Goal: Task Accomplishment & Management: Manage account settings

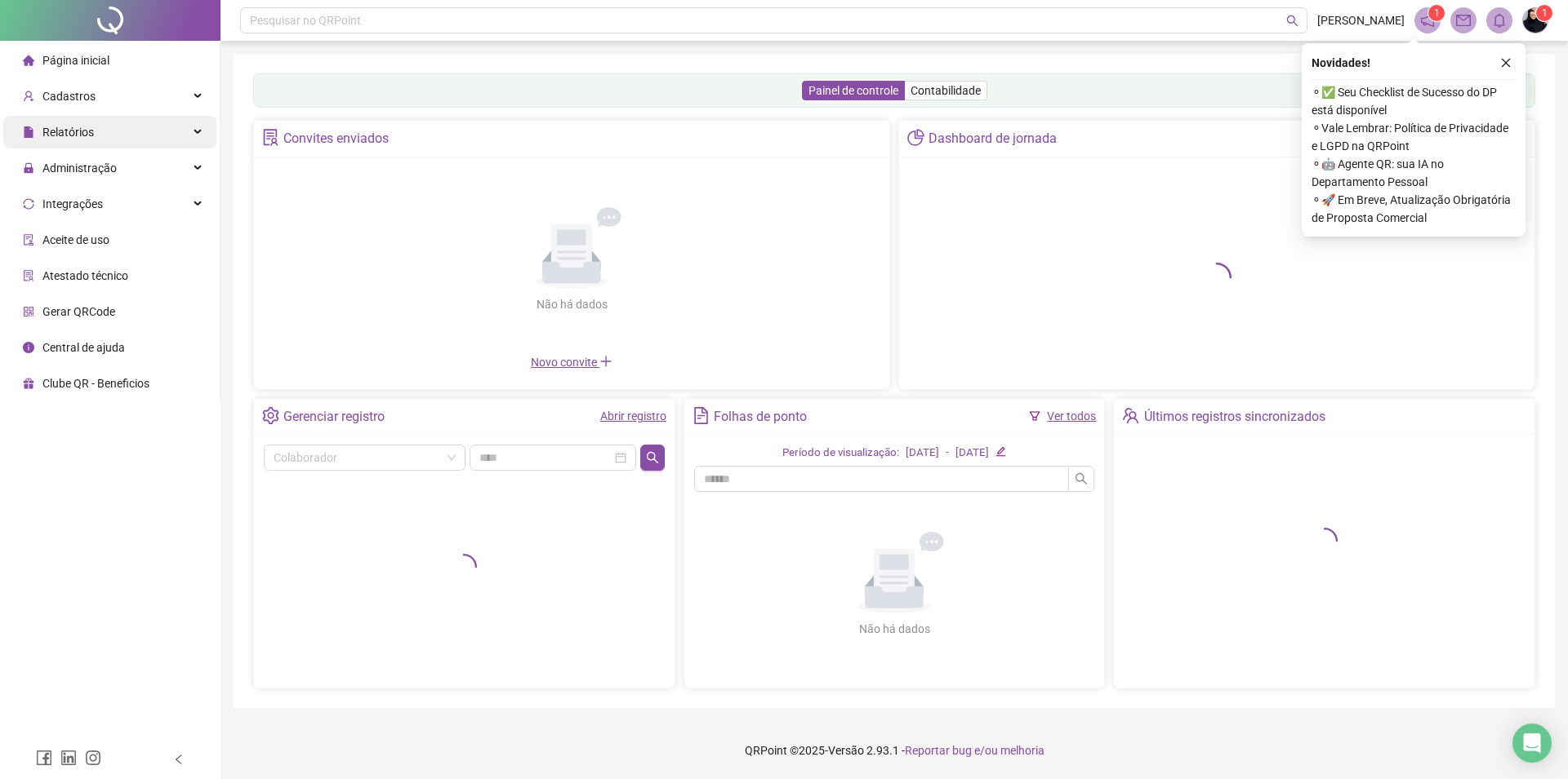
click at [53, 137] on span "Relatórios" at bounding box center [68, 132] width 52 height 13
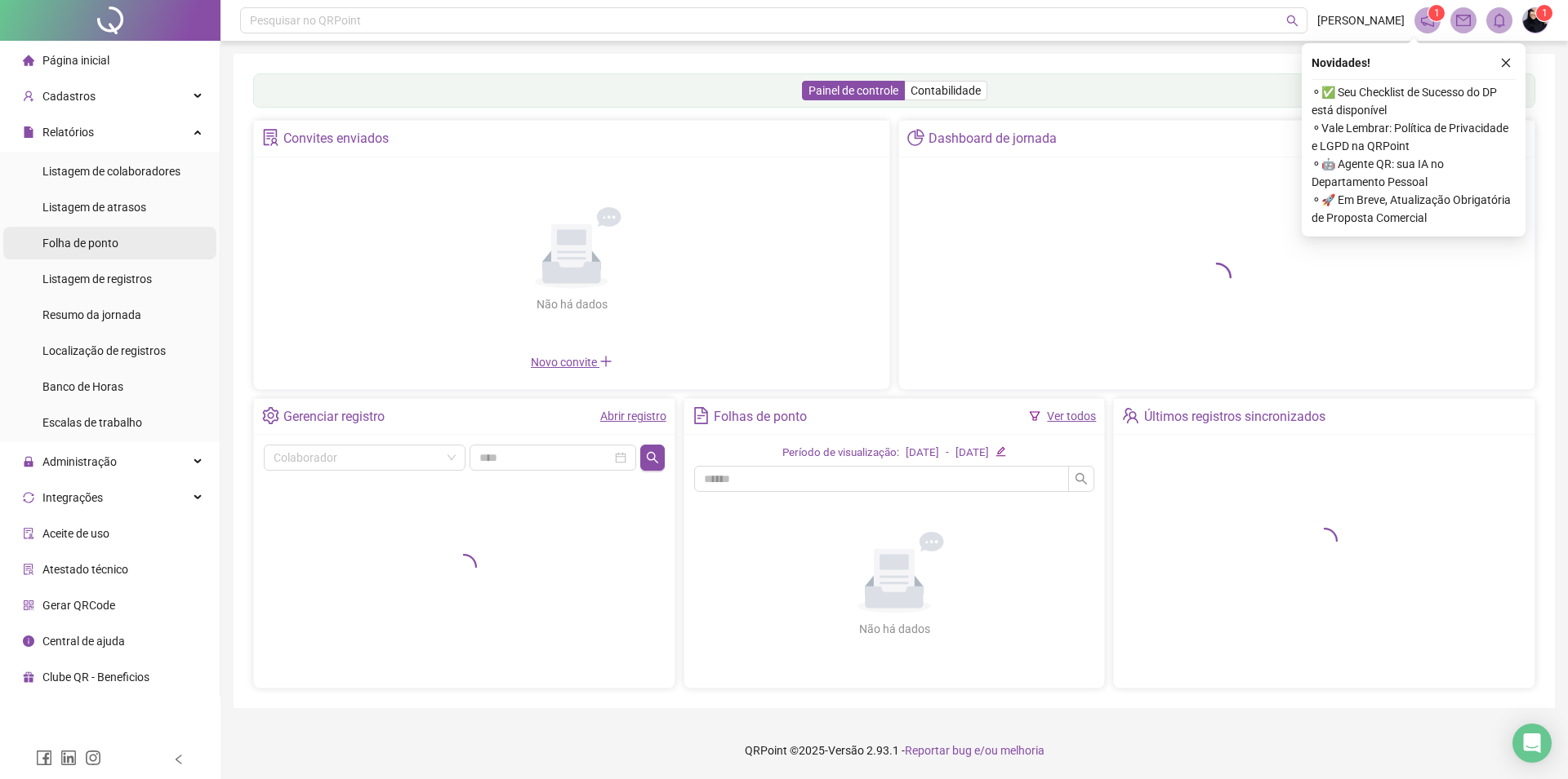
click at [67, 243] on span "Folha de ponto" at bounding box center [81, 243] width 76 height 13
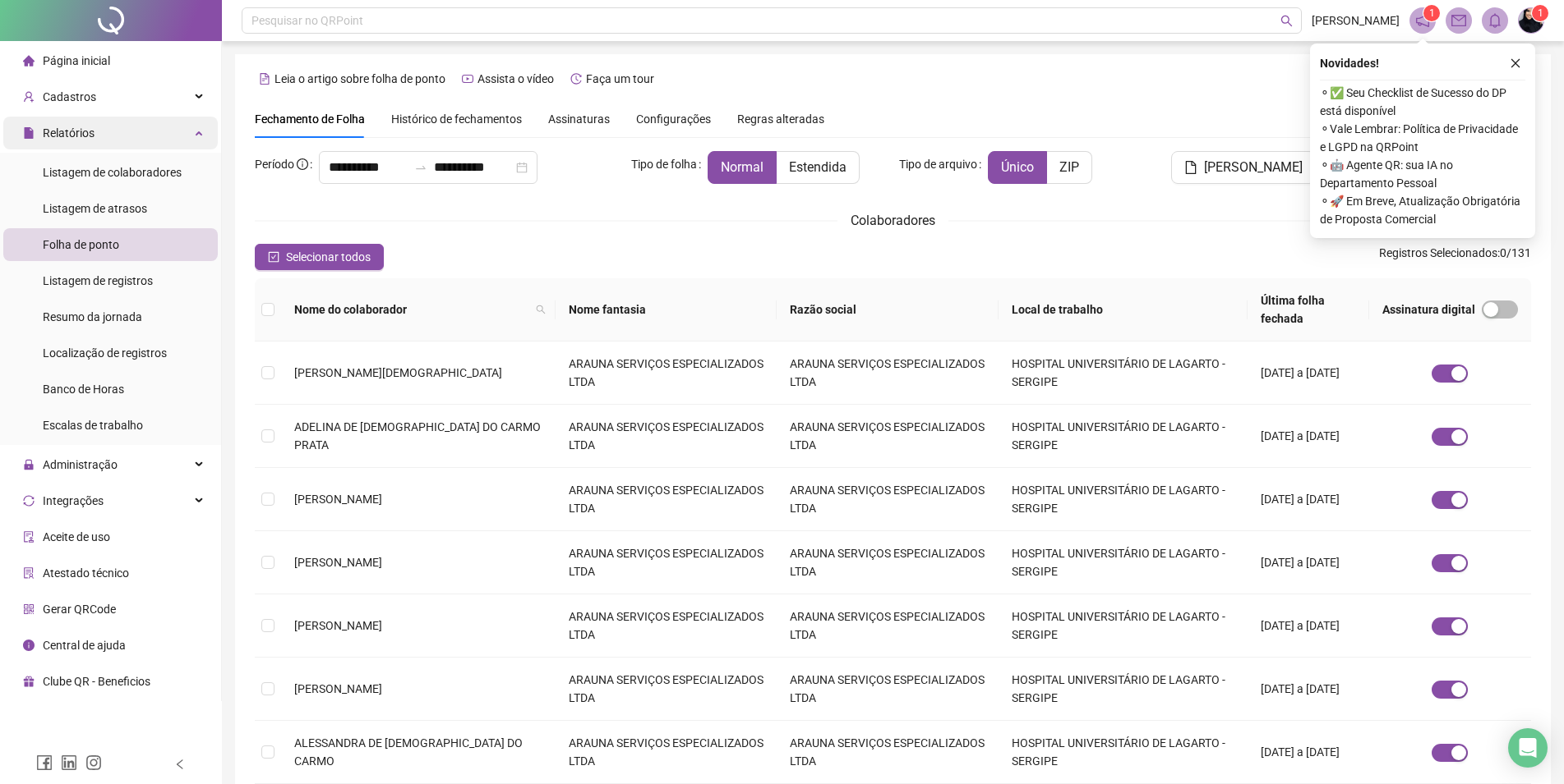
click at [89, 127] on span "Relatórios" at bounding box center [69, 133] width 52 height 13
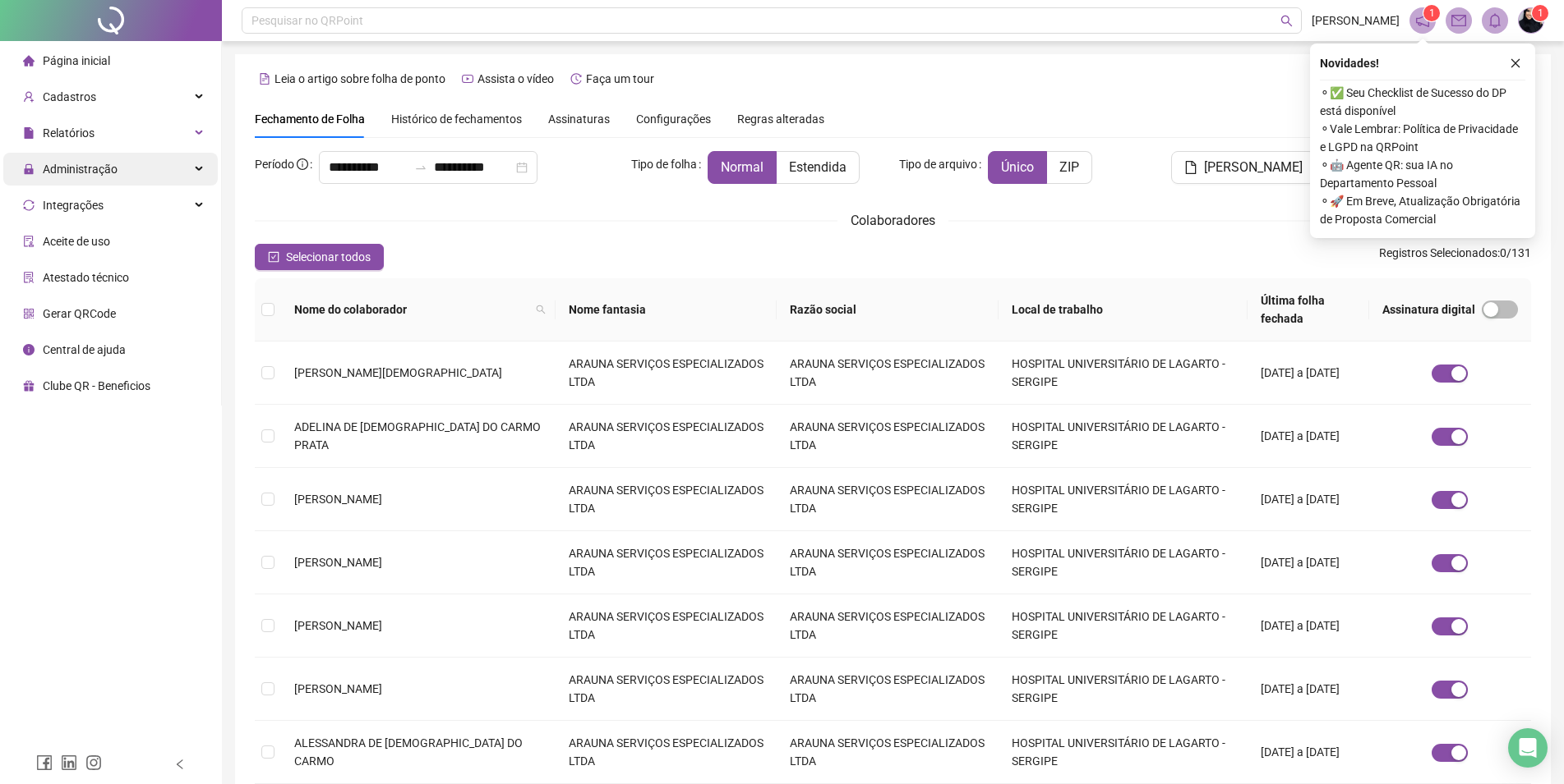
click at [111, 168] on span "Administração" at bounding box center [80, 170] width 74 height 13
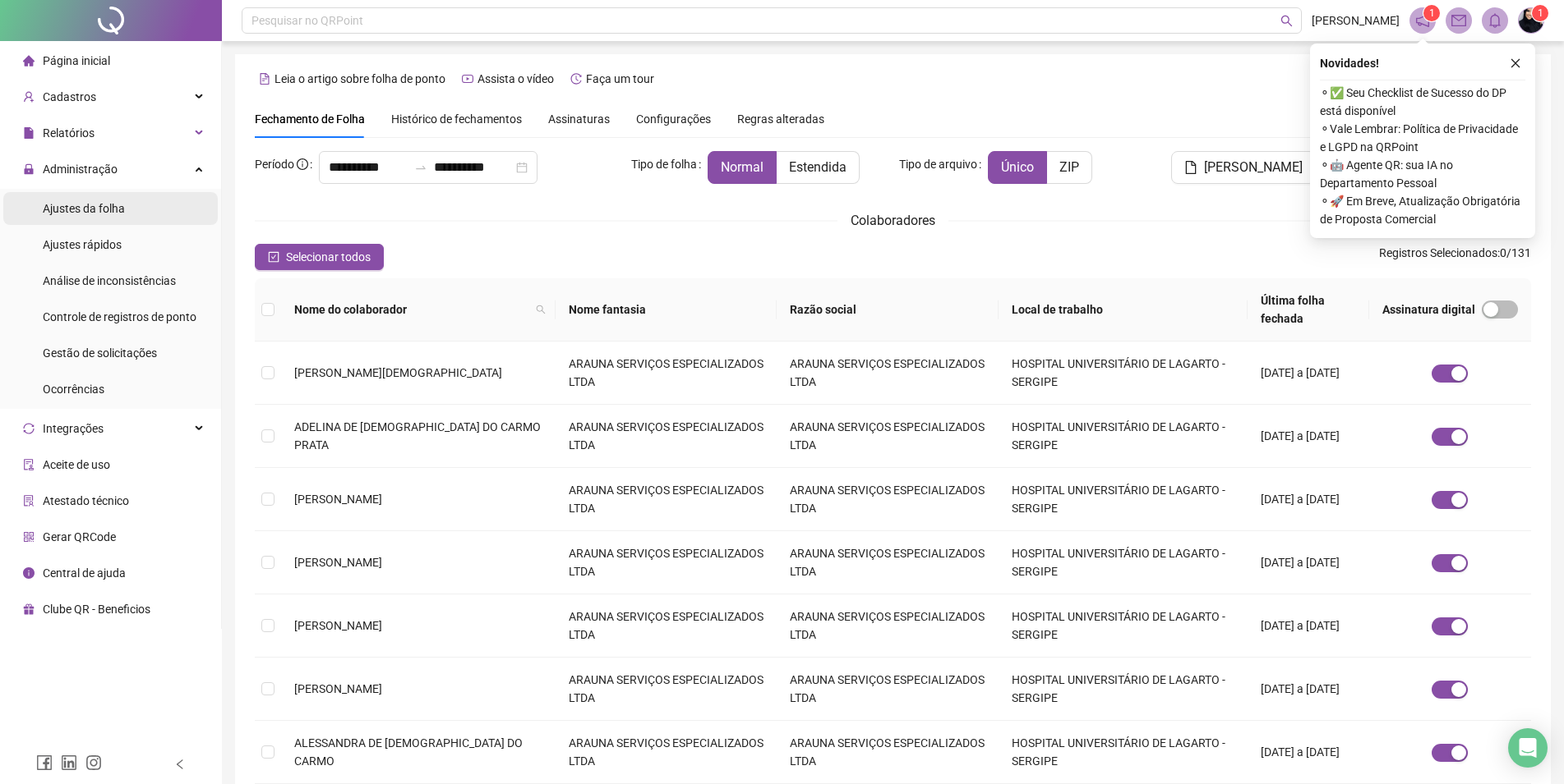
click at [112, 200] on div "Ajustes da folha" at bounding box center [84, 208] width 82 height 33
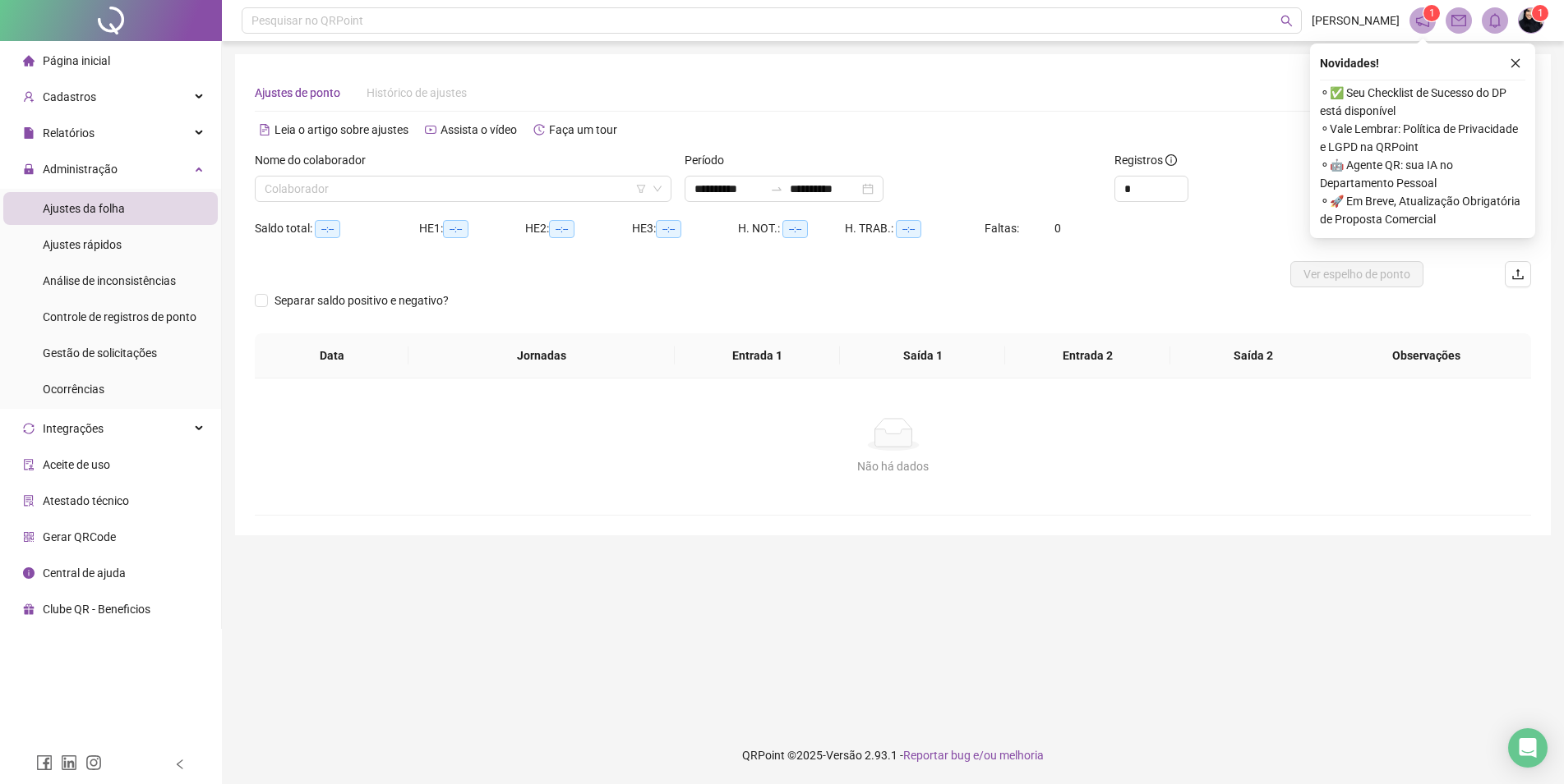
type input "**********"
drag, startPoint x: 400, startPoint y: 91, endPoint x: 398, endPoint y: 134, distance: 43.0
click at [371, 188] on input "search" at bounding box center [458, 189] width 387 height 25
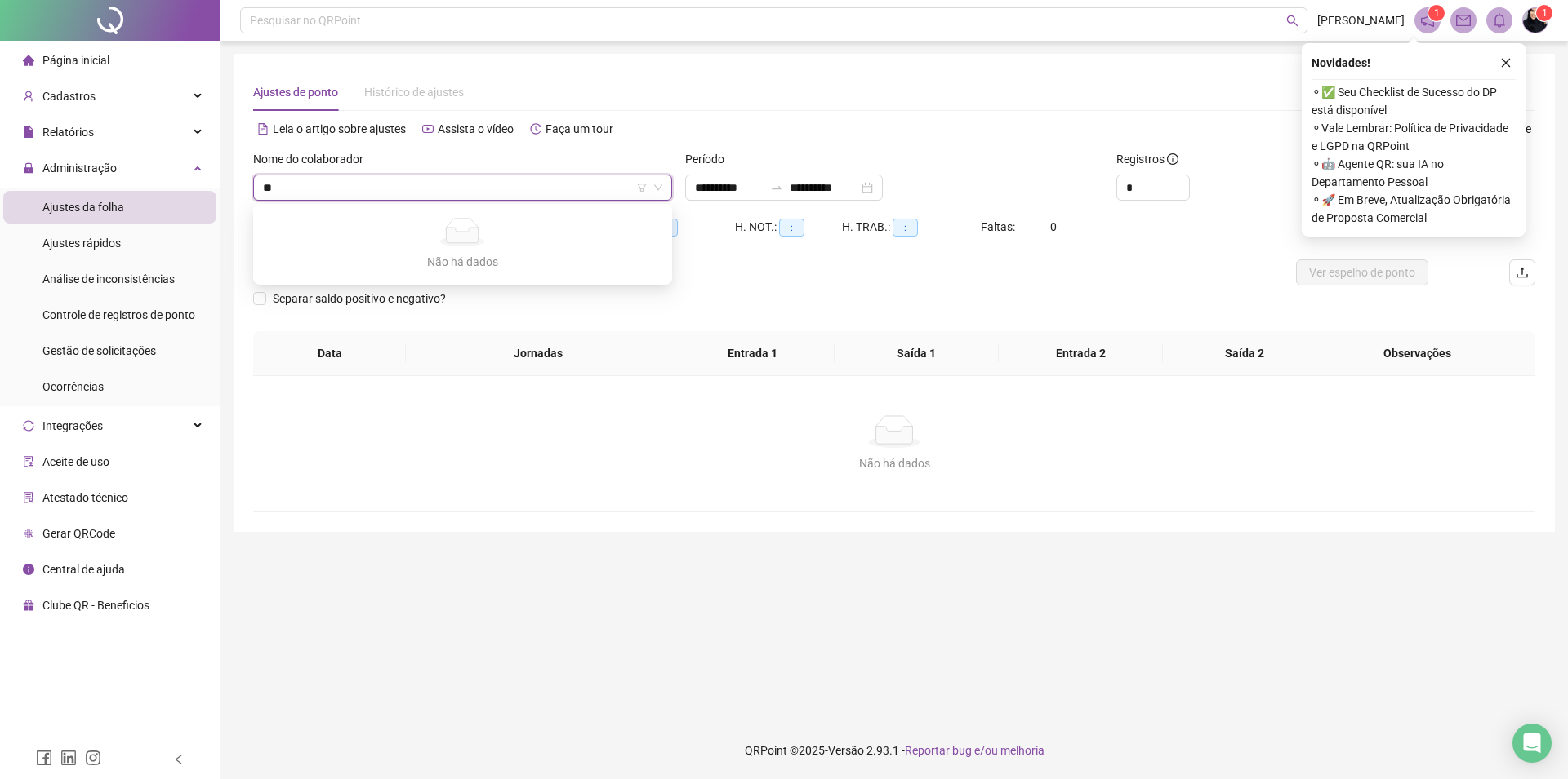
type input "*"
type input "******"
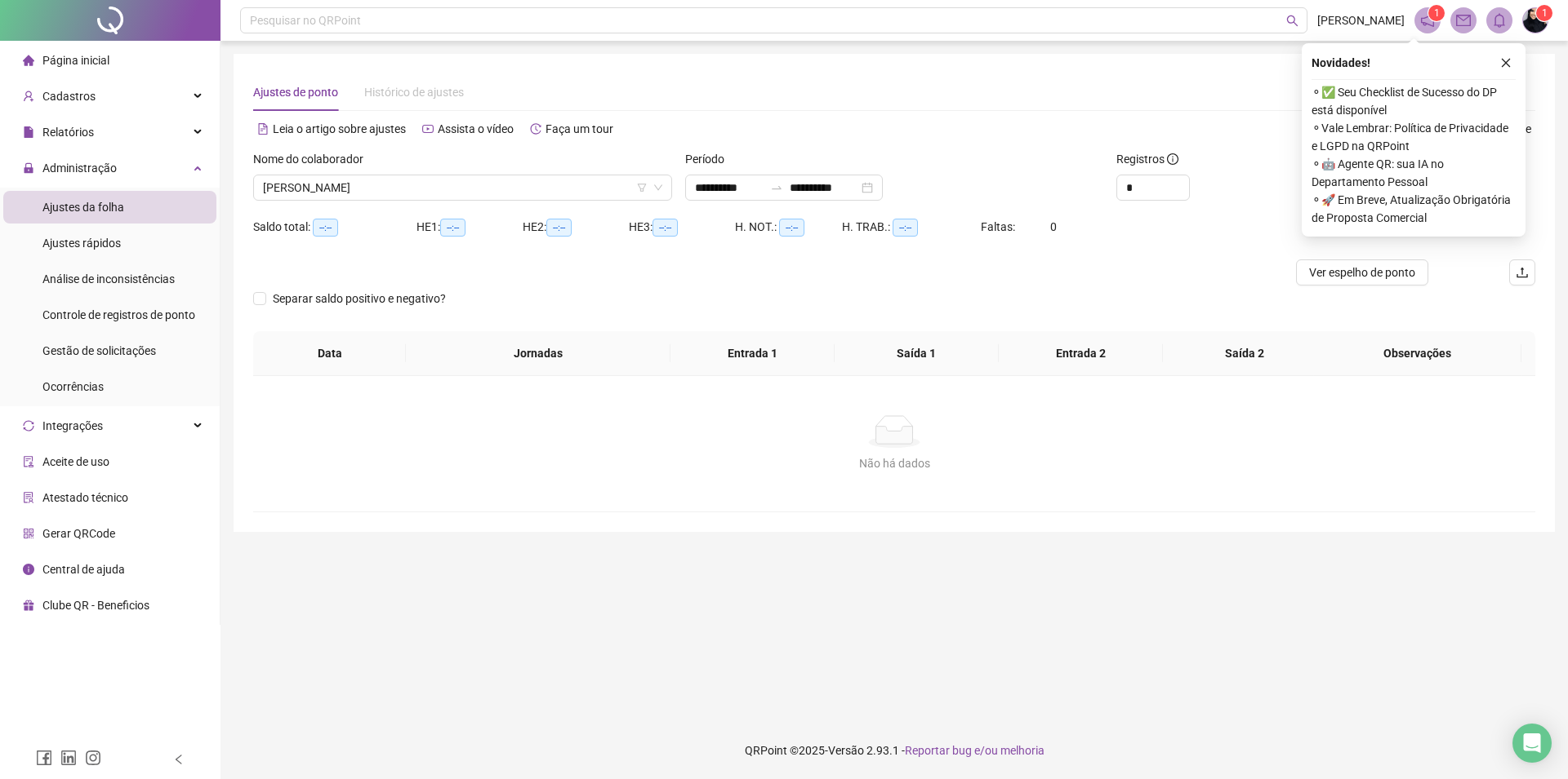
drag, startPoint x: 576, startPoint y: 172, endPoint x: 411, endPoint y: 355, distance: 246.4
drag, startPoint x: 1161, startPoint y: 457, endPoint x: 221, endPoint y: 276, distance: 957.3
drag, startPoint x: 1567, startPoint y: 373, endPoint x: 836, endPoint y: 422, distance: 732.6
click at [1506, 65] on icon "close" at bounding box center [1506, 63] width 12 height 12
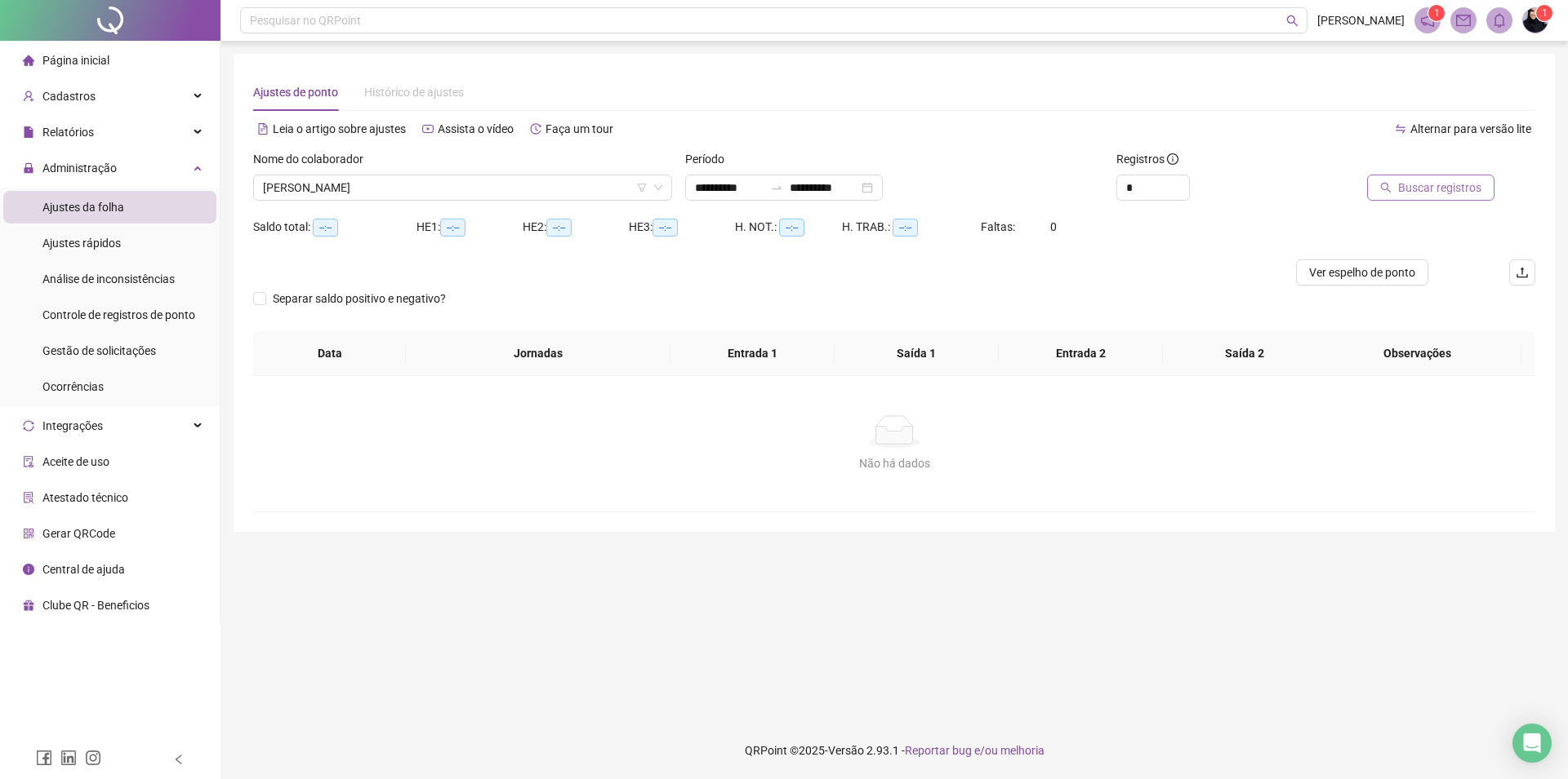
click at [1418, 182] on span "Buscar registros" at bounding box center [1439, 187] width 83 height 18
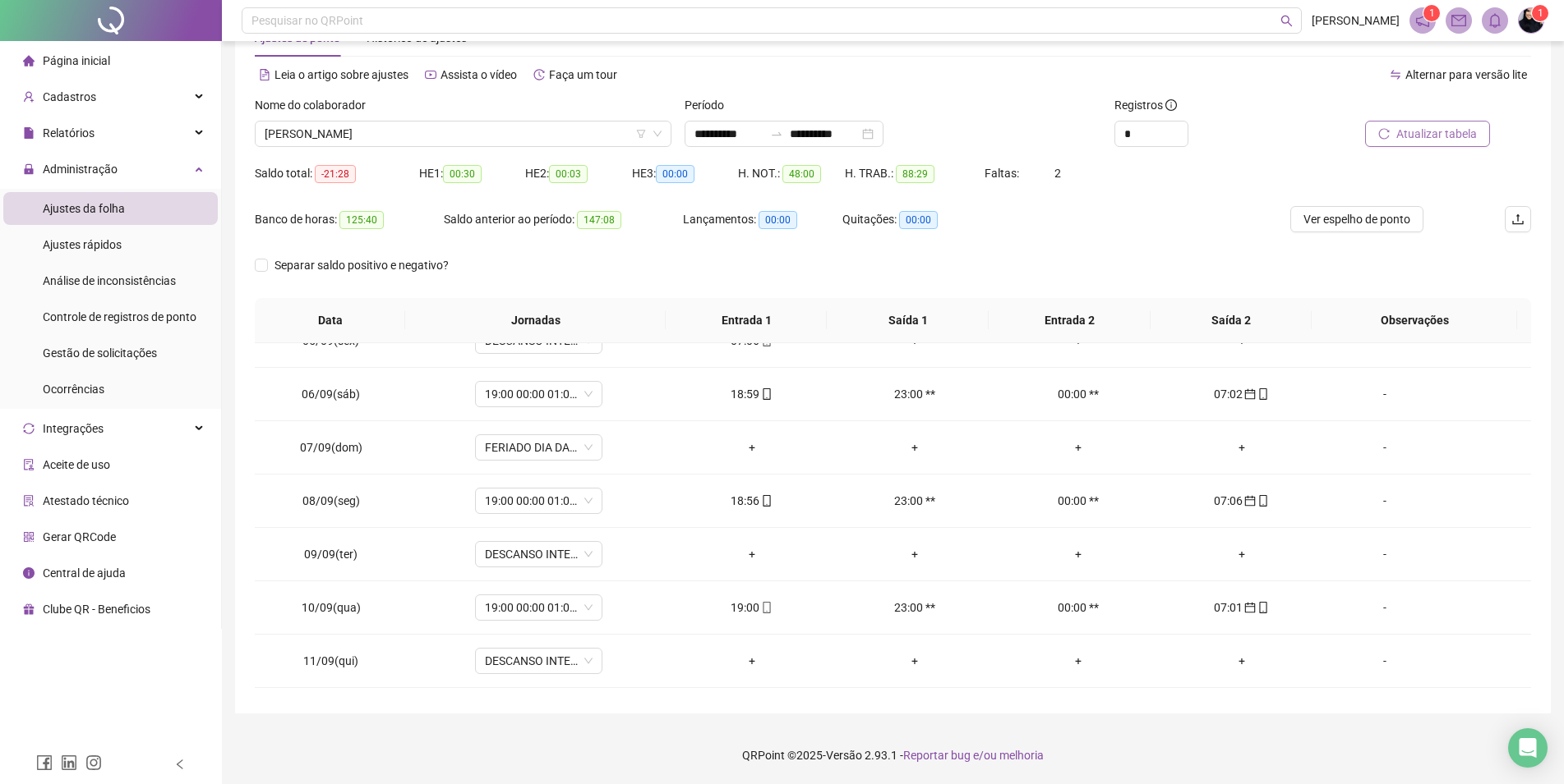
scroll to position [208, 0]
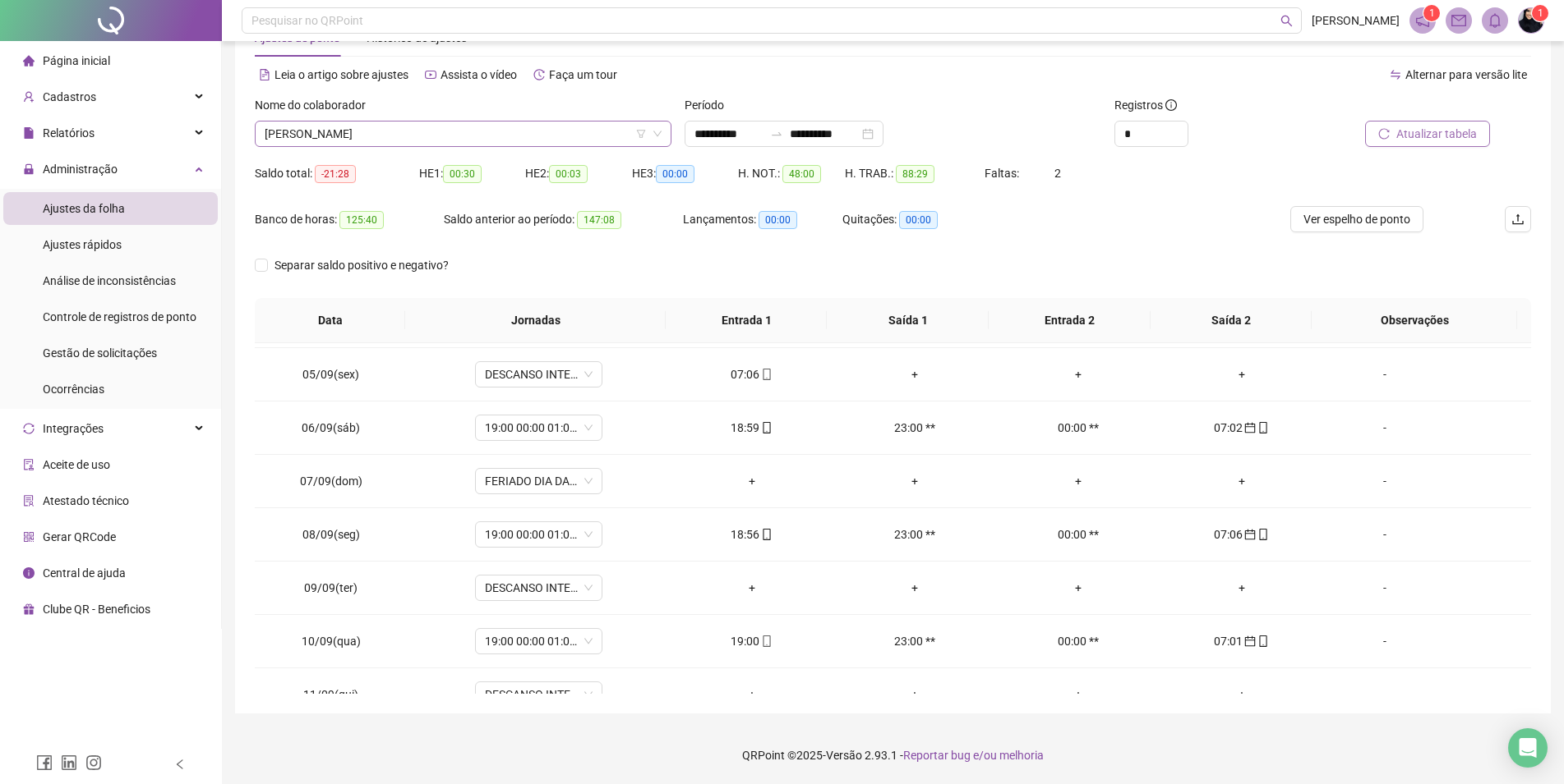
click at [506, 139] on span "[PERSON_NAME]" at bounding box center [463, 134] width 397 height 25
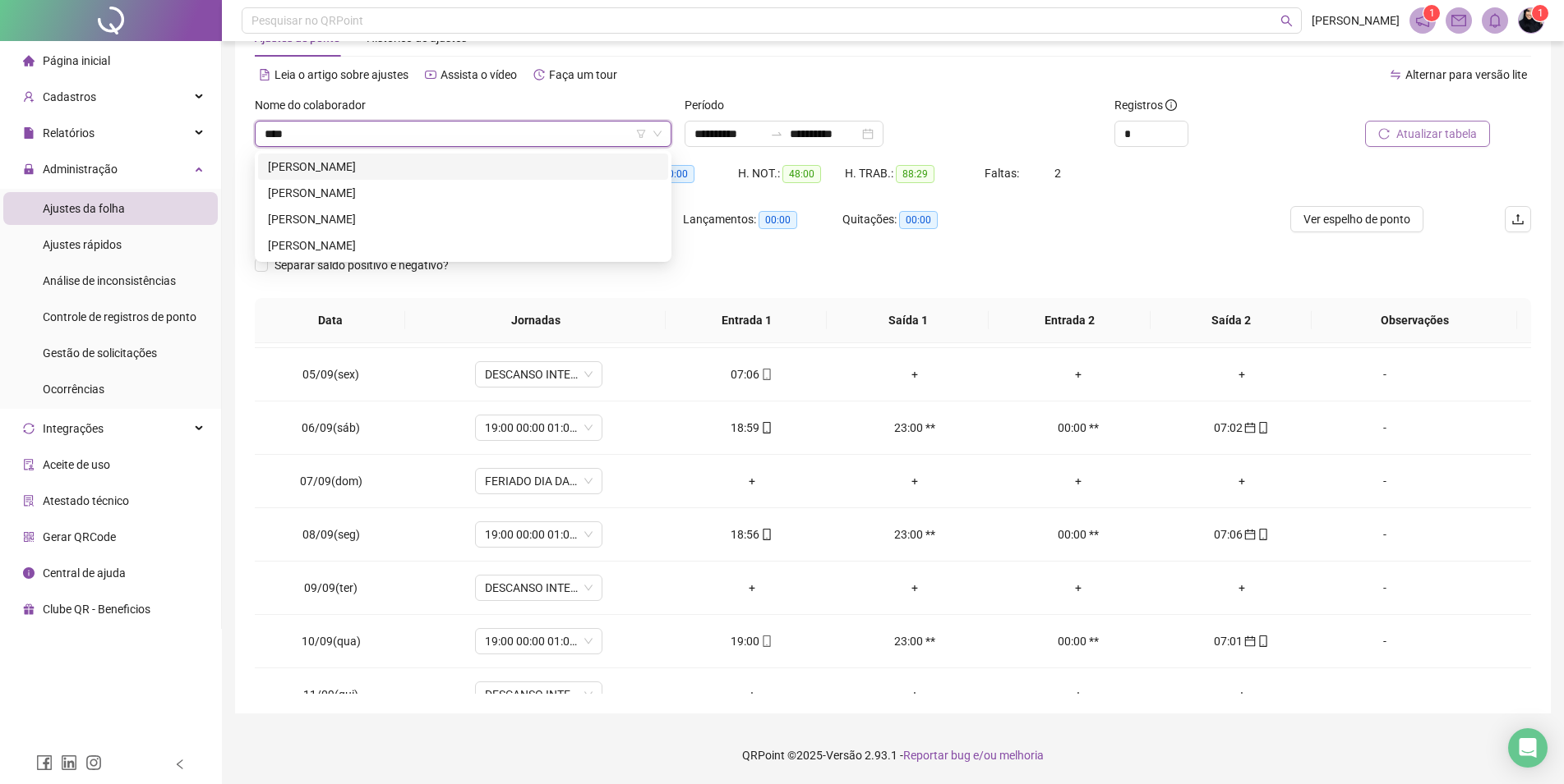
scroll to position [0, 0]
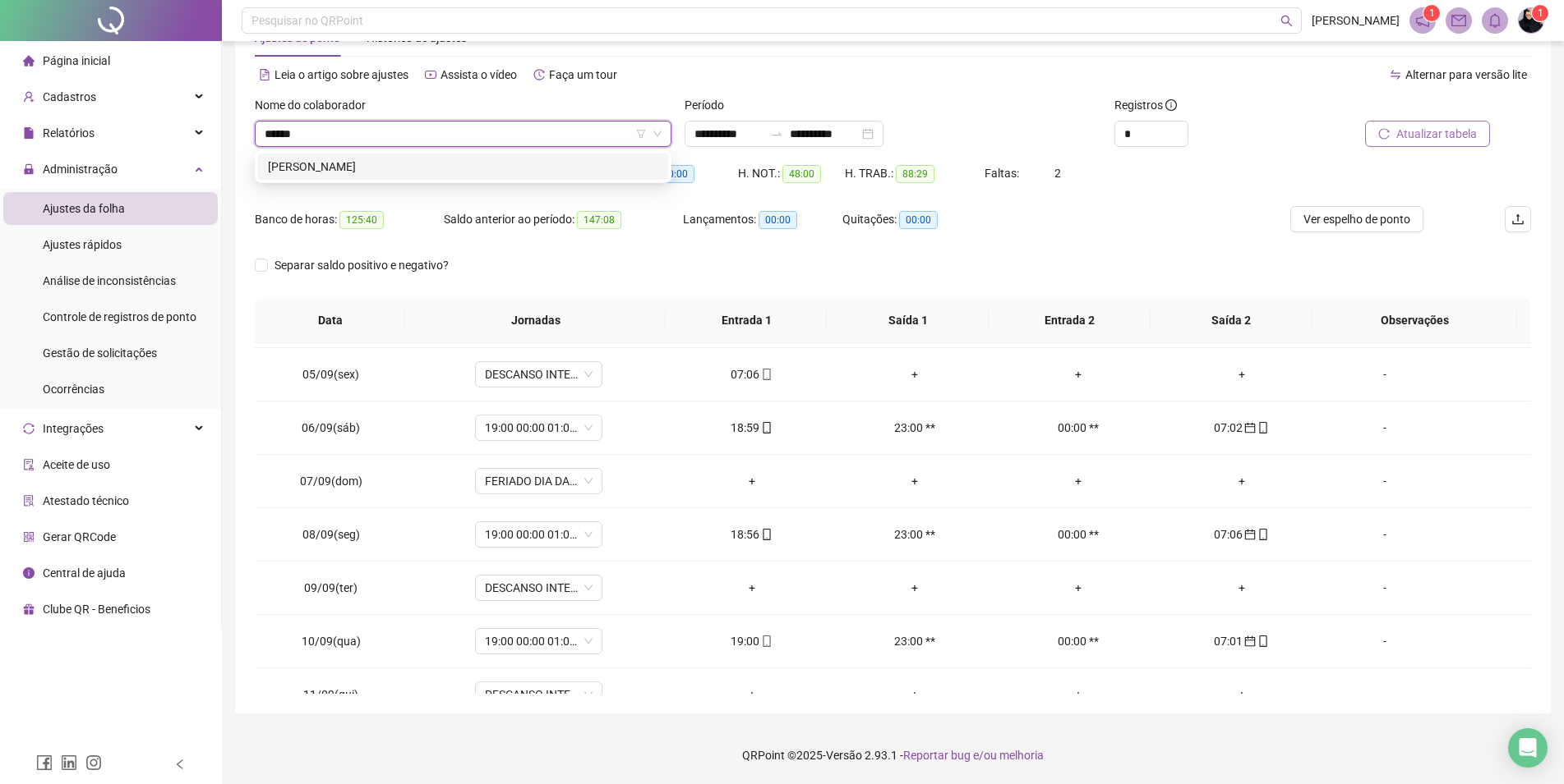
type input "*******"
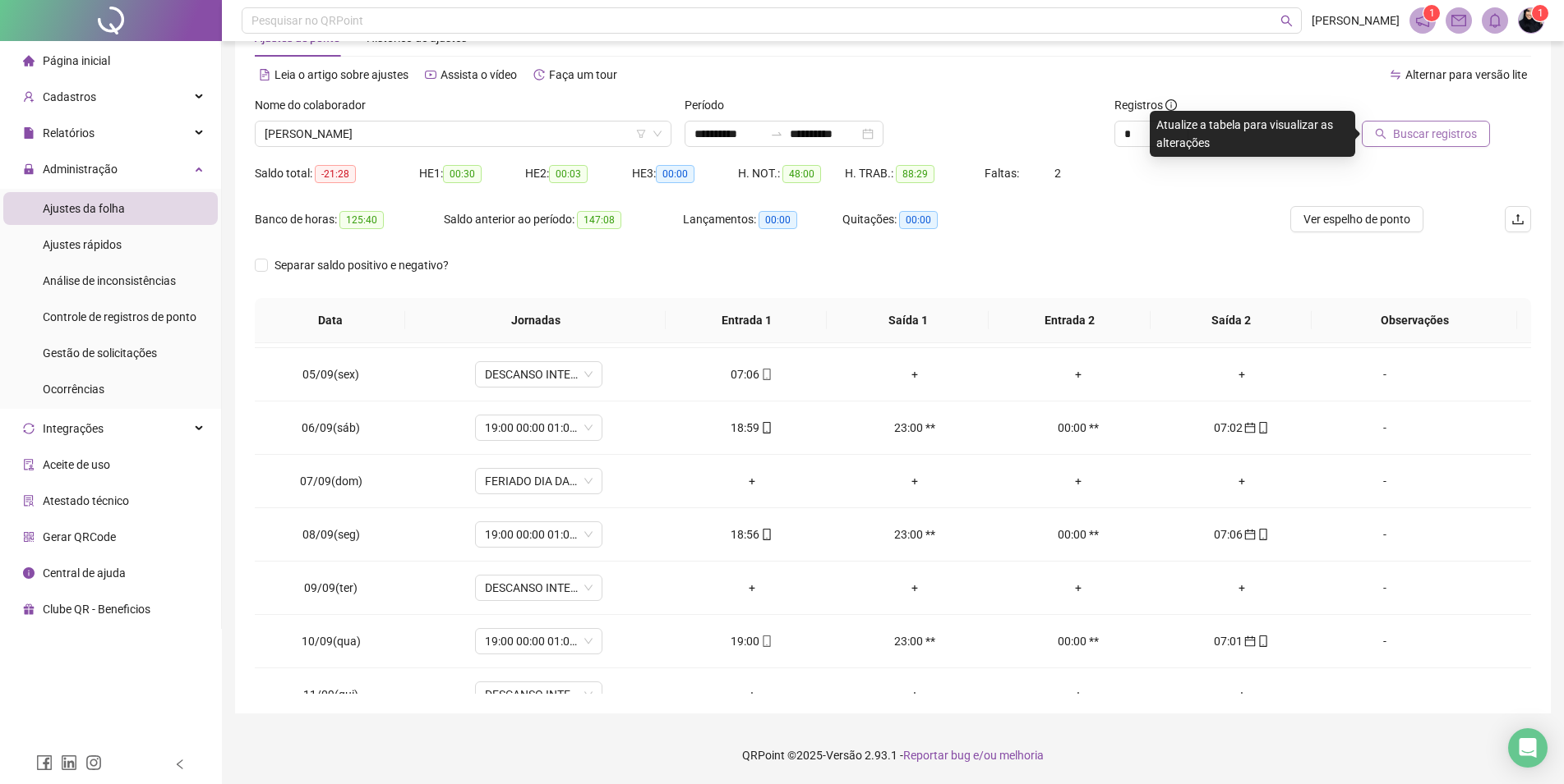
click at [1475, 139] on span "Buscar registros" at bounding box center [1434, 134] width 84 height 18
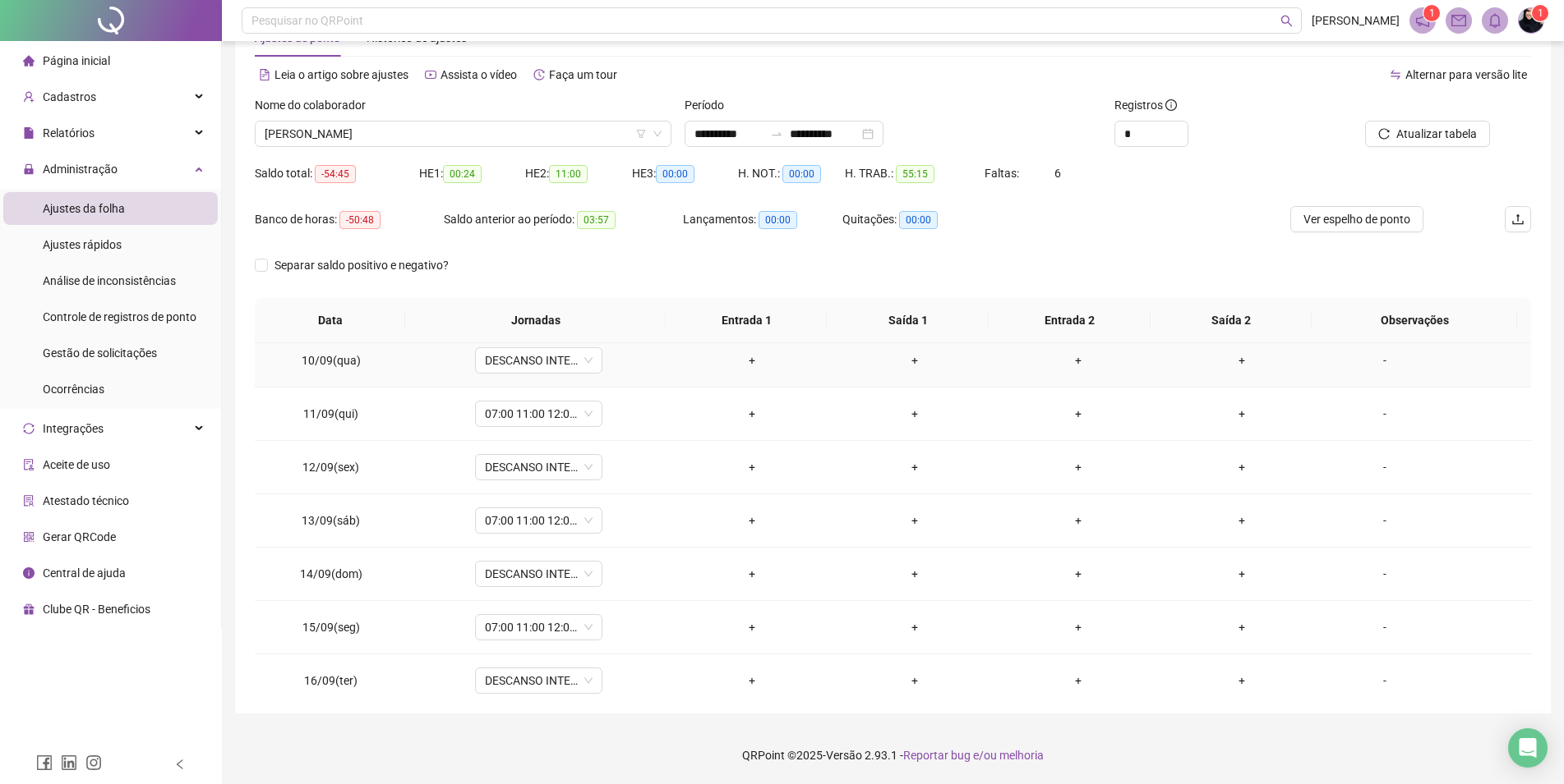
scroll to position [396, 0]
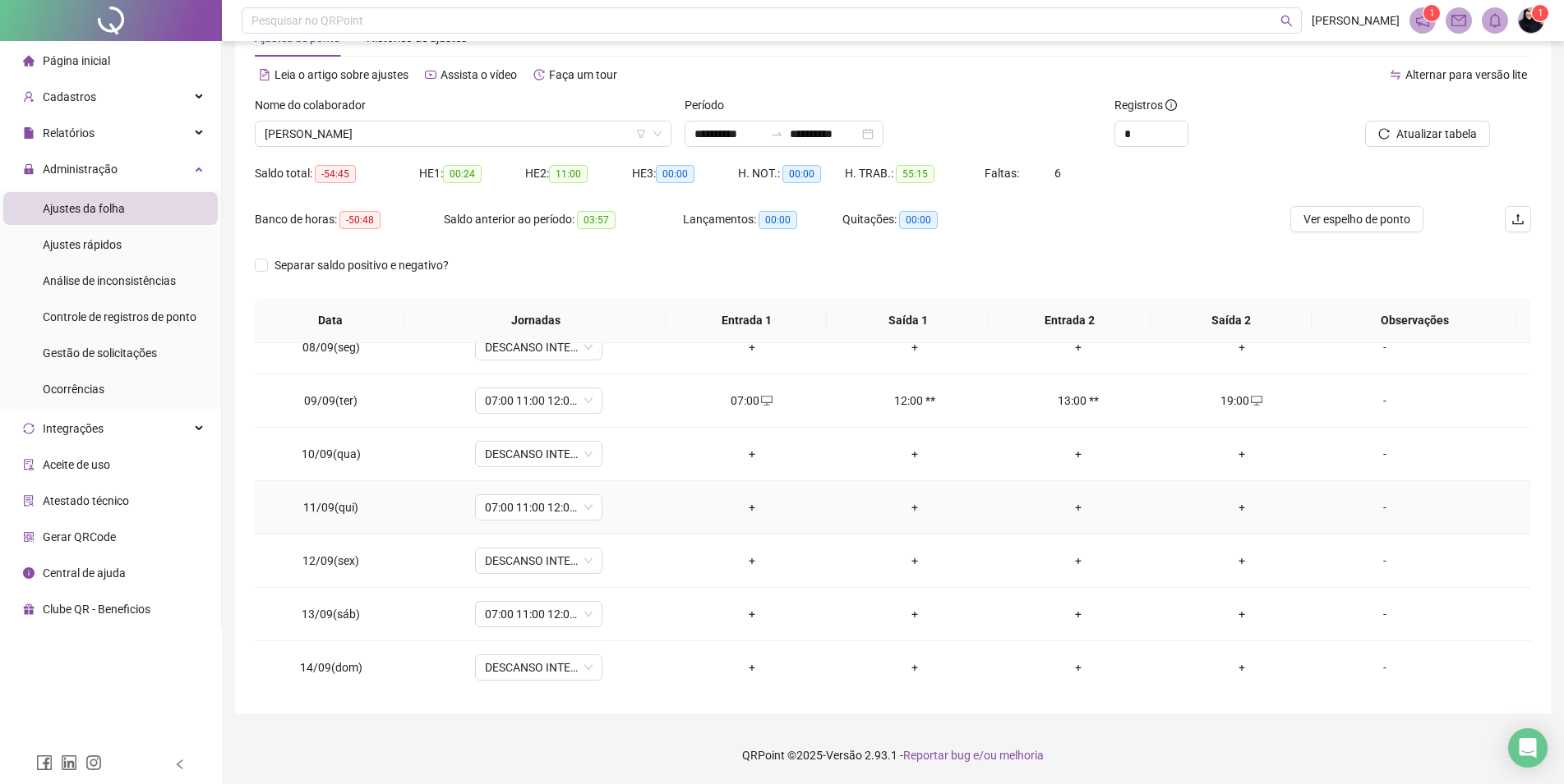
click at [1380, 508] on div "-" at bounding box center [1384, 508] width 97 height 18
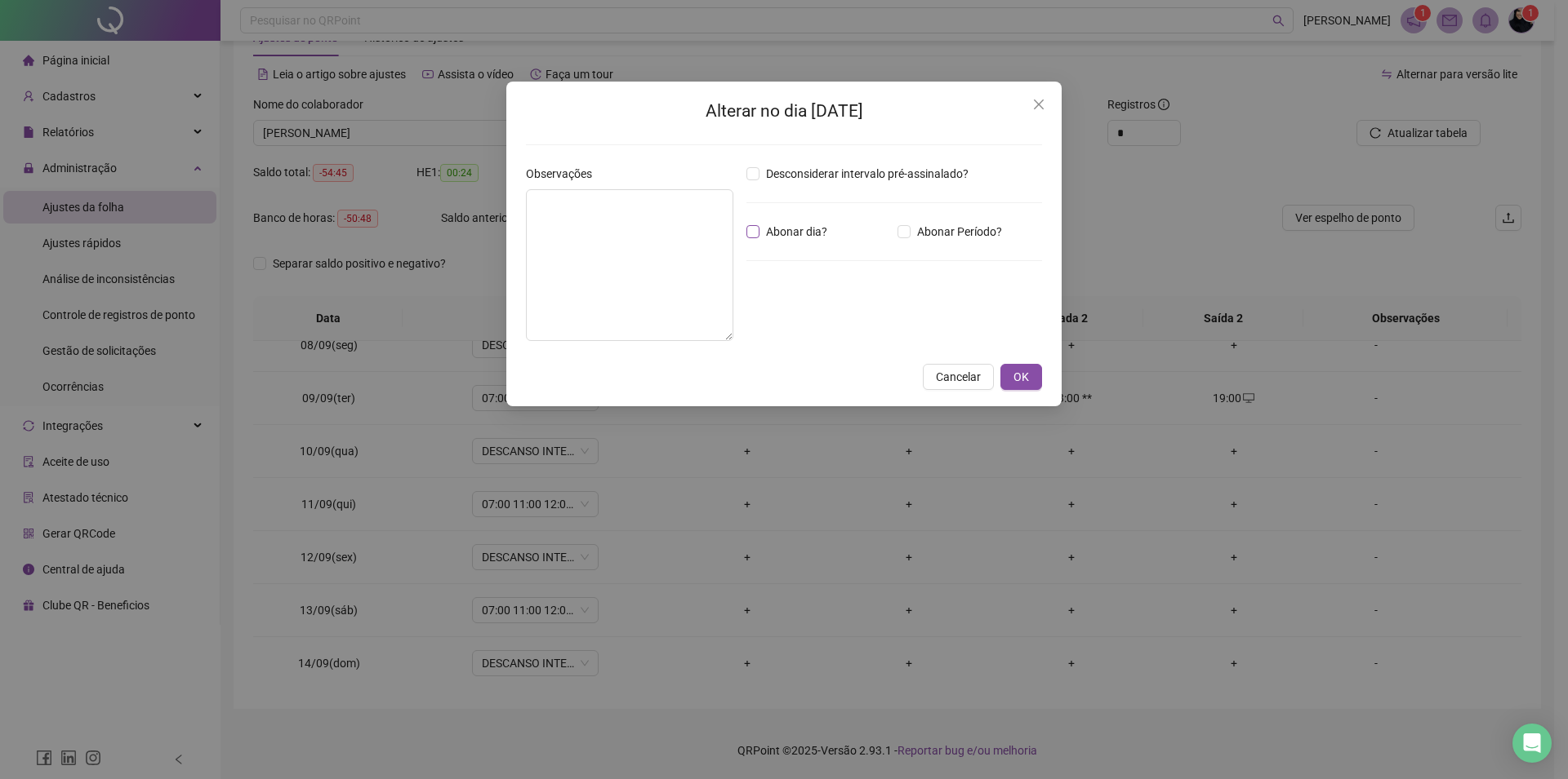
click at [831, 233] on span "Abonar dia?" at bounding box center [796, 232] width 74 height 18
click at [613, 213] on textarea at bounding box center [629, 265] width 207 height 152
drag, startPoint x: 650, startPoint y: 203, endPoint x: 493, endPoint y: 198, distance: 157.1
click at [525, 198] on textarea "**********" at bounding box center [629, 265] width 207 height 152
type textarea "**********"
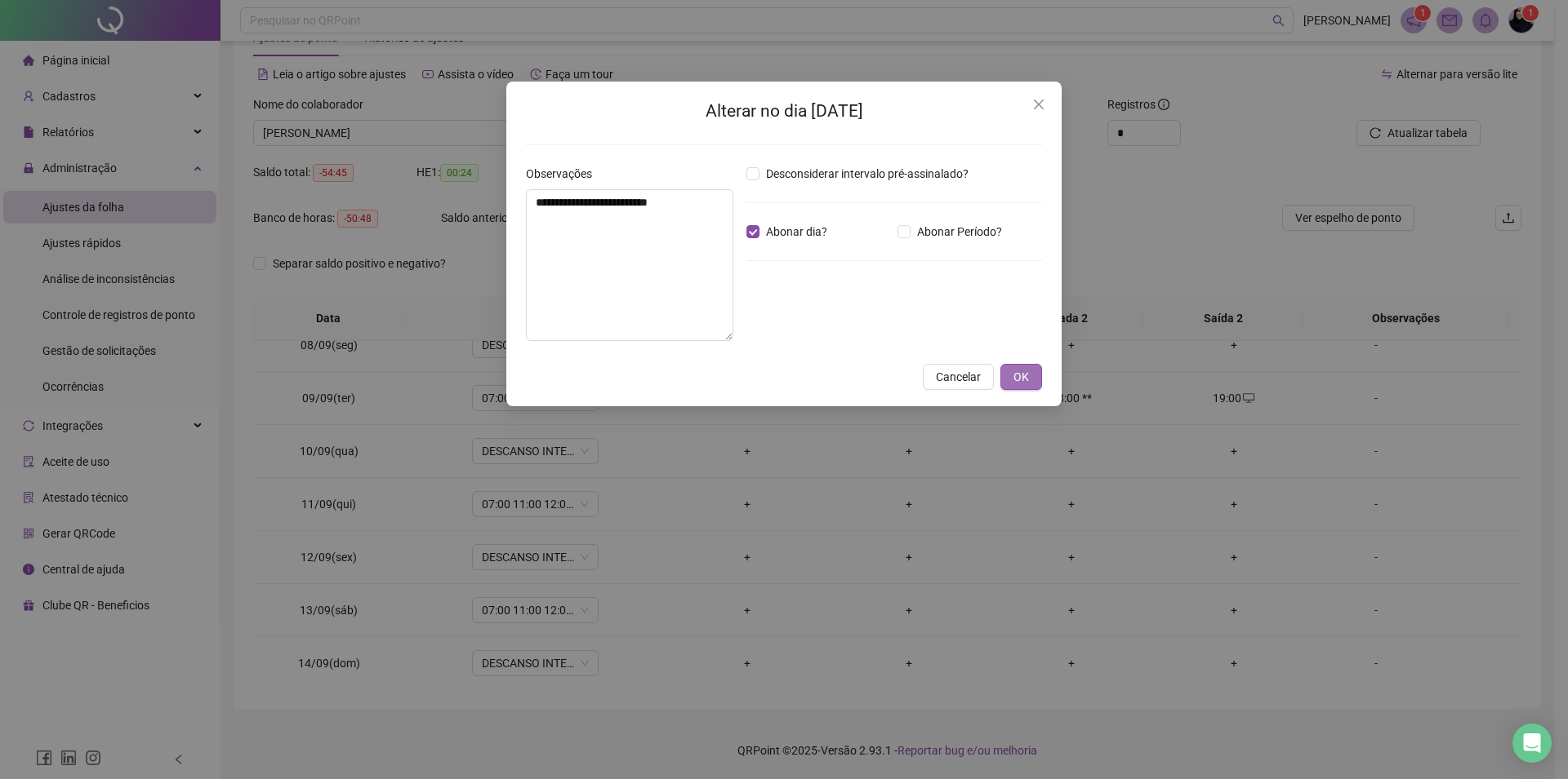
click at [1027, 381] on span "OK" at bounding box center [1020, 377] width 16 height 18
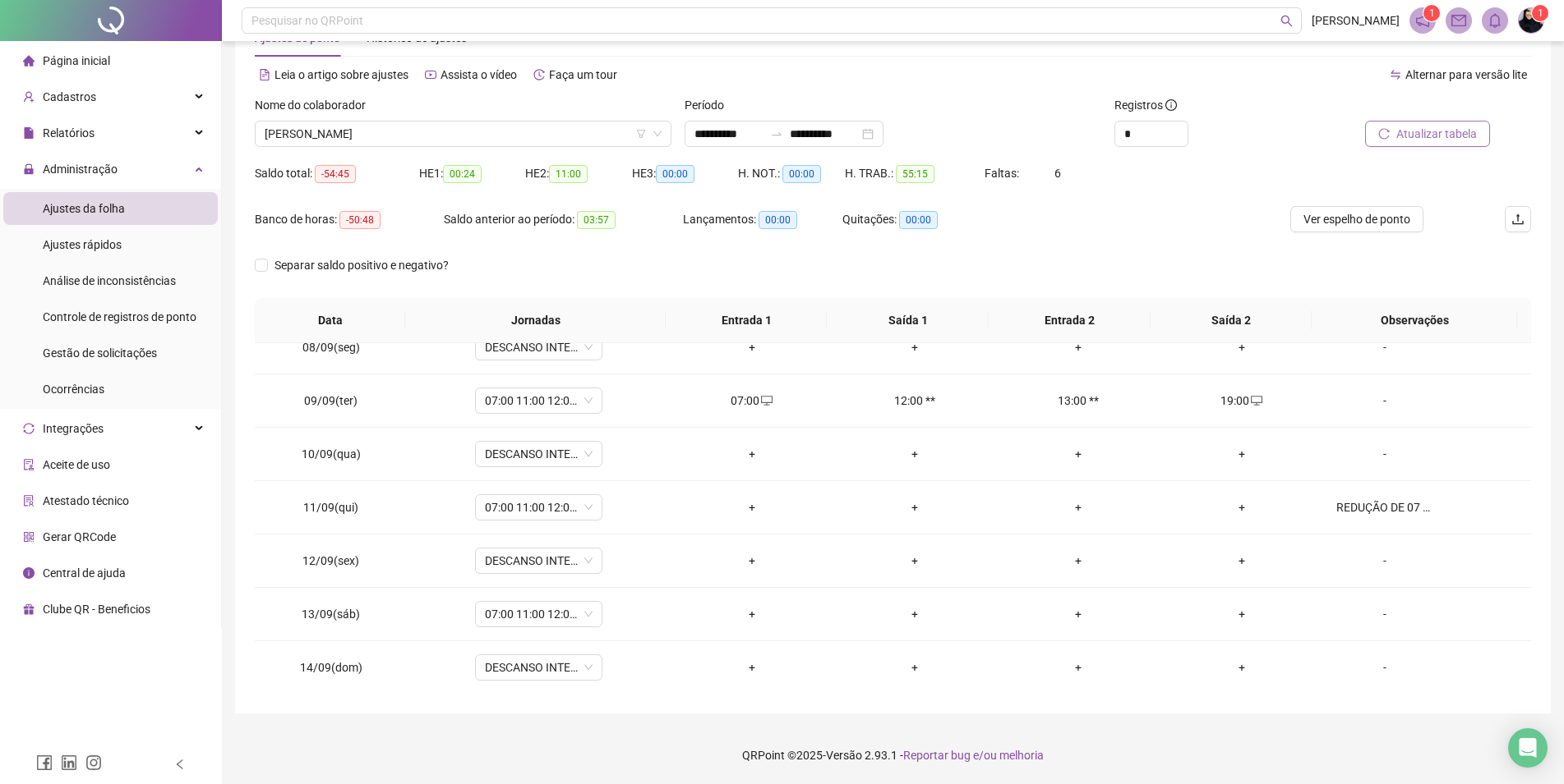
click at [1389, 136] on icon "reload" at bounding box center [1384, 134] width 12 height 12
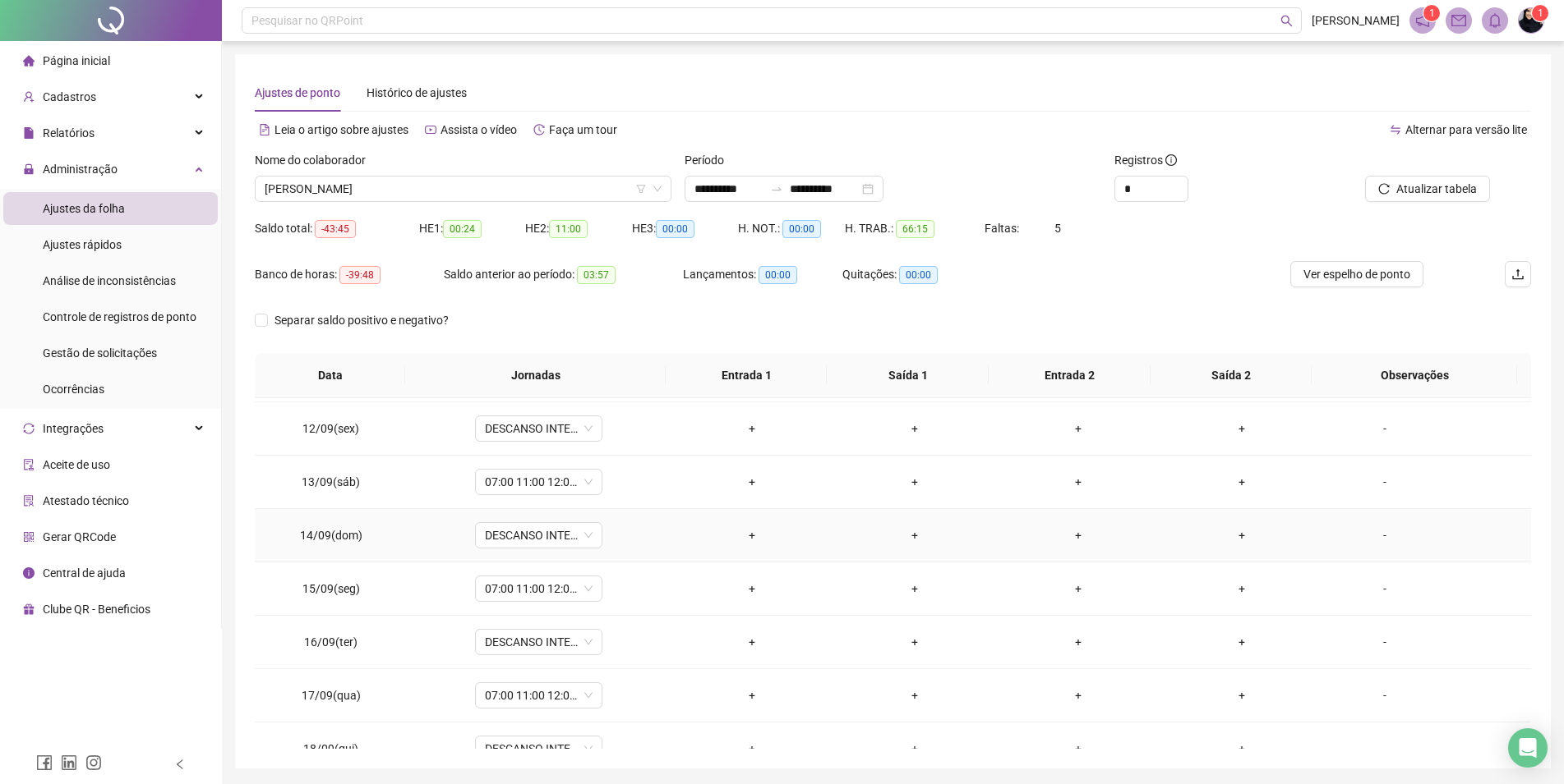
scroll to position [490, 0]
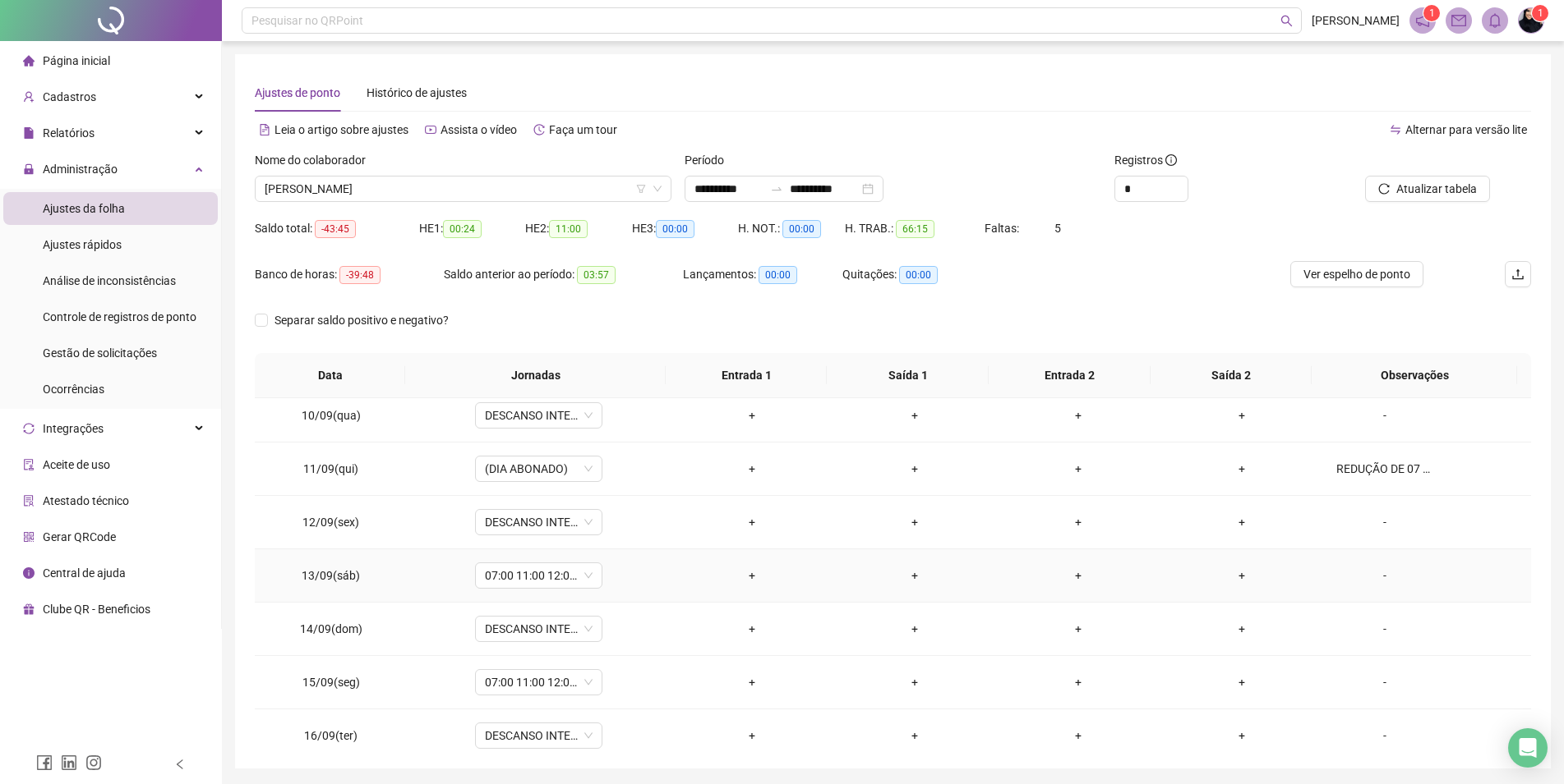
click at [1371, 571] on div "-" at bounding box center [1384, 576] width 97 height 18
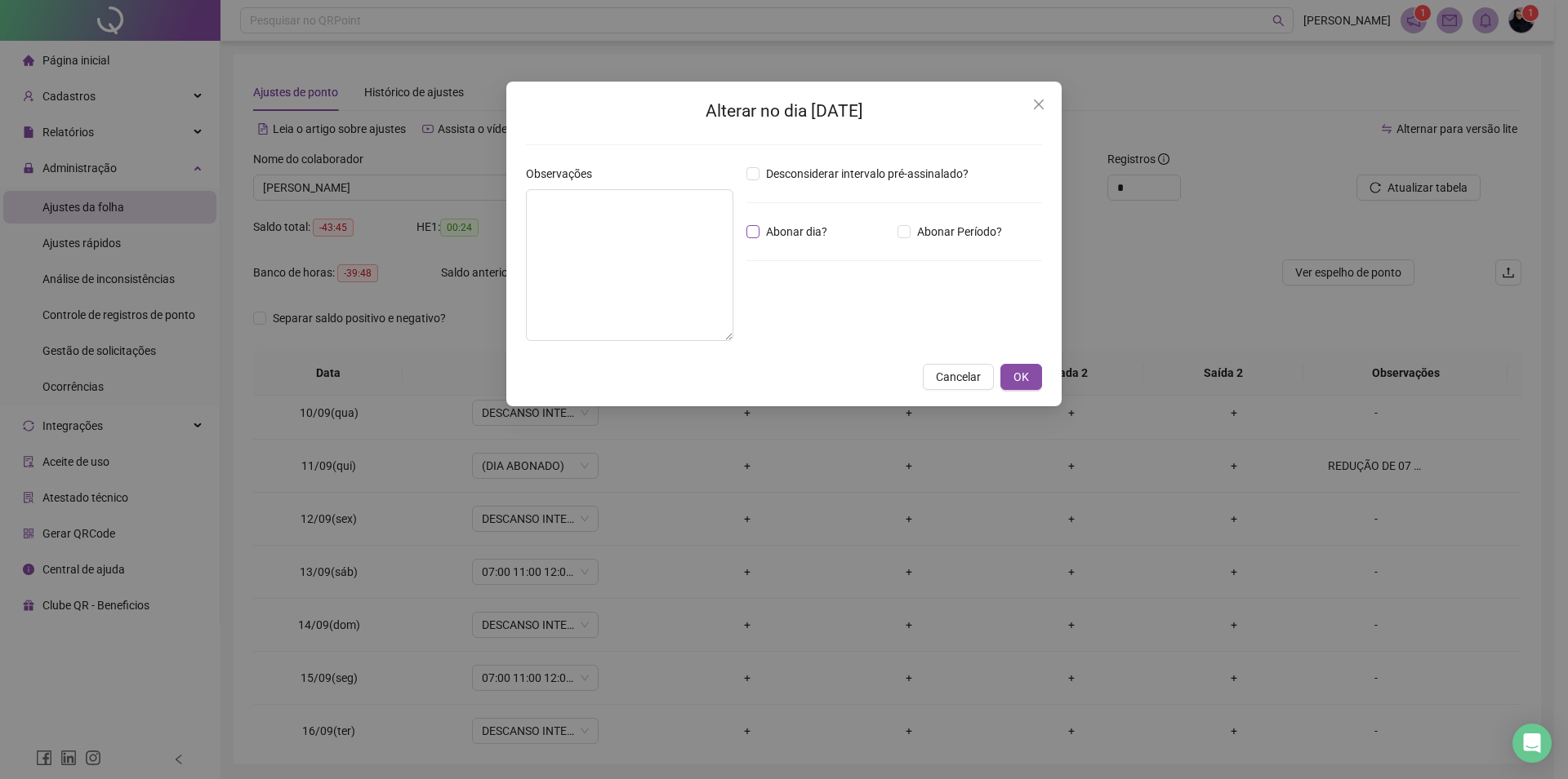
click at [801, 240] on span "Abonar dia?" at bounding box center [796, 232] width 74 height 18
click at [633, 228] on textarea at bounding box center [629, 265] width 207 height 152
paste textarea "**********"
type textarea "**********"
click at [1034, 374] on button "OK" at bounding box center [1020, 377] width 42 height 26
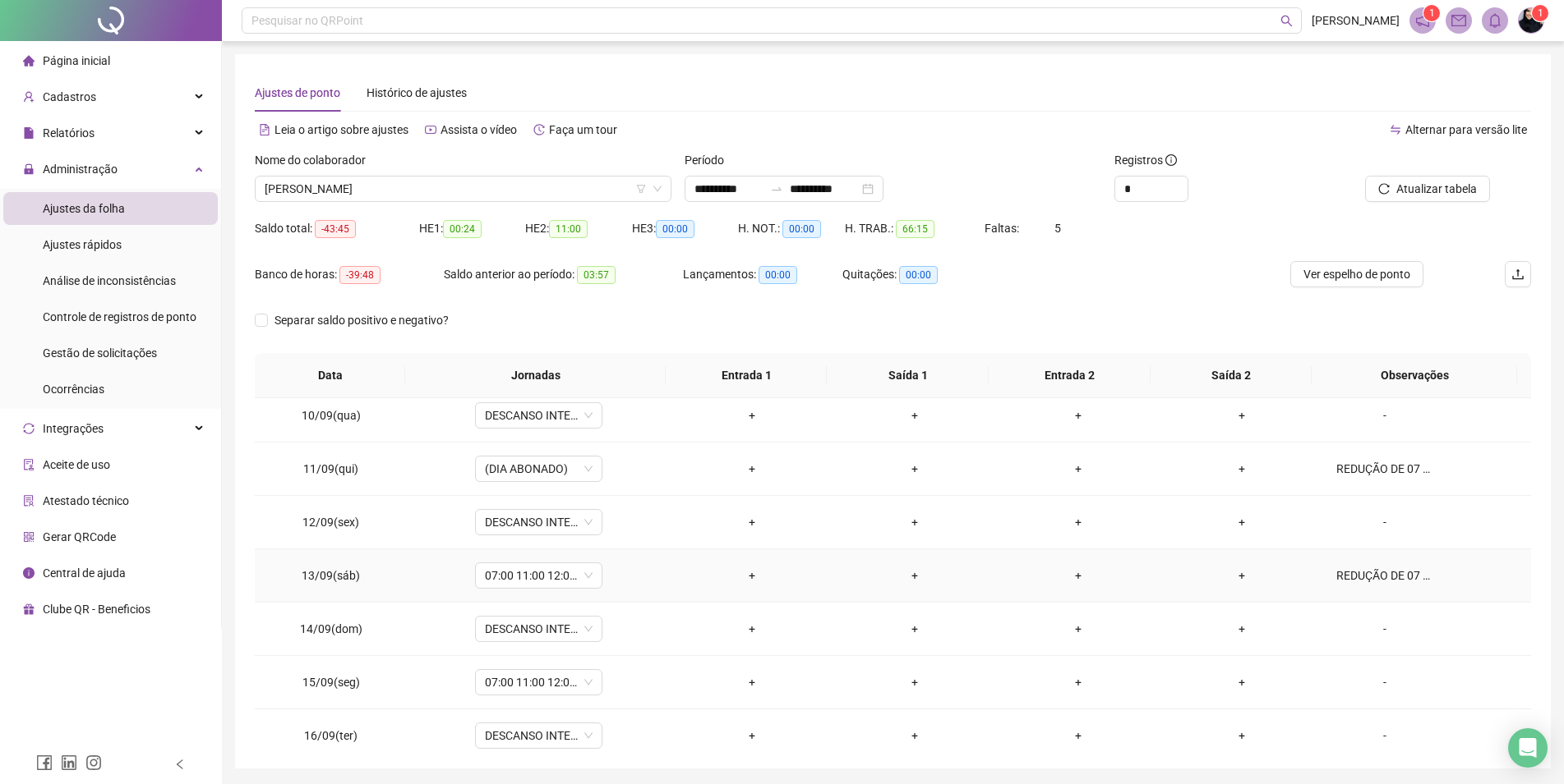
scroll to position [583, 0]
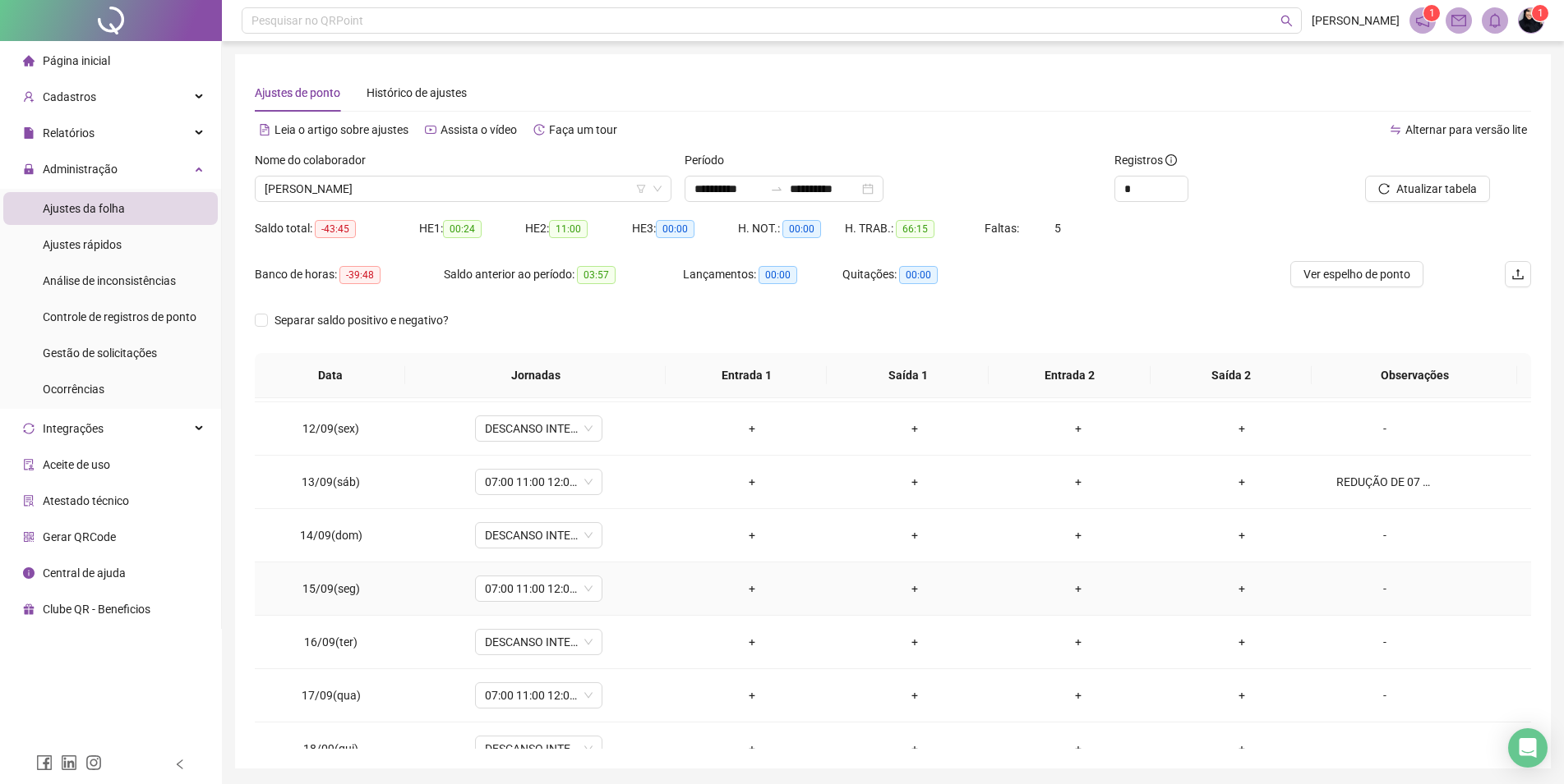
click at [1363, 590] on div "-" at bounding box center [1384, 589] width 97 height 18
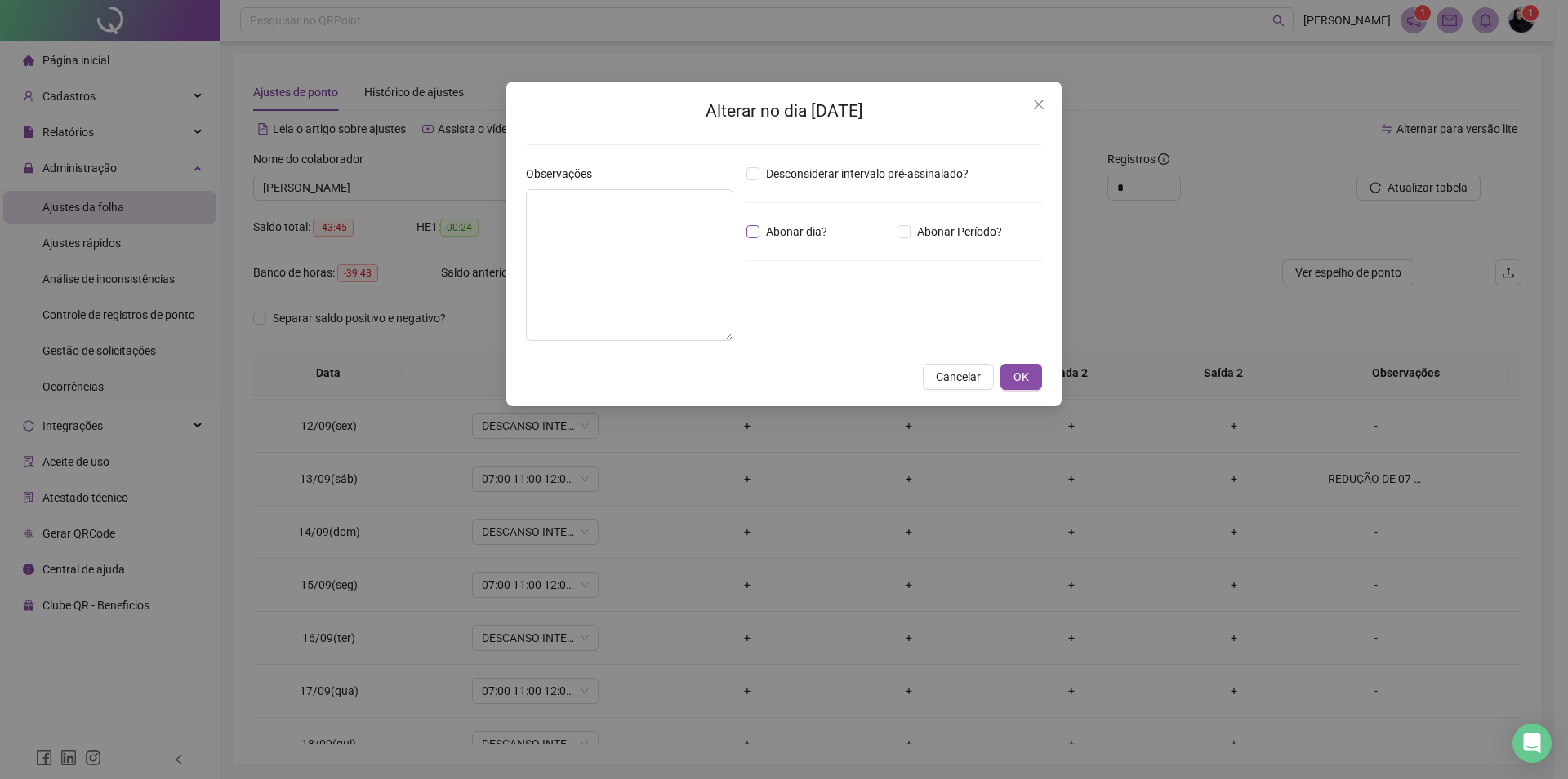
click at [775, 229] on span "Abonar dia?" at bounding box center [796, 232] width 74 height 18
click at [636, 230] on textarea at bounding box center [629, 265] width 207 height 152
type textarea "**********"
click at [1026, 378] on span "OK" at bounding box center [1020, 377] width 16 height 18
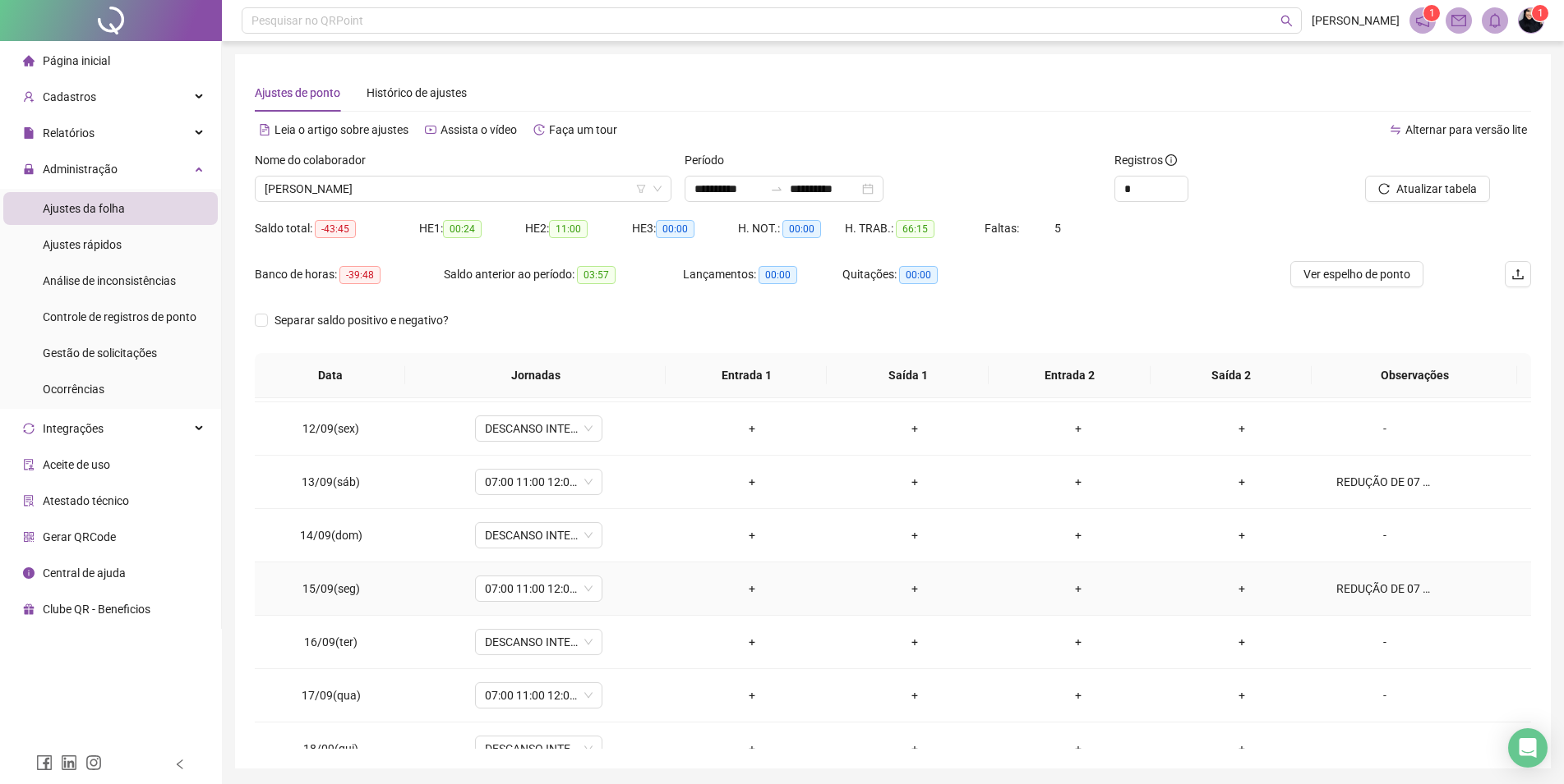
scroll to position [676, 0]
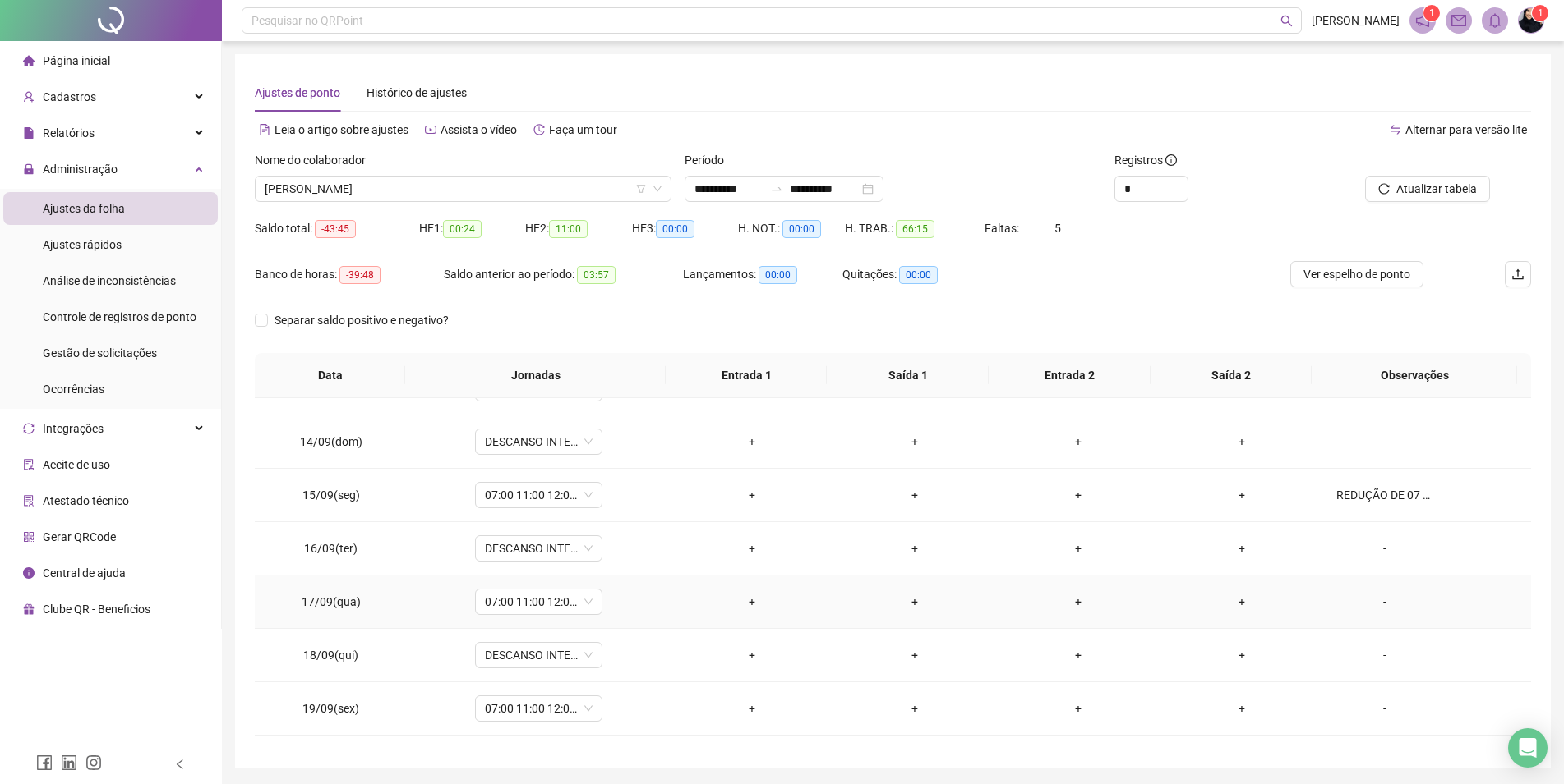
click at [1369, 600] on div "-" at bounding box center [1384, 602] width 97 height 18
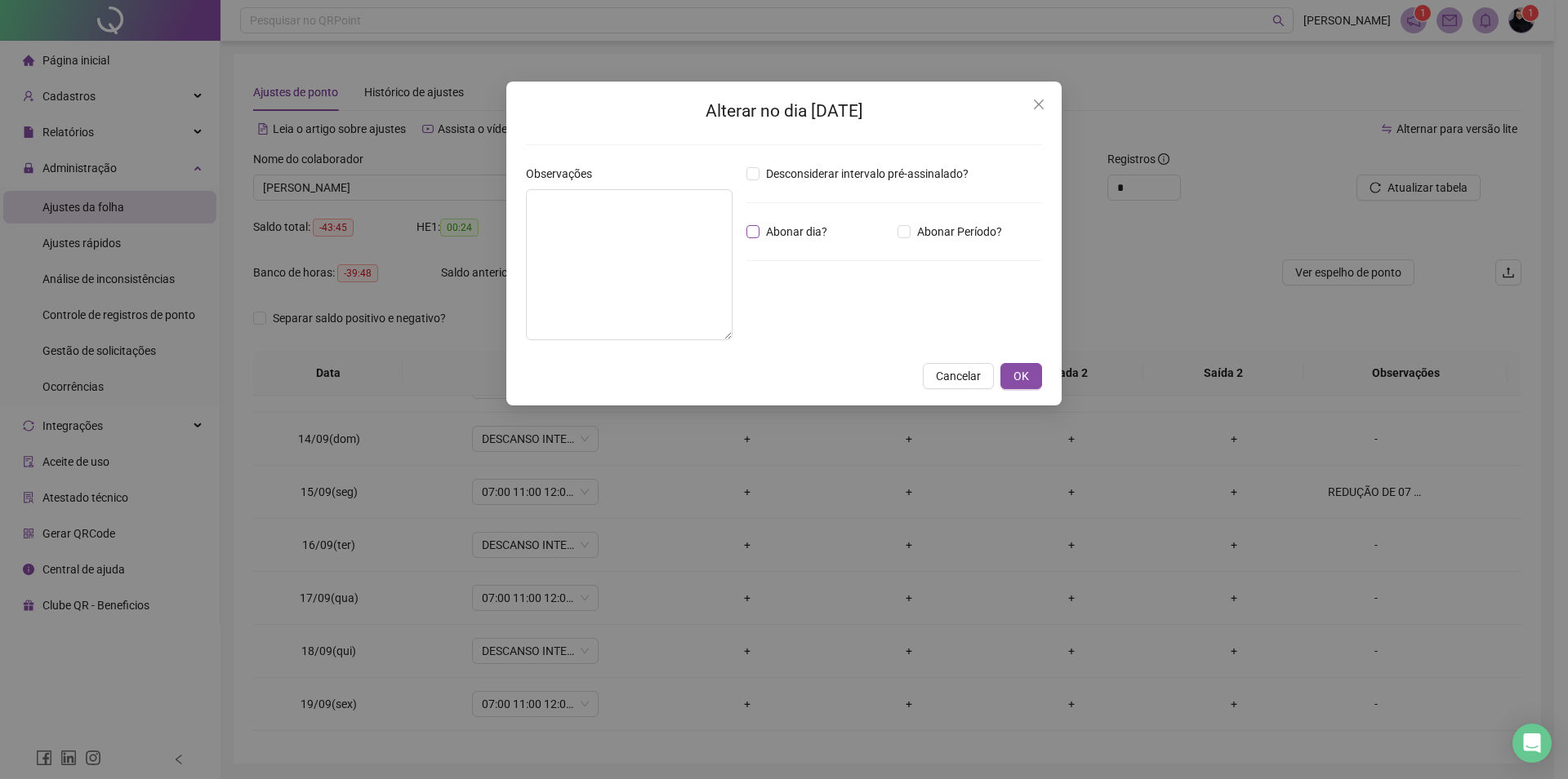
click at [793, 224] on span "Abonar dia?" at bounding box center [796, 232] width 74 height 18
click at [648, 233] on textarea at bounding box center [628, 265] width 206 height 151
paste textarea "**********"
type textarea "**********"
click at [802, 233] on span "Abonar dia?" at bounding box center [796, 232] width 74 height 18
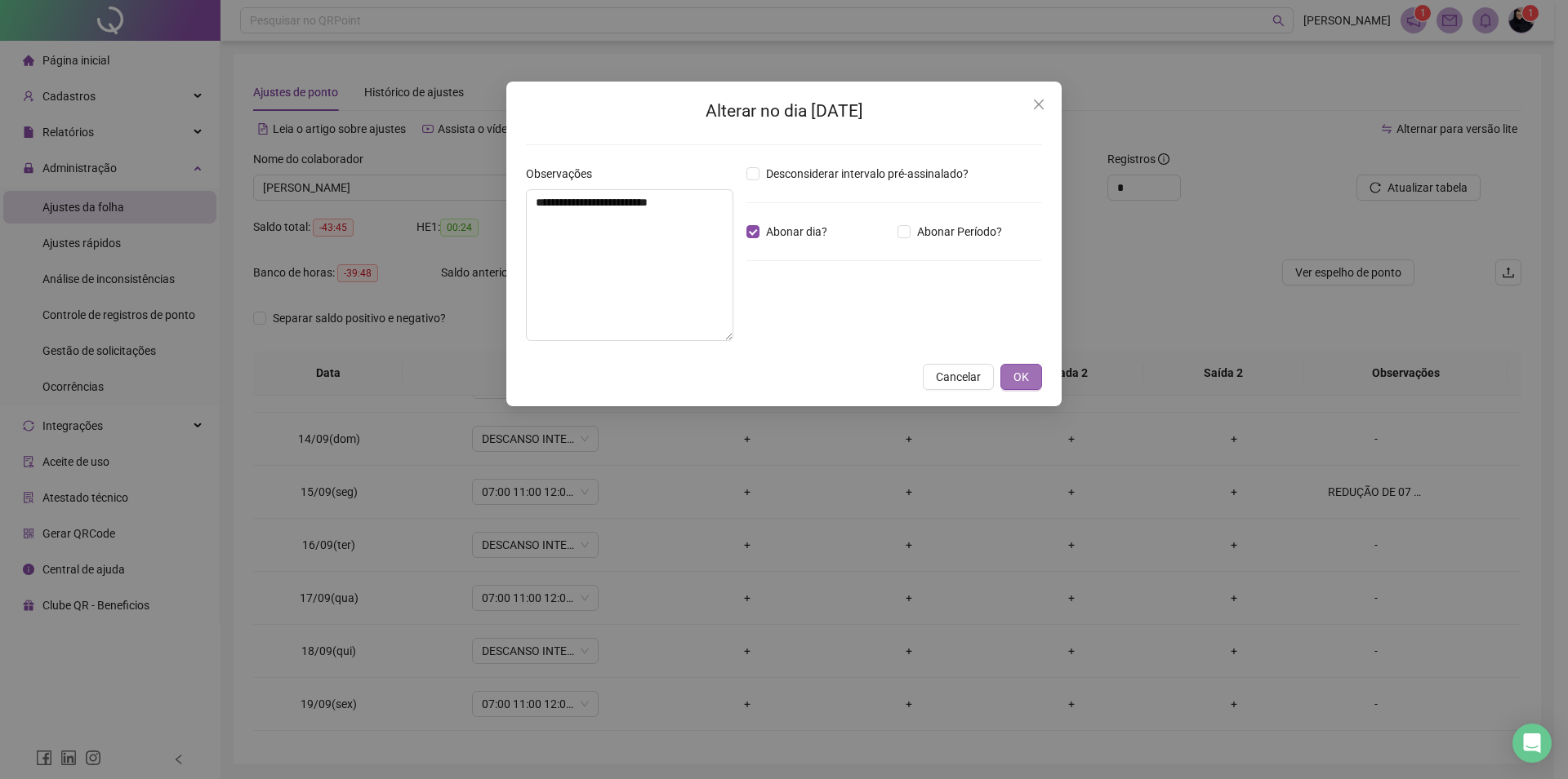
click at [1010, 368] on button "OK" at bounding box center [1020, 377] width 42 height 26
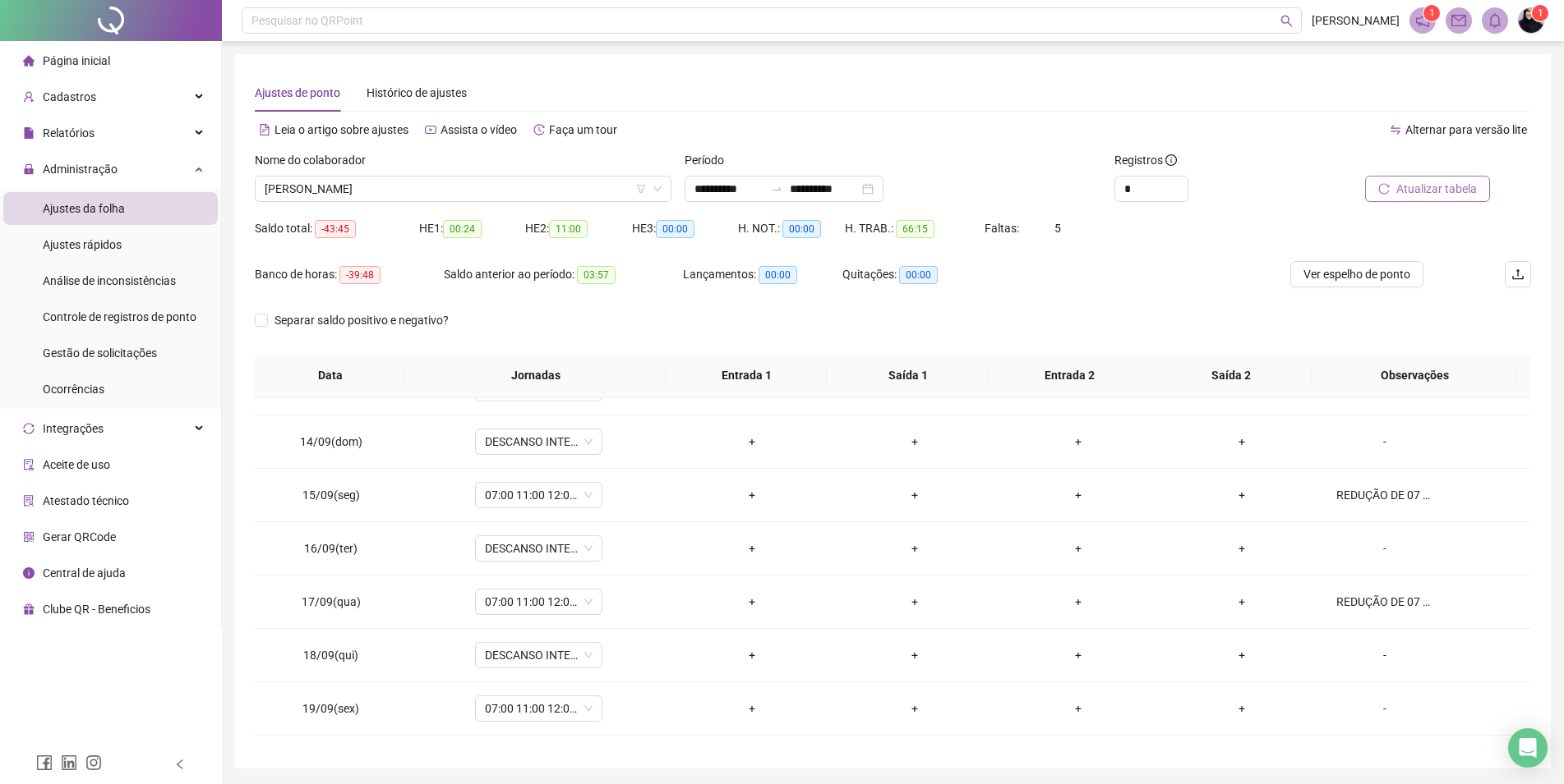
click at [1416, 189] on span "Atualizar tabela" at bounding box center [1436, 189] width 80 height 18
click at [62, 131] on span "Relatórios" at bounding box center [69, 133] width 52 height 13
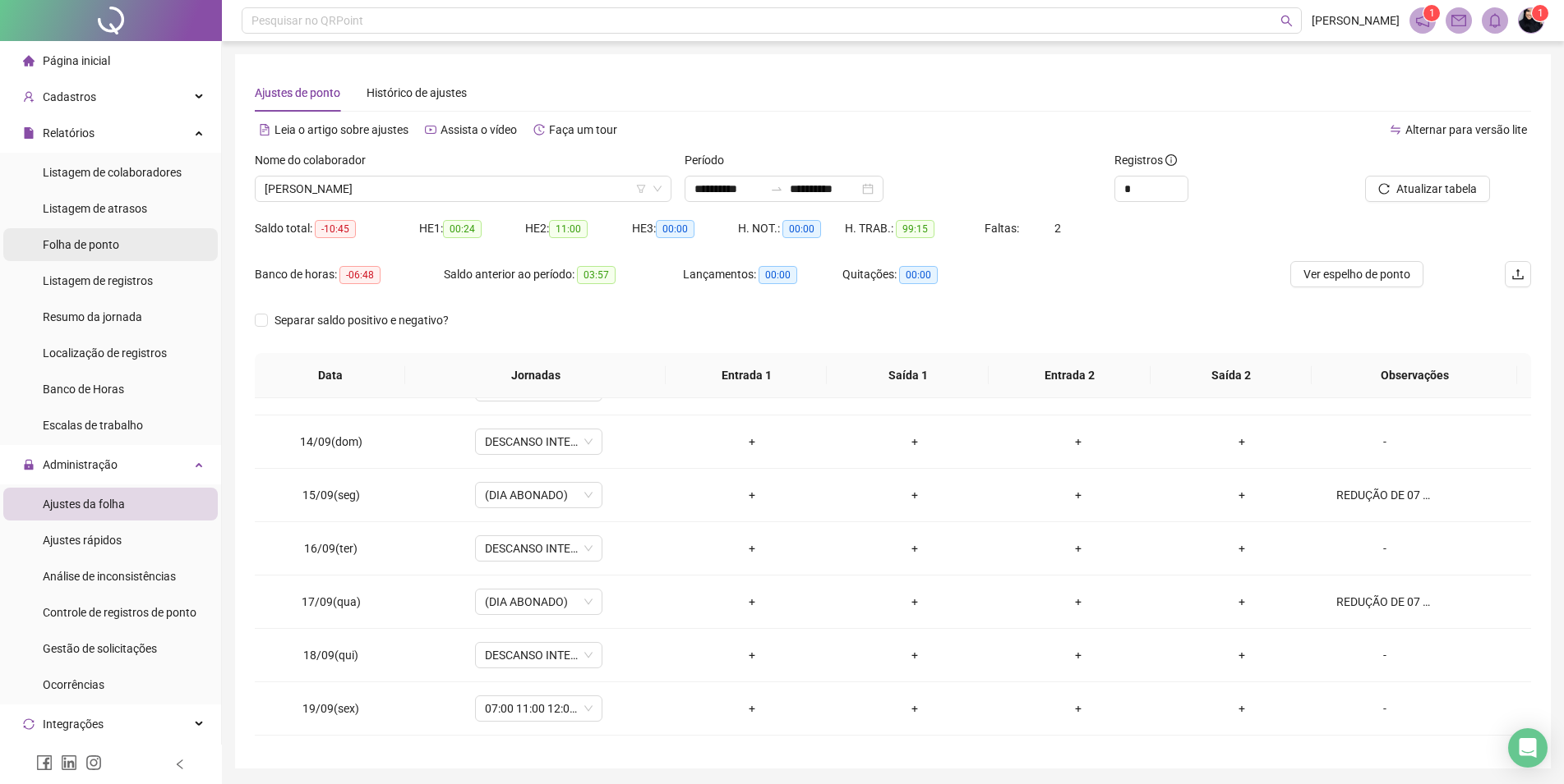
click at [82, 241] on span "Folha de ponto" at bounding box center [81, 245] width 76 height 13
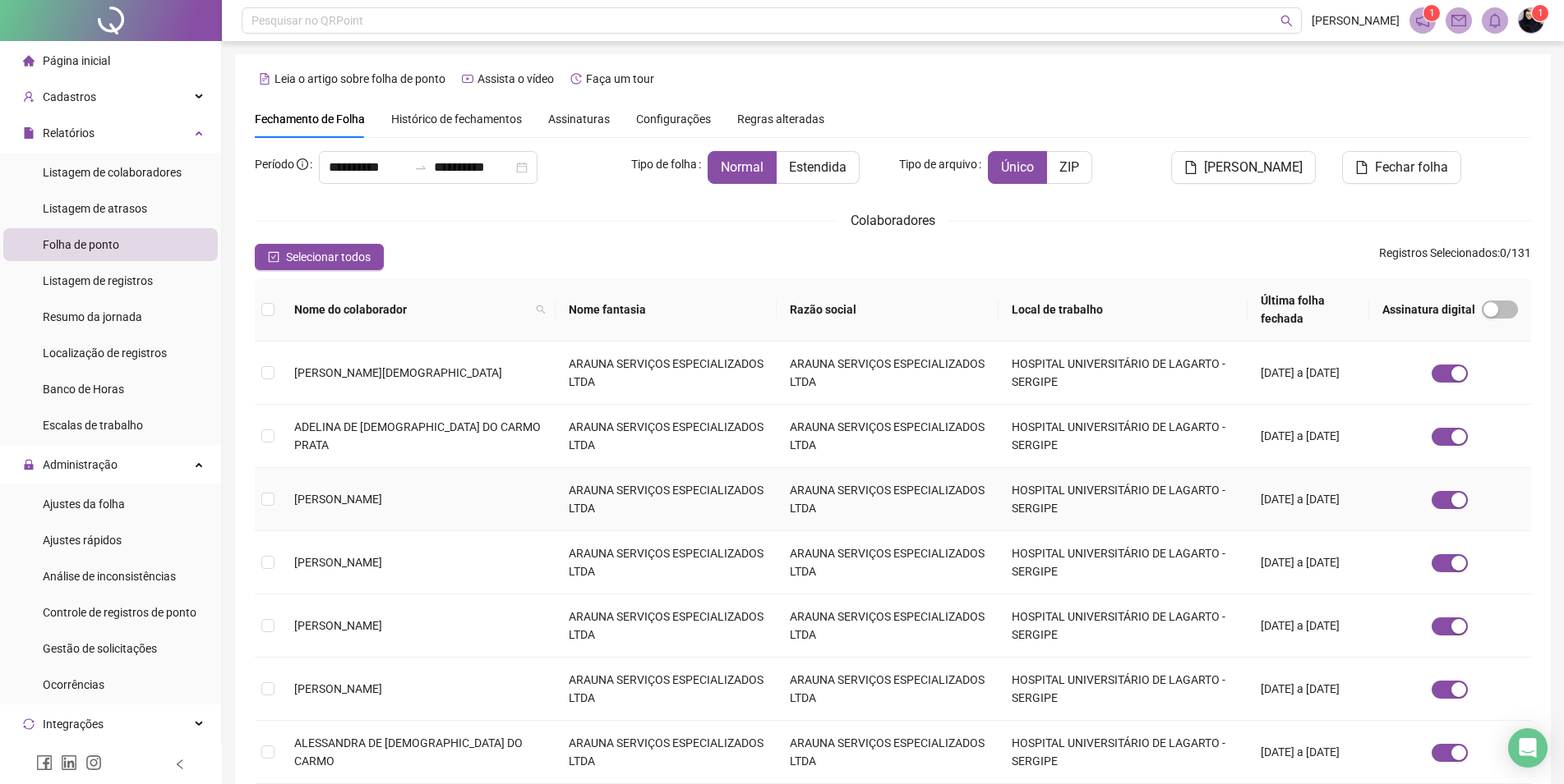
scroll to position [314, 0]
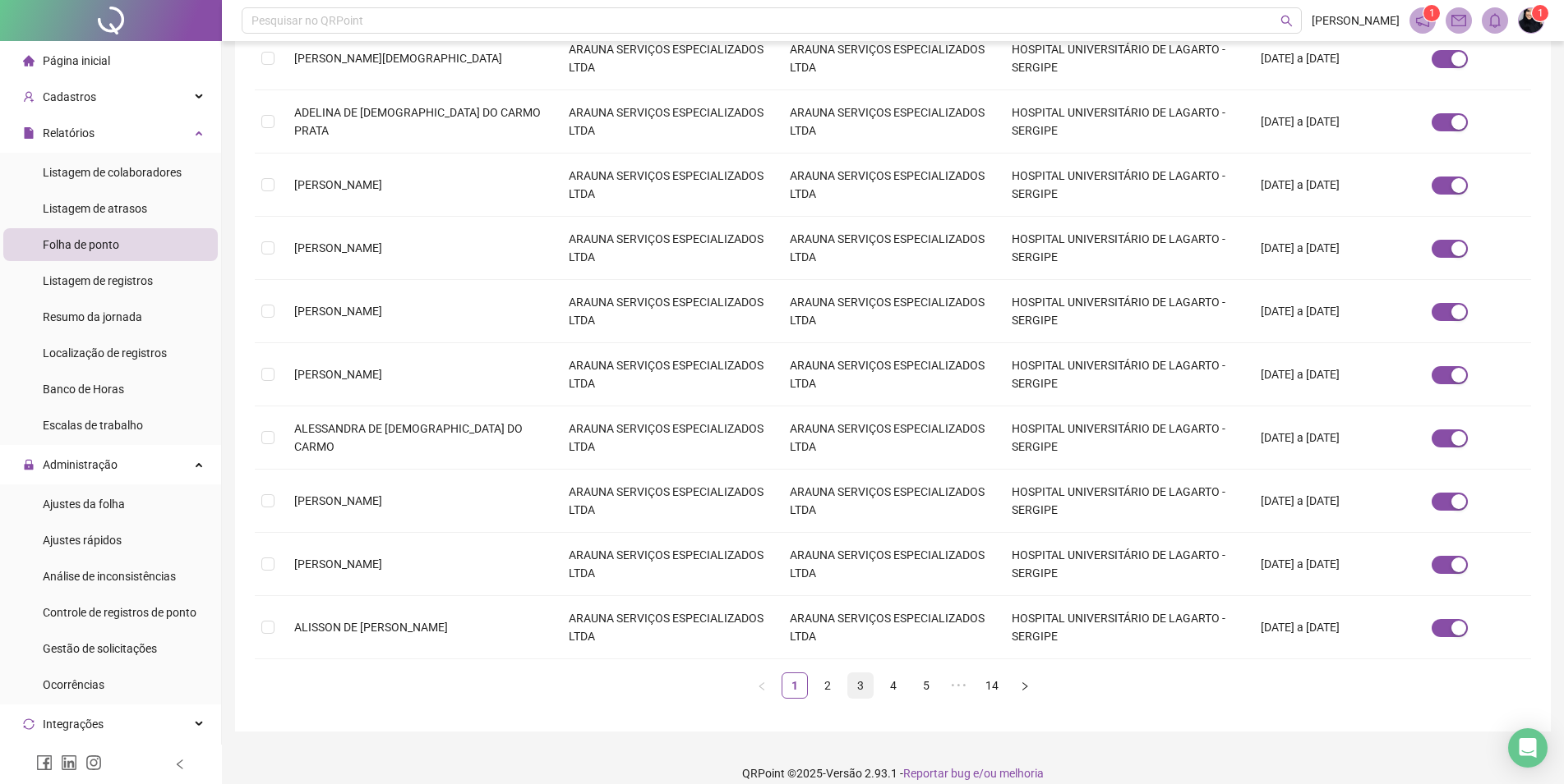
click at [852, 673] on link "3" at bounding box center [861, 686] width 25 height 25
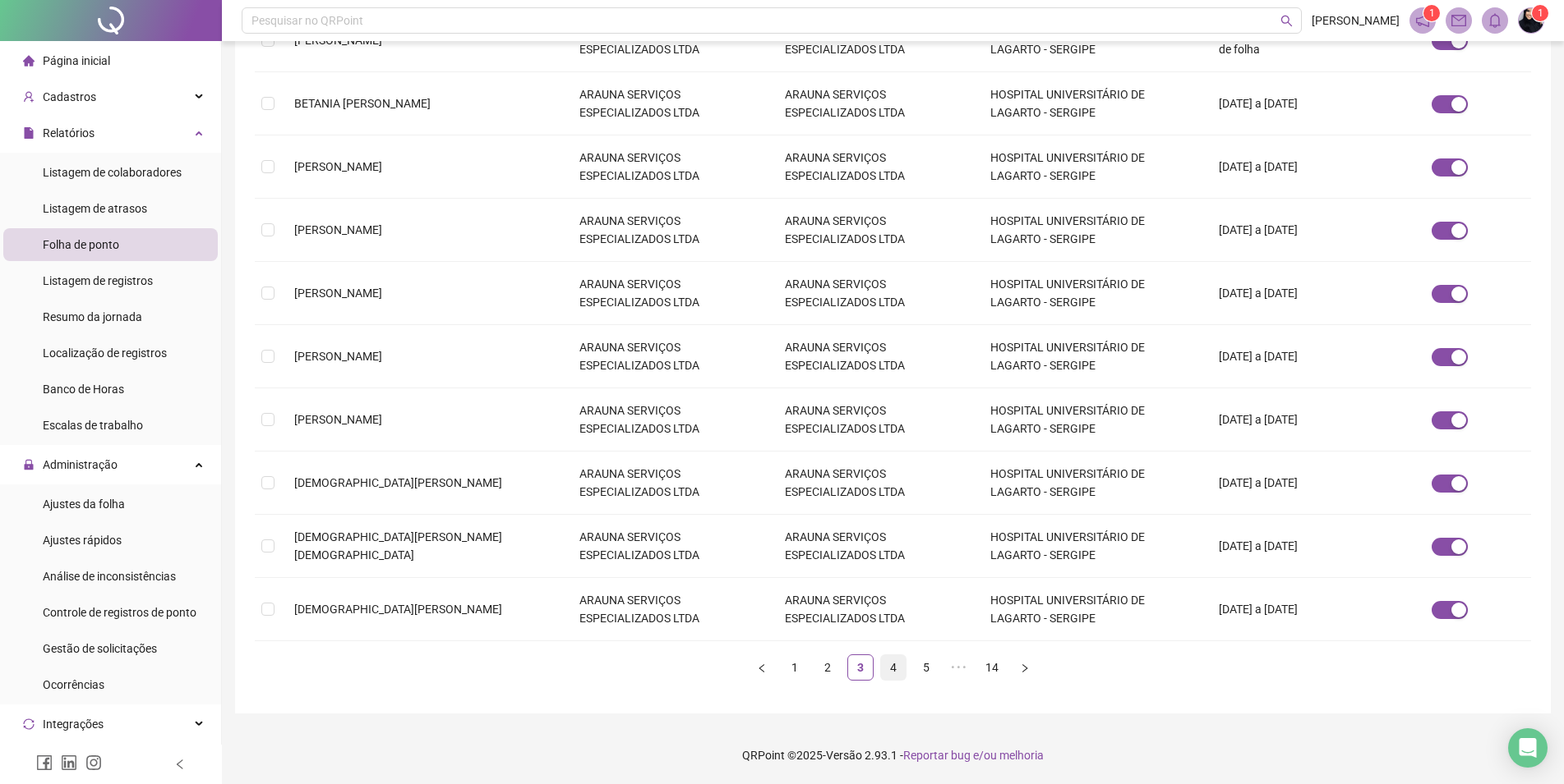
click at [885, 663] on link "4" at bounding box center [893, 667] width 25 height 25
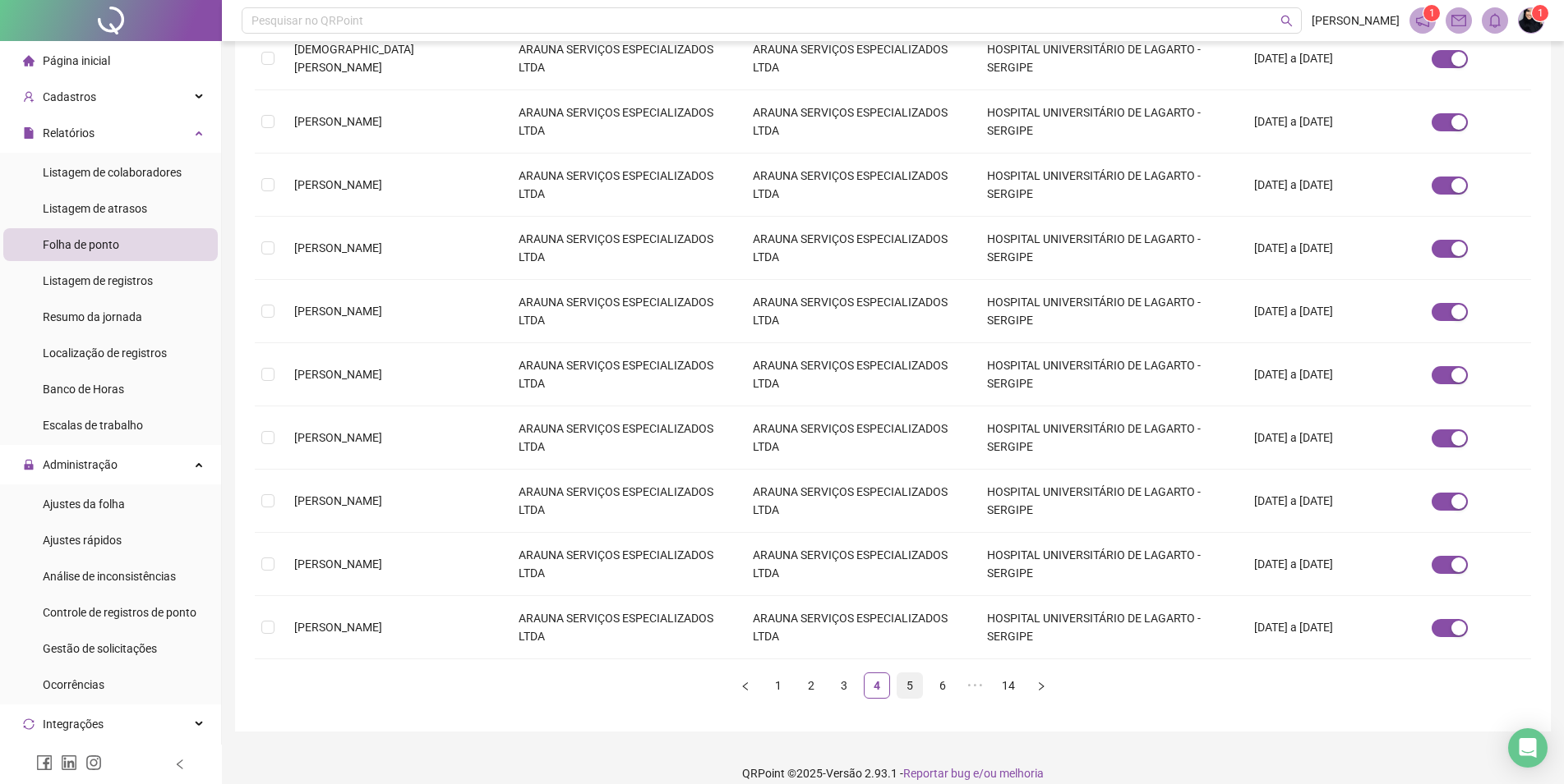
click at [899, 662] on div "Nome do colaborador Nome fantasia Razão social Local de trabalho Última folha f…" at bounding box center [893, 331] width 1276 height 735
click at [910, 673] on link "5" at bounding box center [909, 686] width 25 height 25
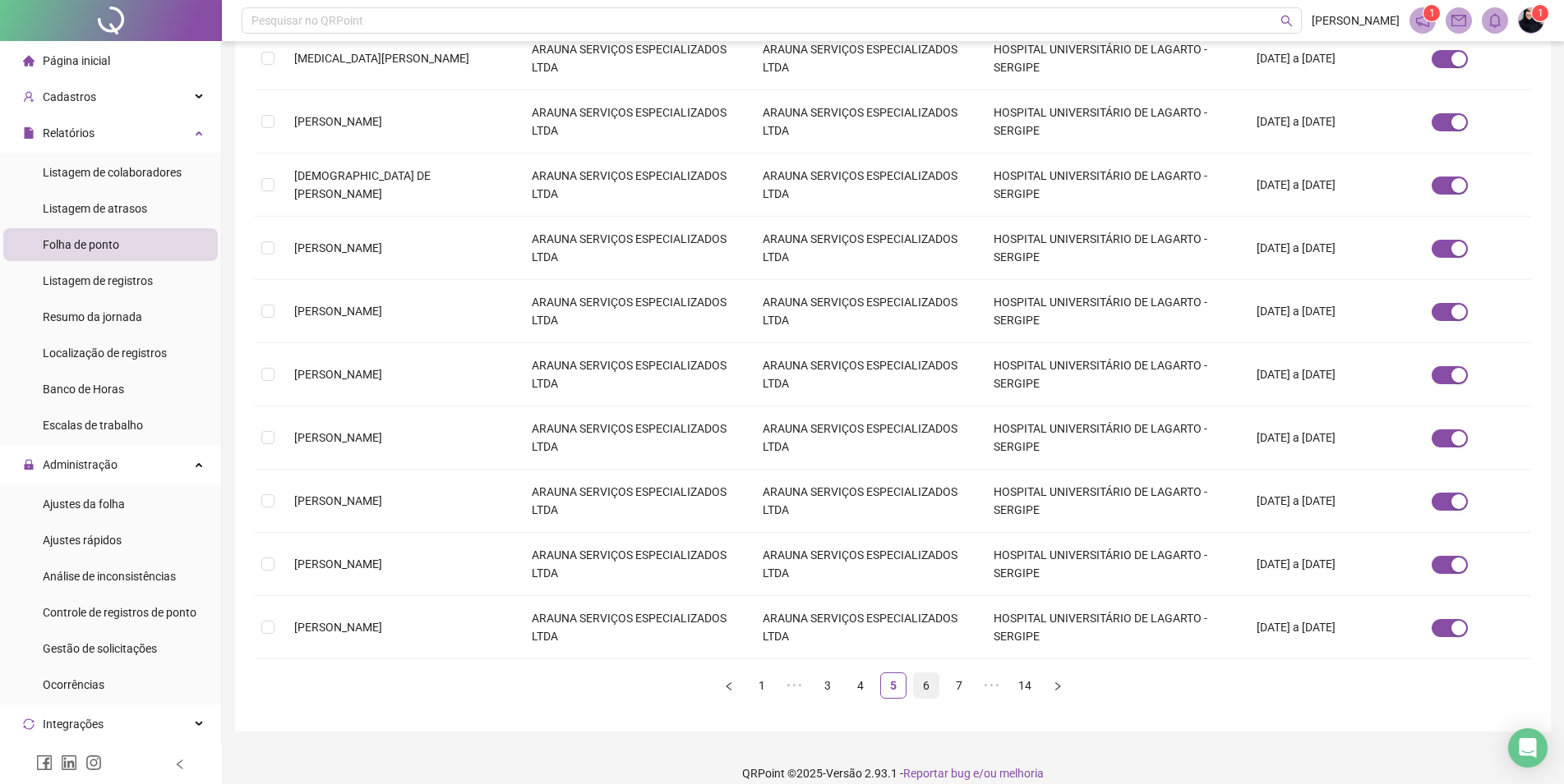
click at [923, 673] on link "6" at bounding box center [926, 686] width 25 height 25
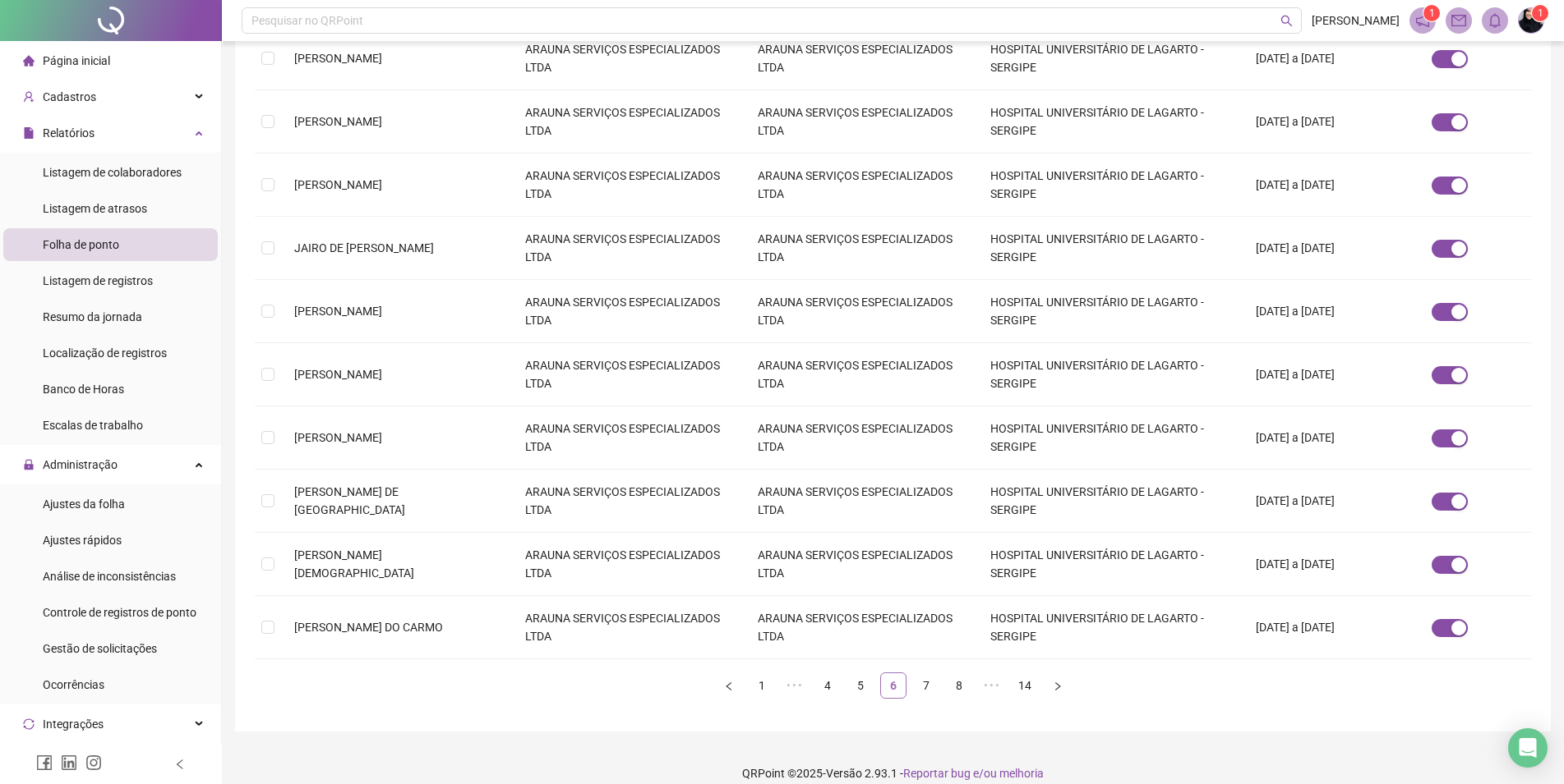
click at [923, 673] on link "7" at bounding box center [926, 686] width 25 height 25
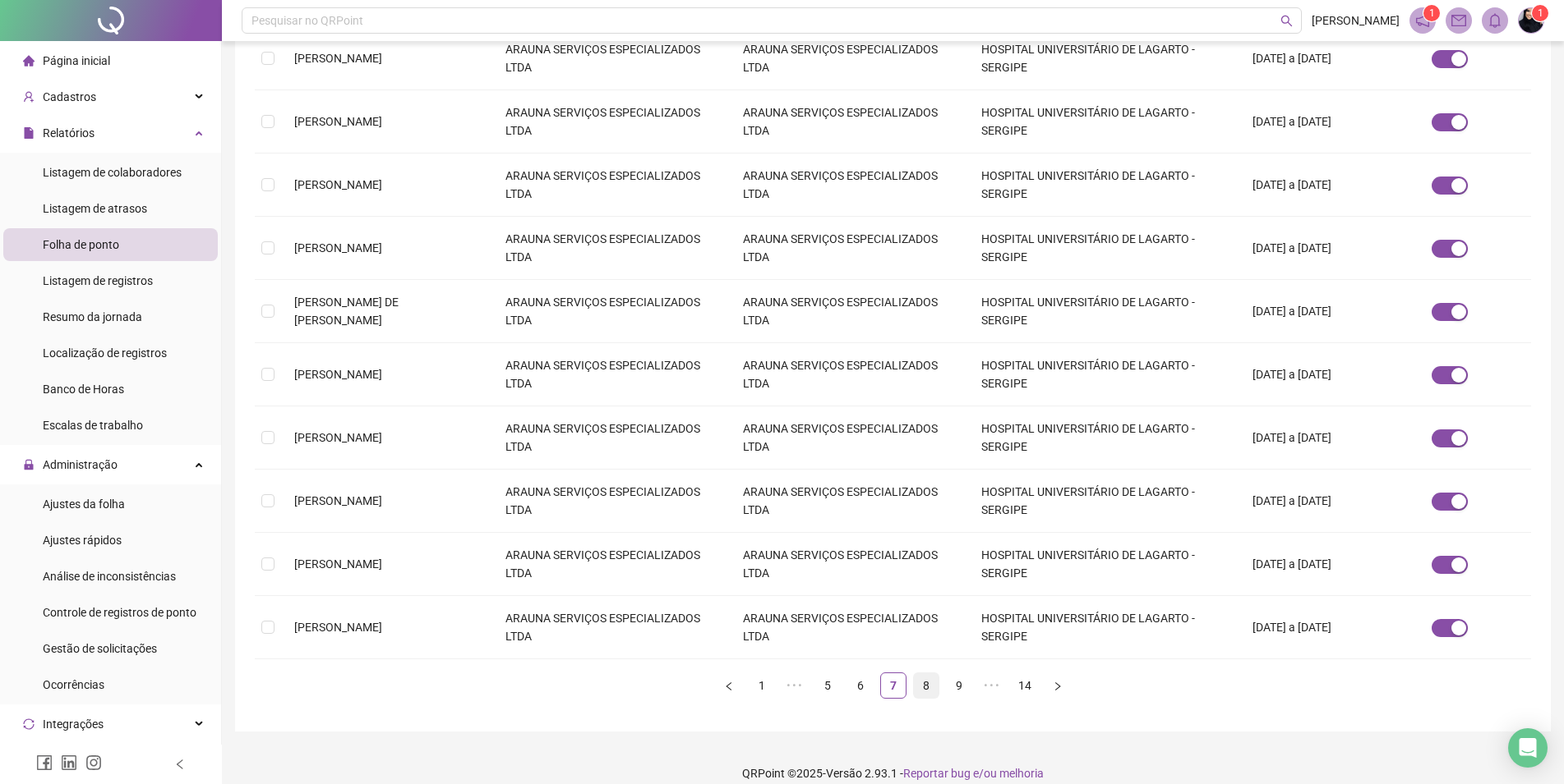
click at [932, 673] on link "8" at bounding box center [926, 686] width 25 height 25
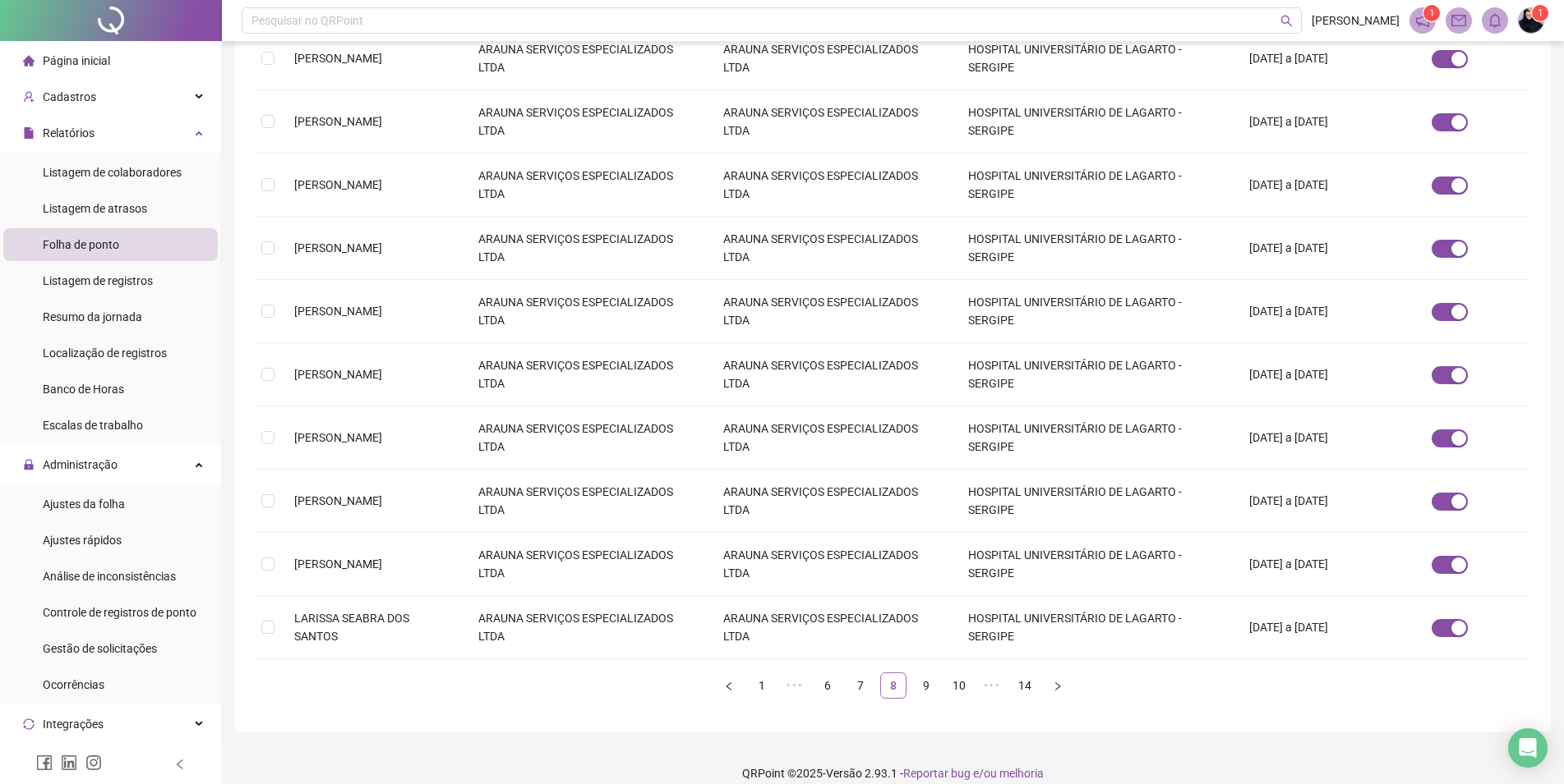
click at [932, 673] on link "9" at bounding box center [926, 686] width 25 height 25
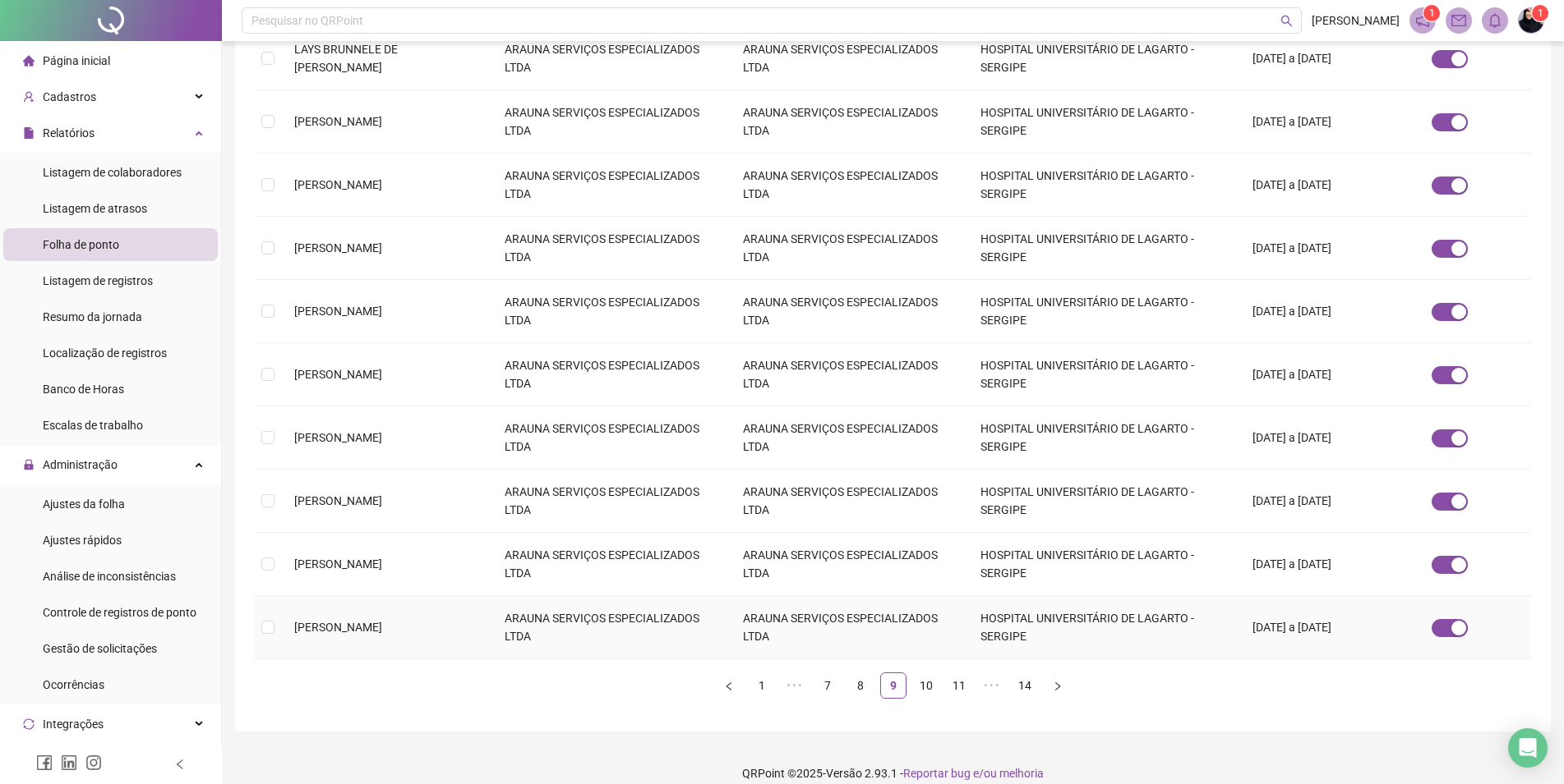
click at [730, 598] on td "ARAUNA SERVIÇOS ESPECIALIZADOS LTDA" at bounding box center [848, 628] width 237 height 63
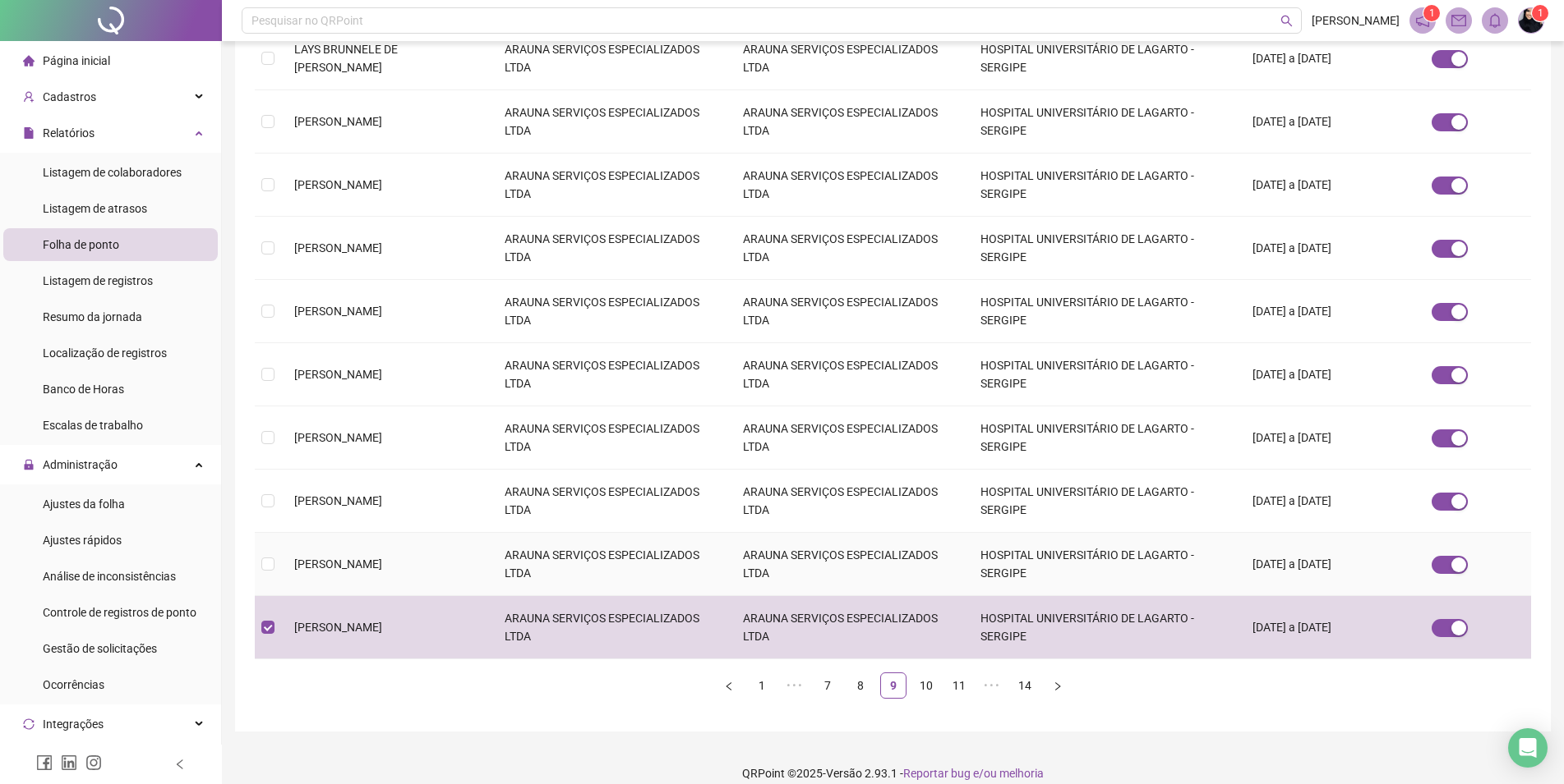
scroll to position [0, 0]
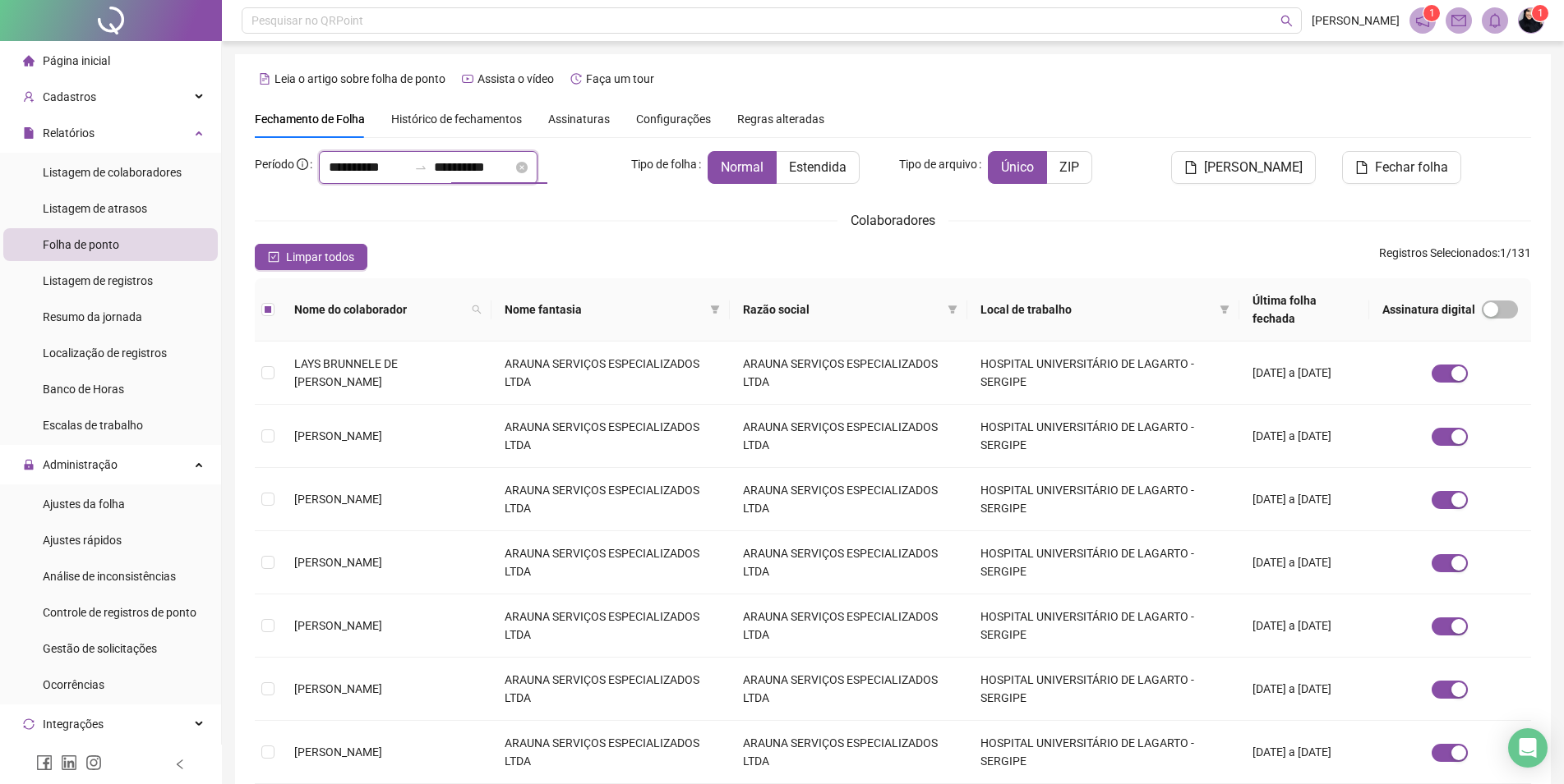
click at [458, 169] on input "**********" at bounding box center [473, 168] width 79 height 20
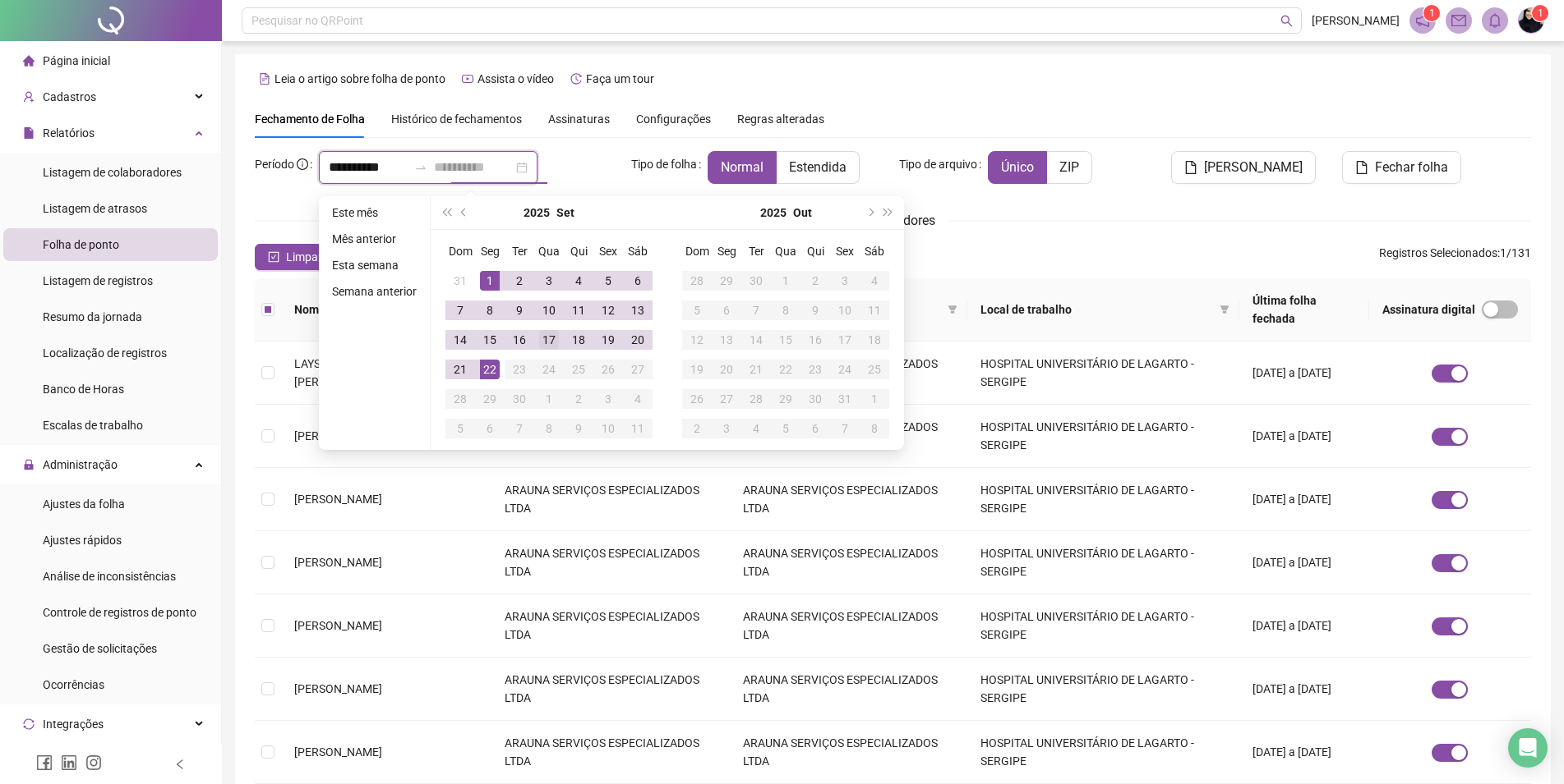
type input "**********"
click at [549, 340] on div "17" at bounding box center [549, 340] width 20 height 20
type input "**********"
click at [1115, 232] on div "**********" at bounding box center [893, 589] width 1276 height 876
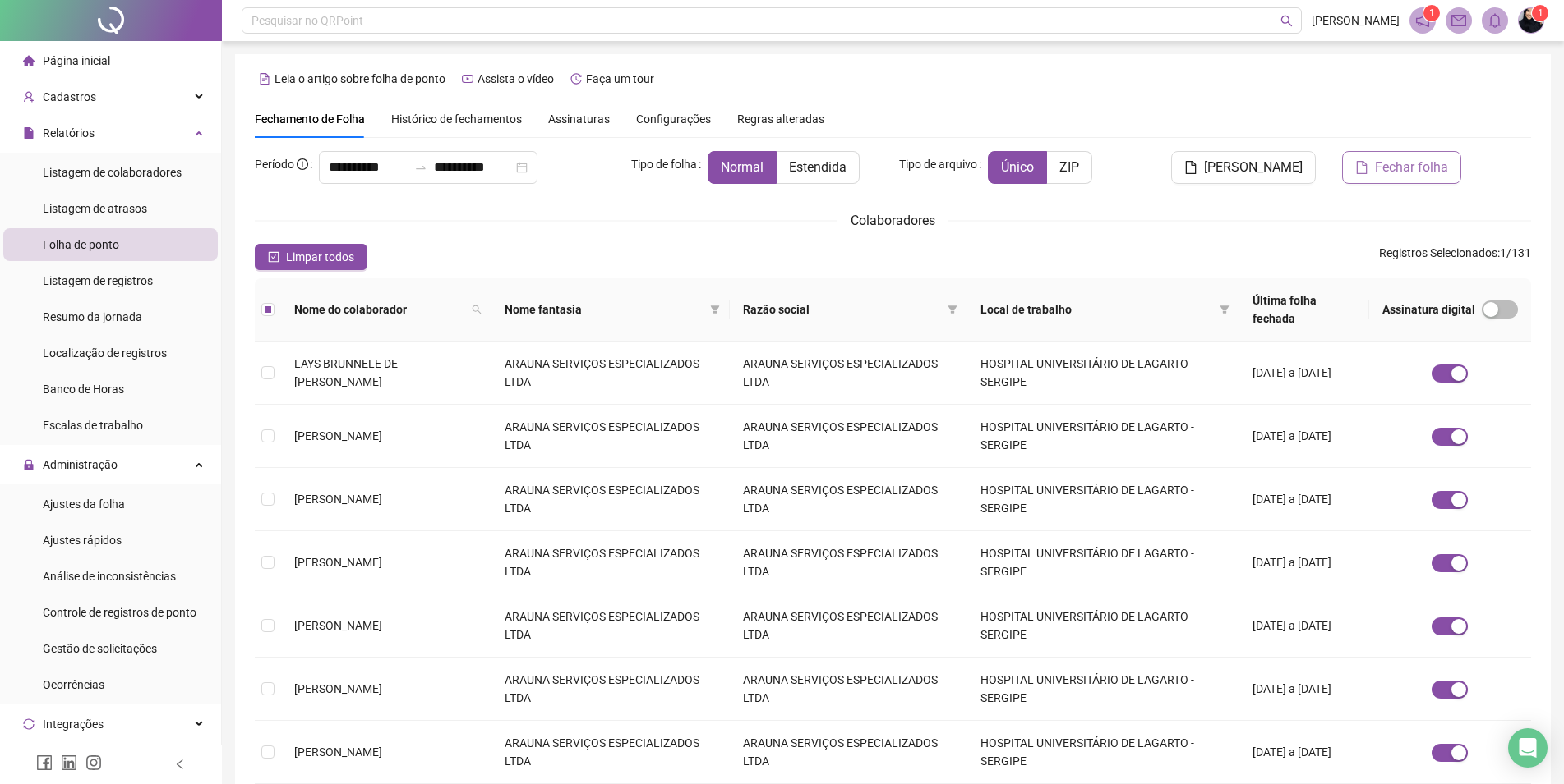
click at [1392, 171] on span "Fechar folha" at bounding box center [1411, 168] width 73 height 20
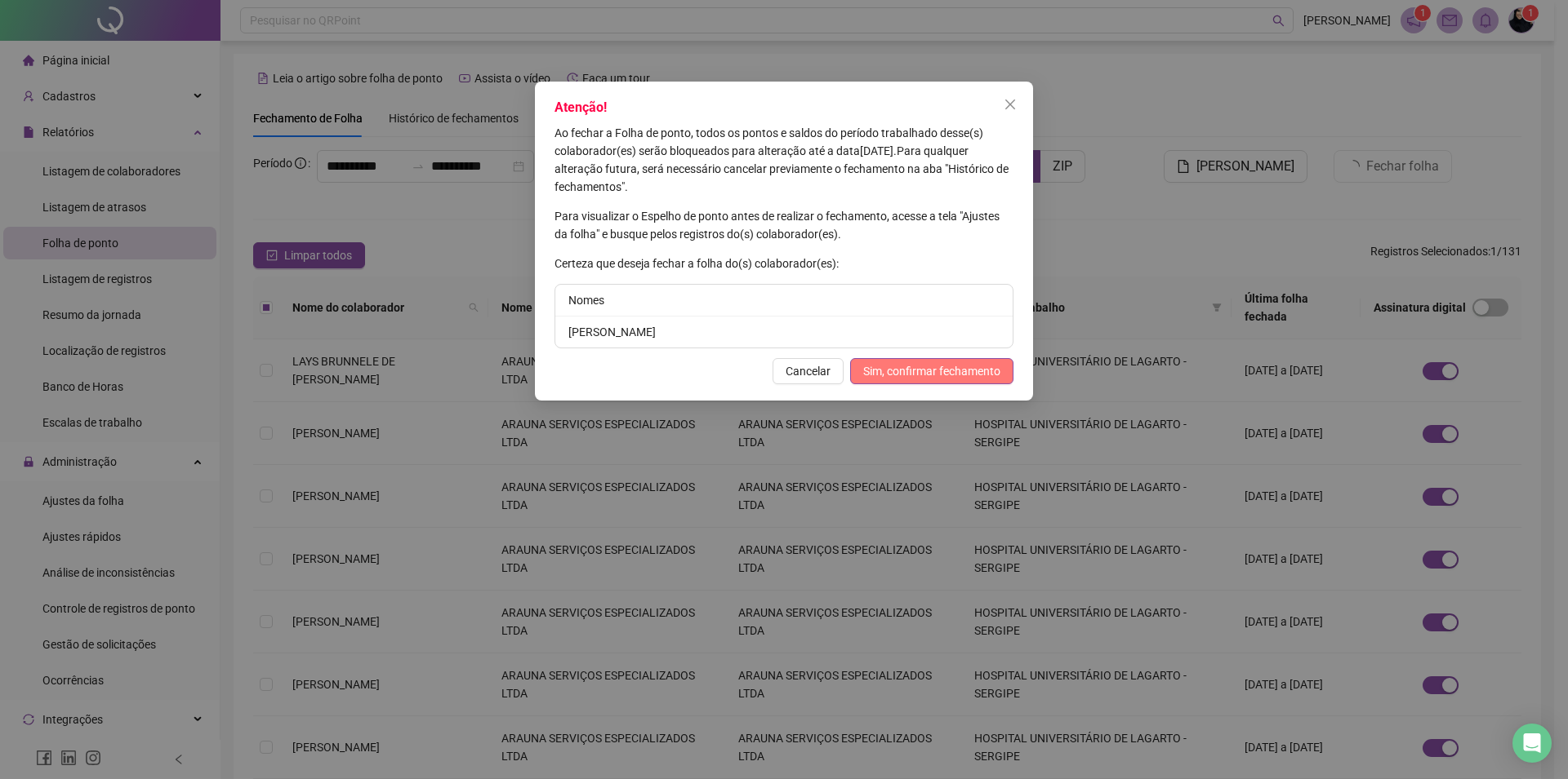
click at [989, 376] on span "Sim, confirmar fechamento" at bounding box center [932, 371] width 137 height 18
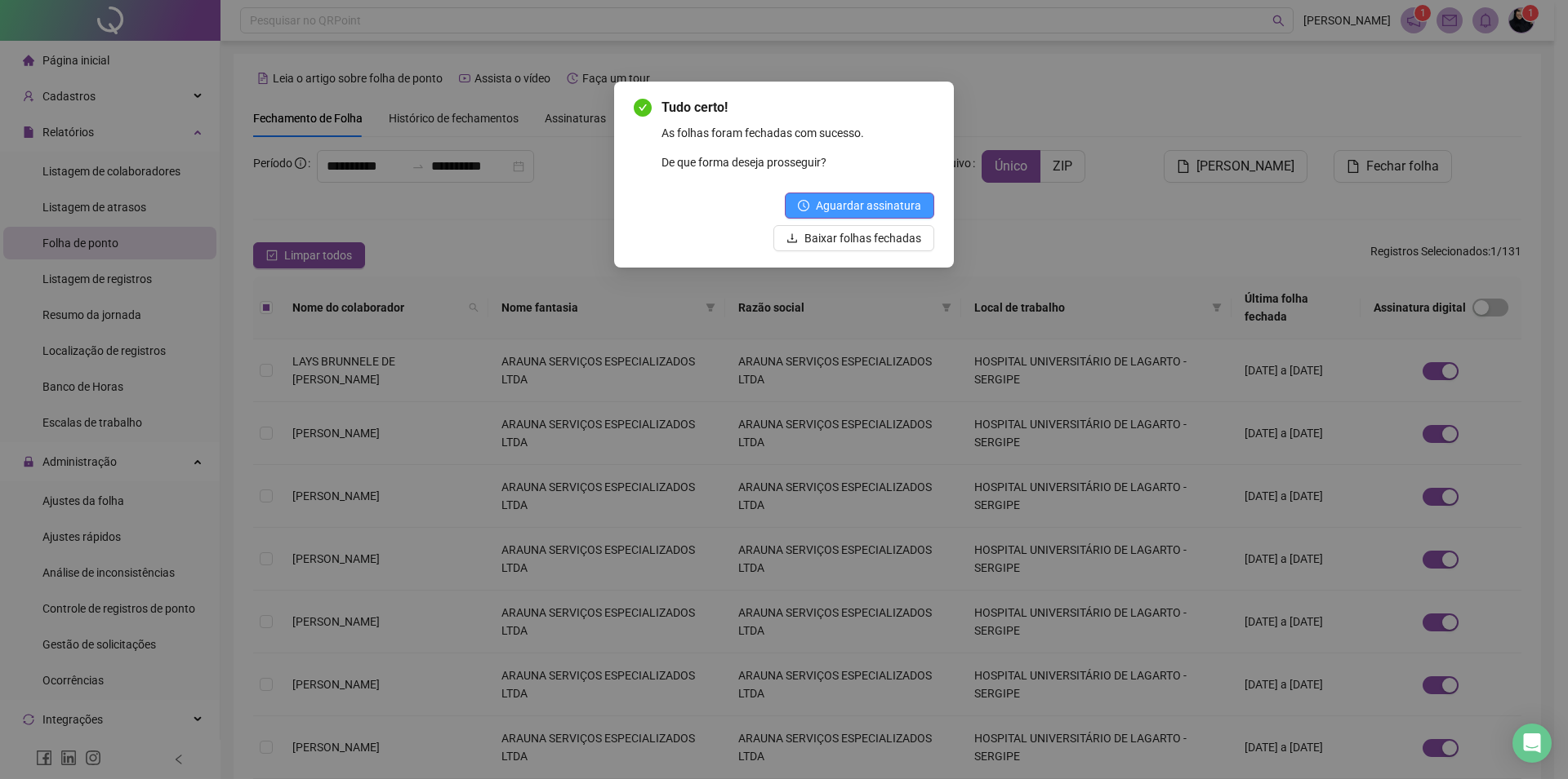
click at [854, 210] on span "Aguardar assinatura" at bounding box center [868, 205] width 105 height 18
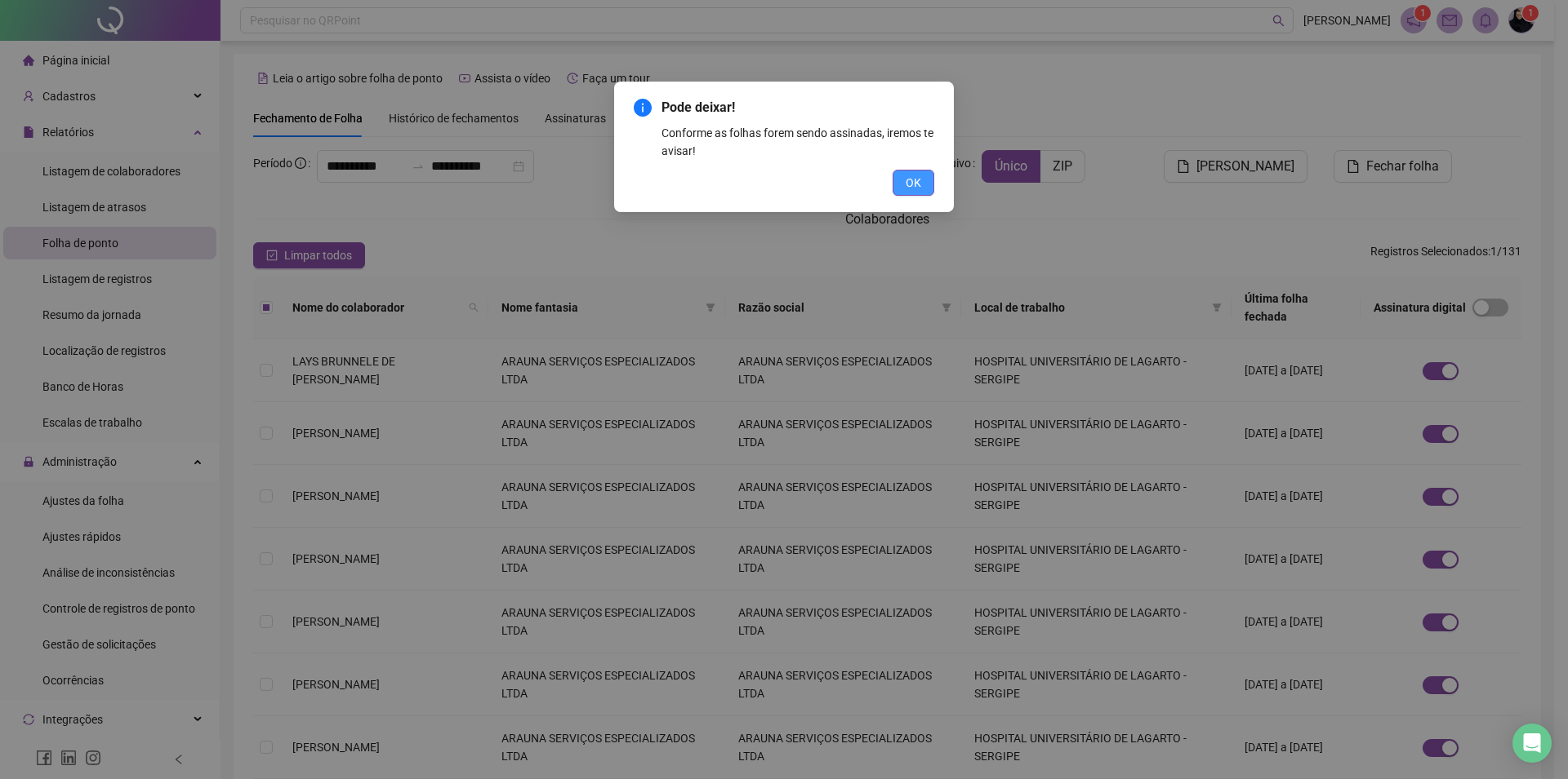
click at [895, 183] on button "OK" at bounding box center [913, 183] width 42 height 26
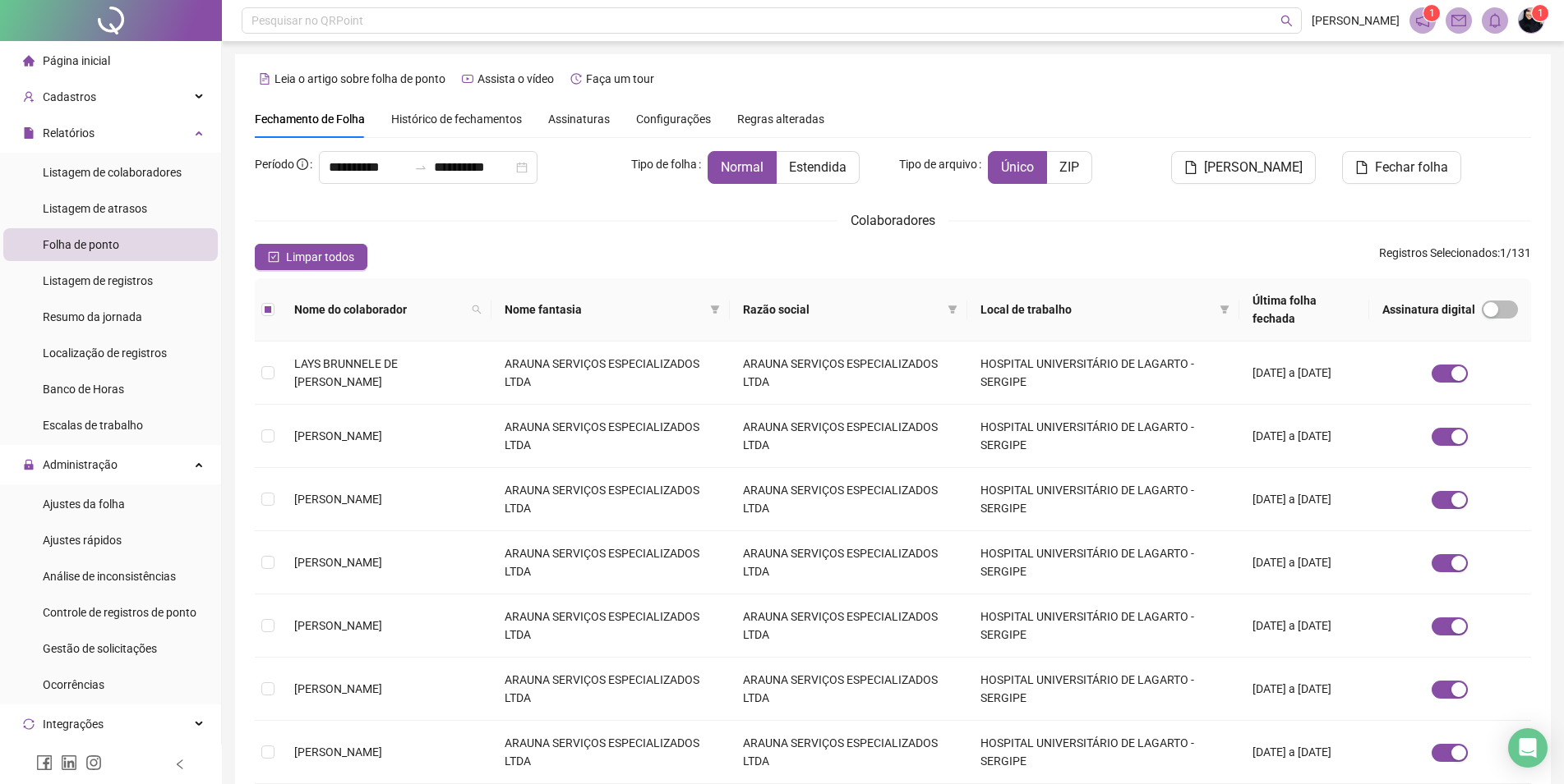
click at [493, 110] on div "Histórico de fechamentos" at bounding box center [457, 119] width 131 height 18
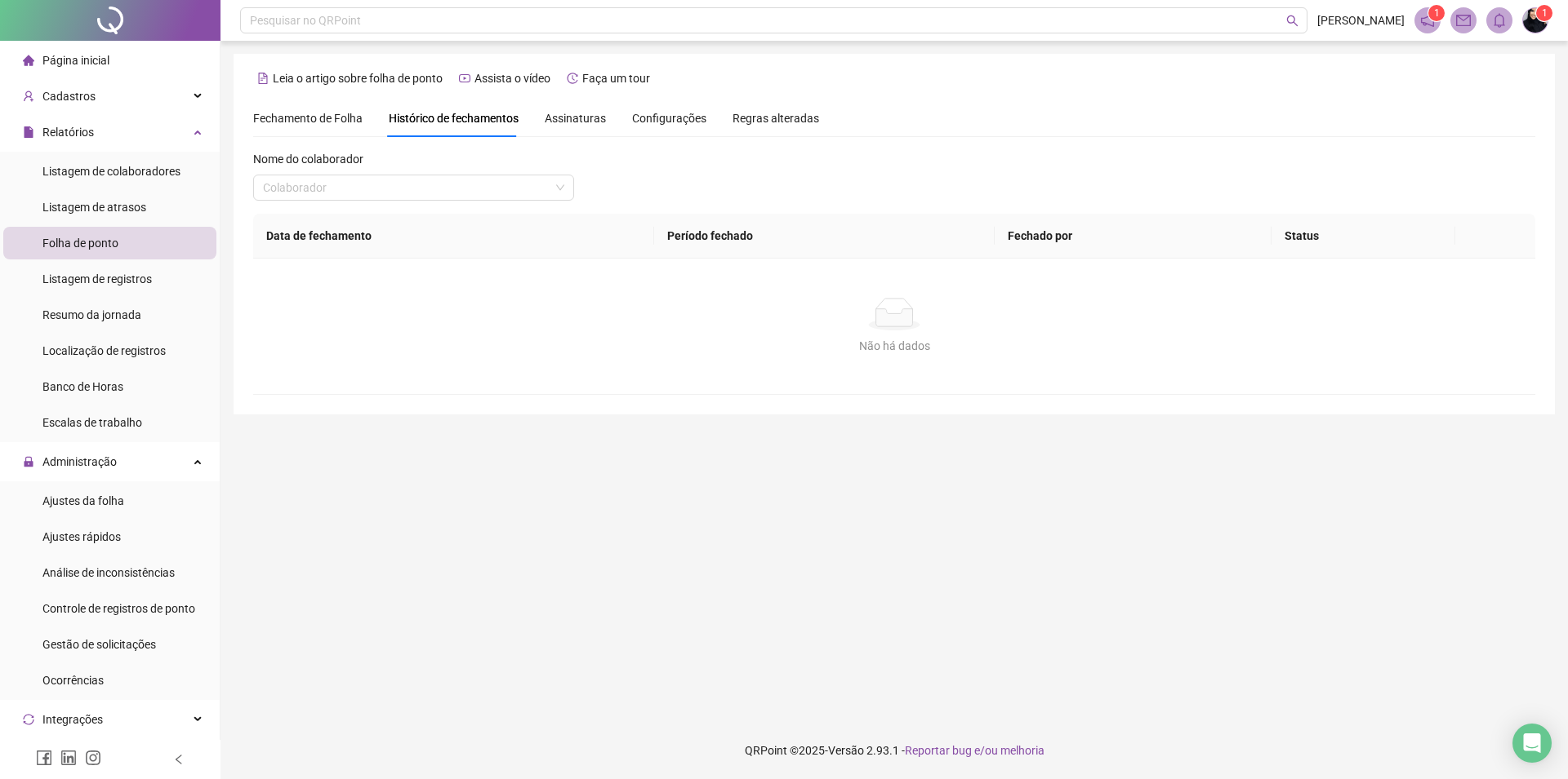
click at [299, 122] on span "Fechamento de Folha" at bounding box center [308, 118] width 109 height 13
type input "**********"
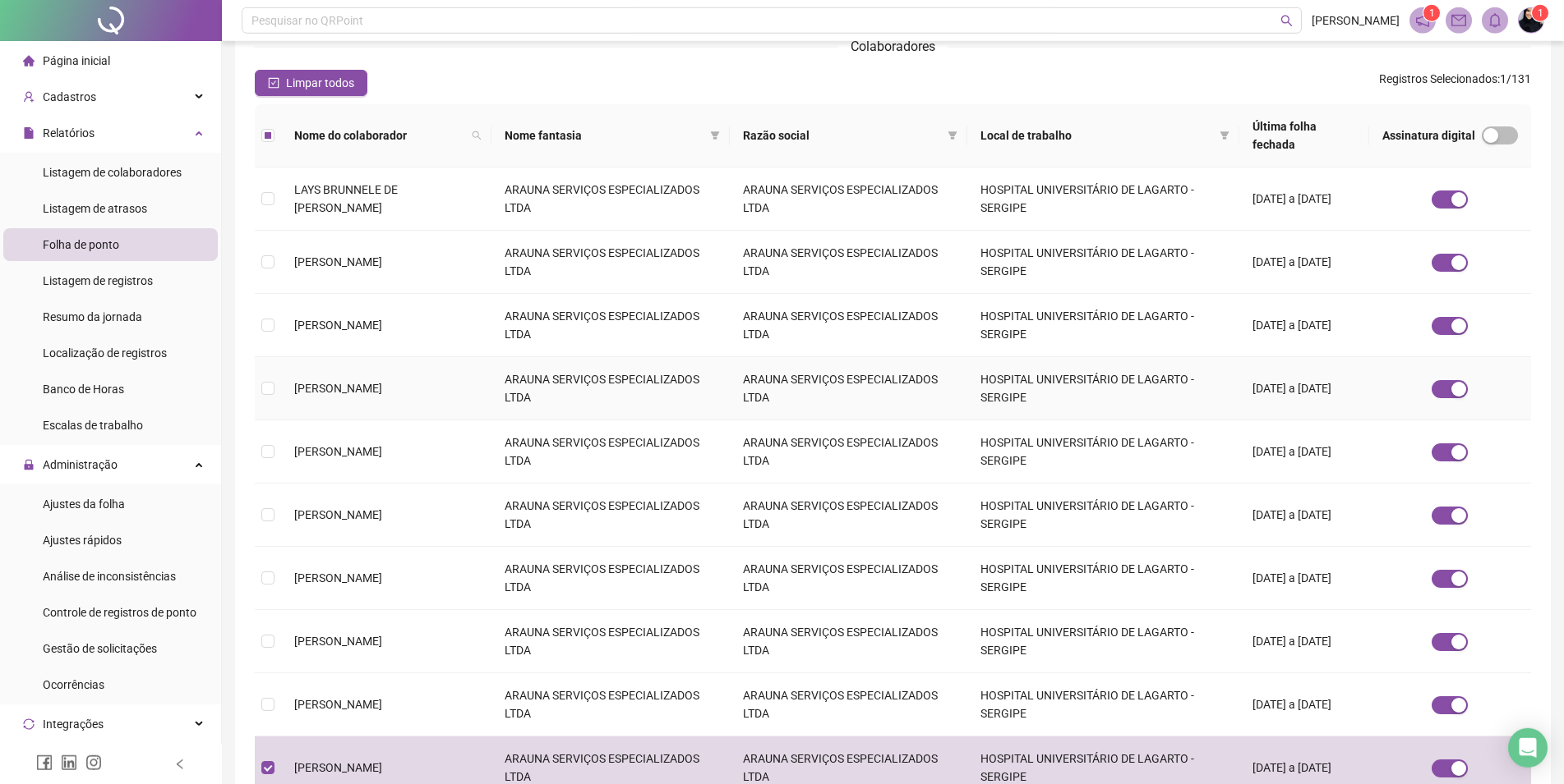
scroll to position [63, 0]
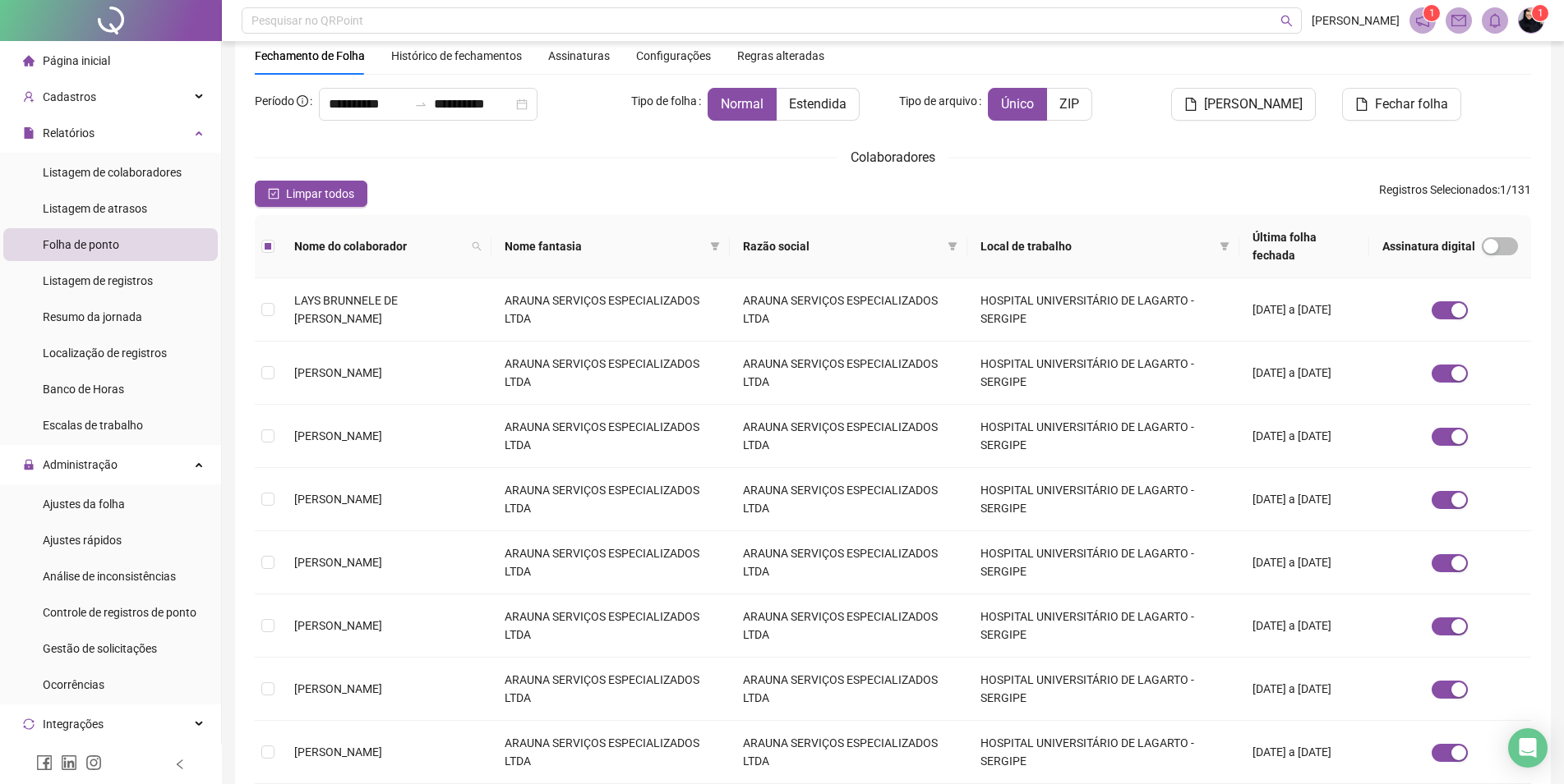
click at [103, 66] on span "Página inicial" at bounding box center [76, 61] width 67 height 13
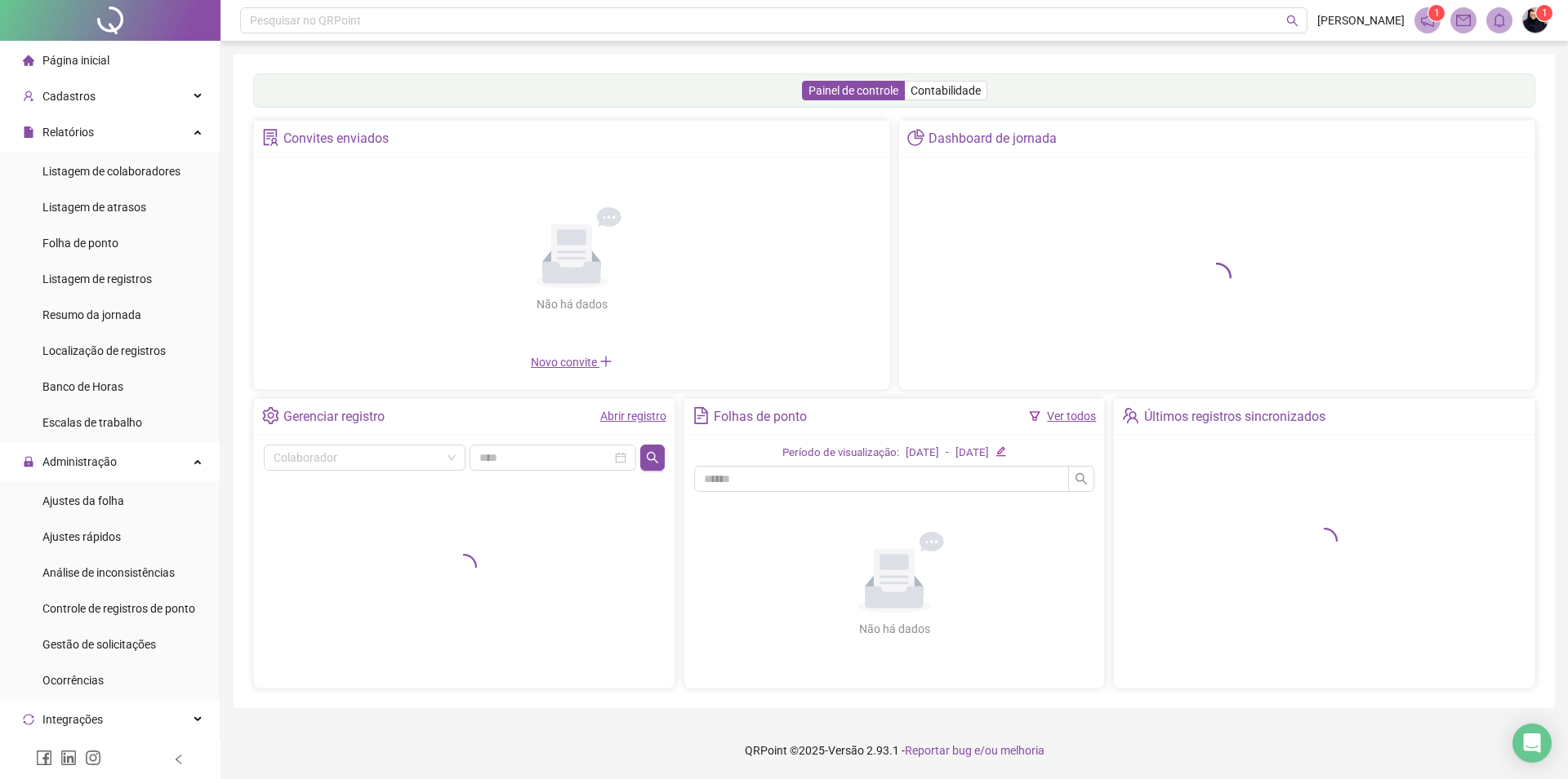
click at [99, 58] on span "Página inicial" at bounding box center [76, 61] width 67 height 13
click at [100, 96] on div "Cadastros" at bounding box center [109, 96] width 213 height 33
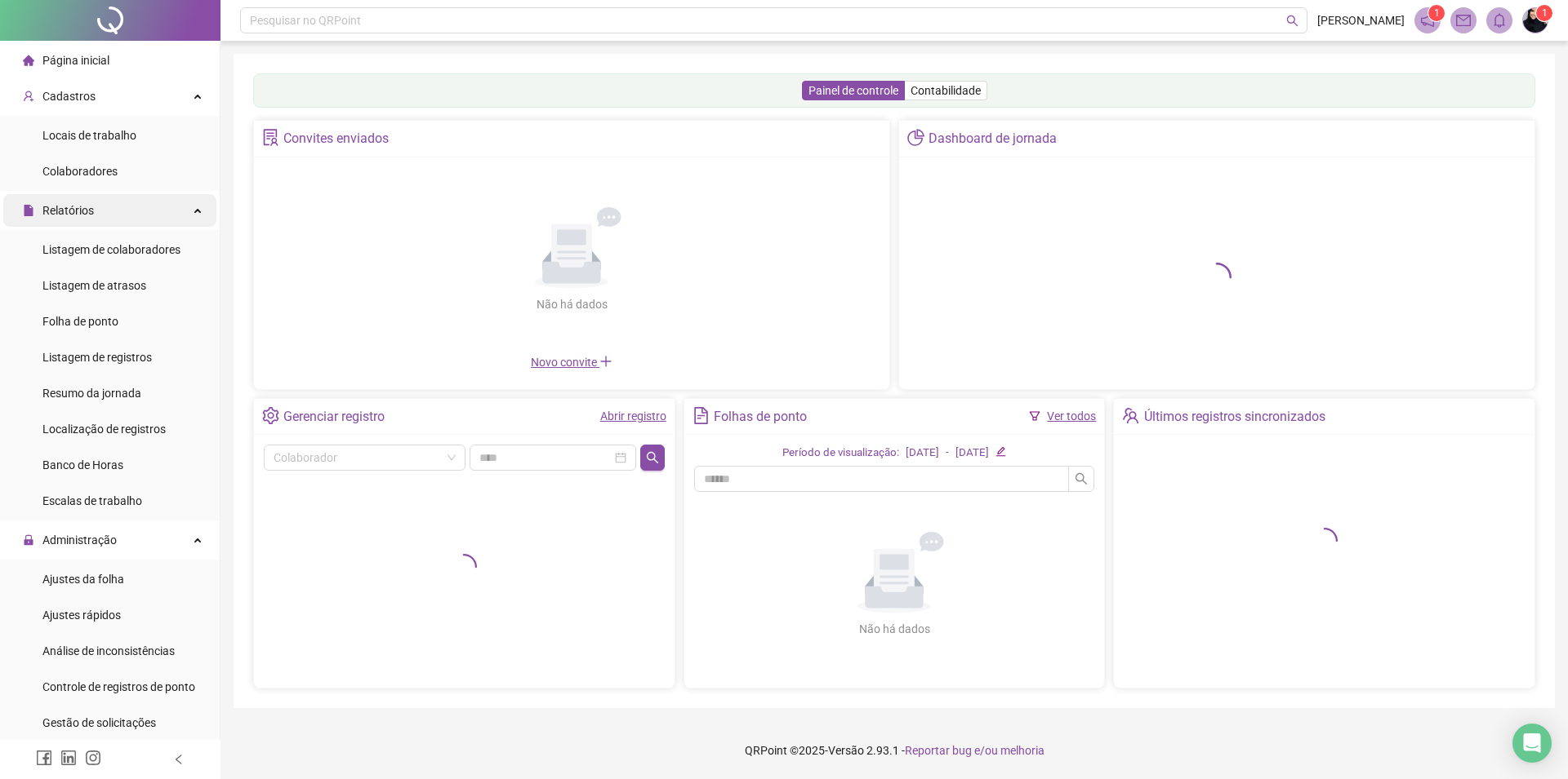
click at [96, 217] on div "Relatórios" at bounding box center [109, 210] width 213 height 33
click at [78, 98] on span "Cadastros" at bounding box center [69, 96] width 53 height 13
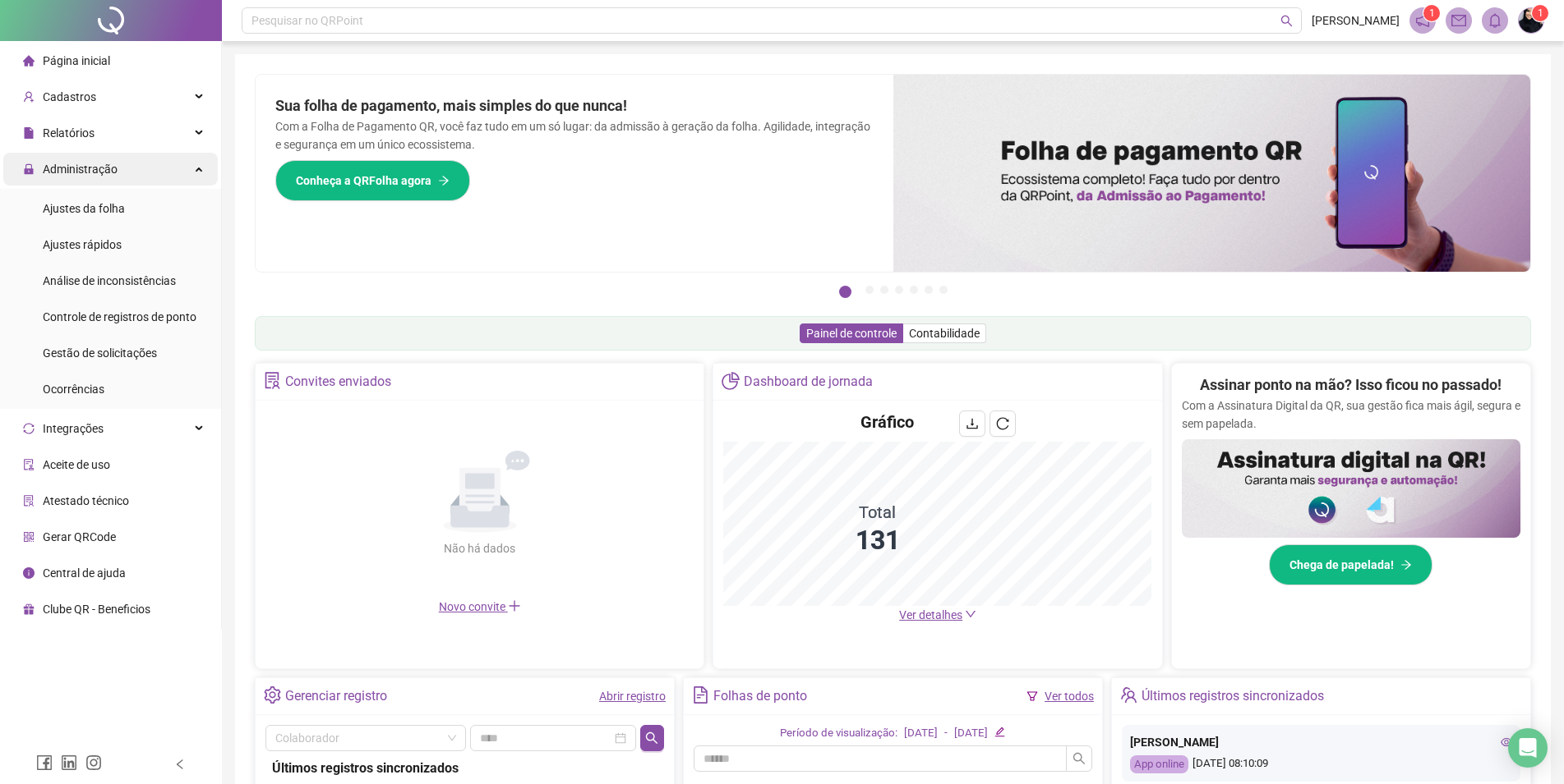
click at [119, 161] on div "Administração" at bounding box center [110, 170] width 214 height 33
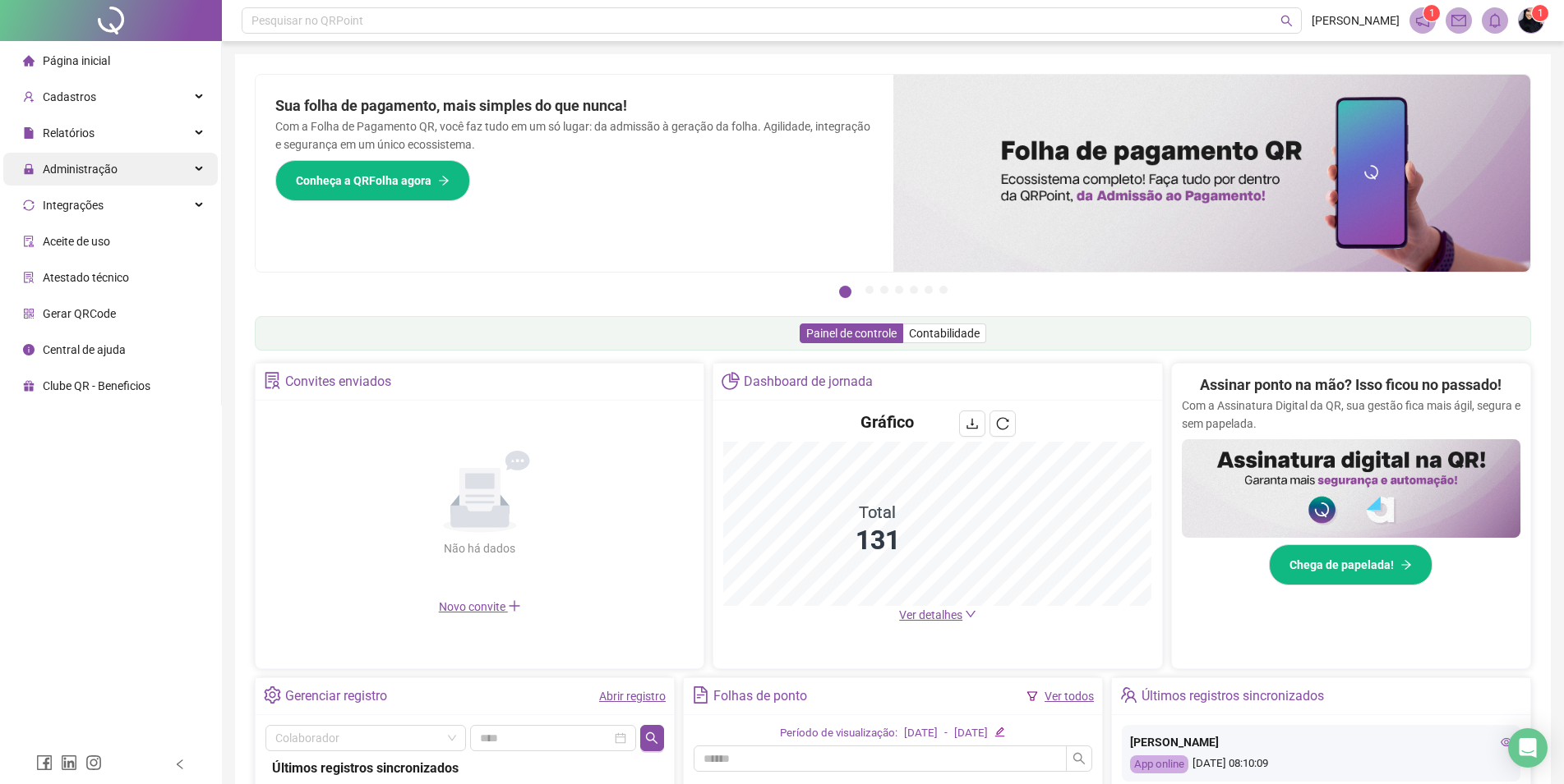
click at [91, 155] on span "Administração" at bounding box center [70, 170] width 94 height 33
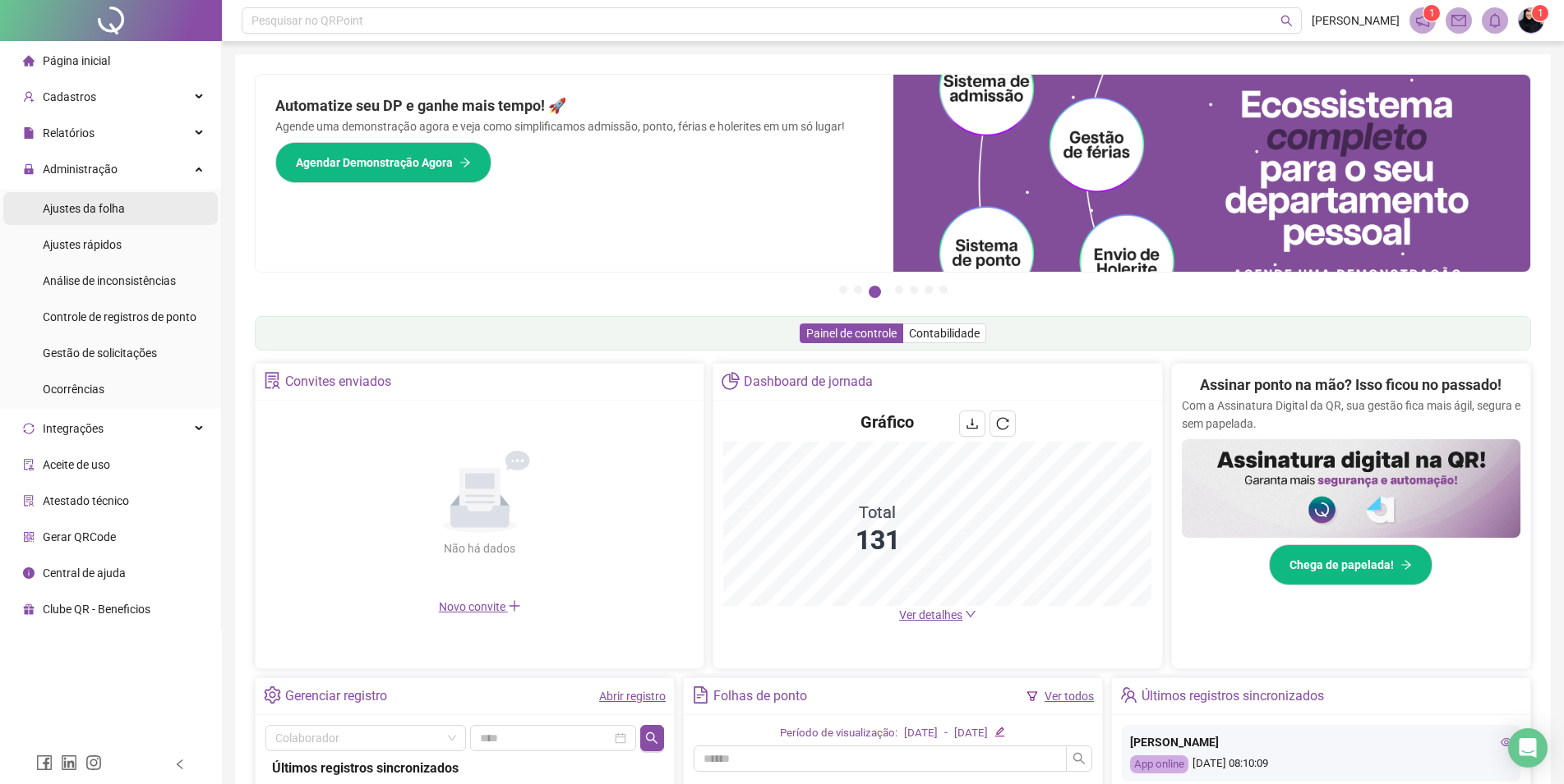
click at [77, 220] on div "Ajustes da folha" at bounding box center [84, 208] width 82 height 33
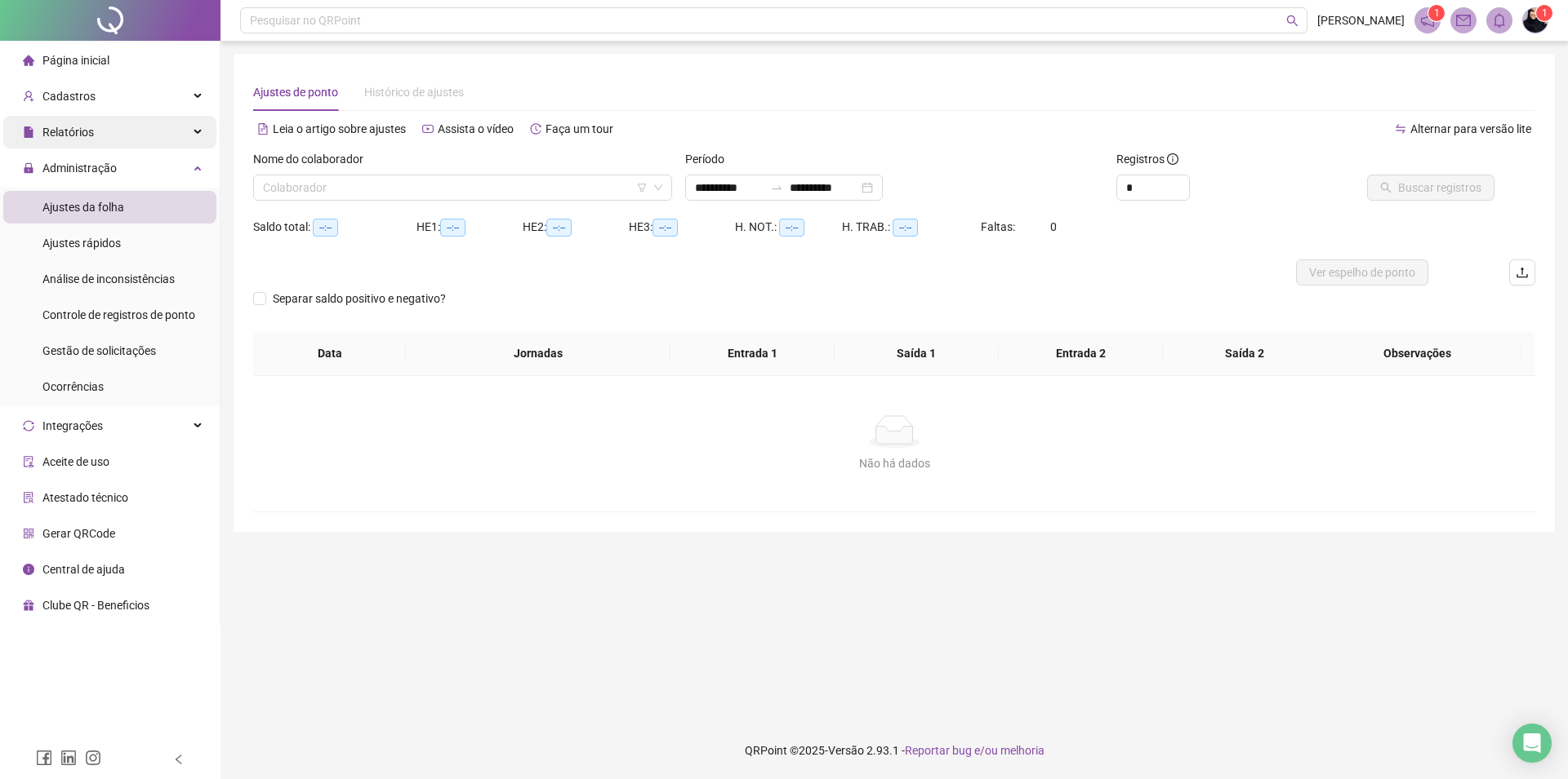
type input "**********"
click at [102, 132] on div "Relatórios" at bounding box center [109, 132] width 213 height 33
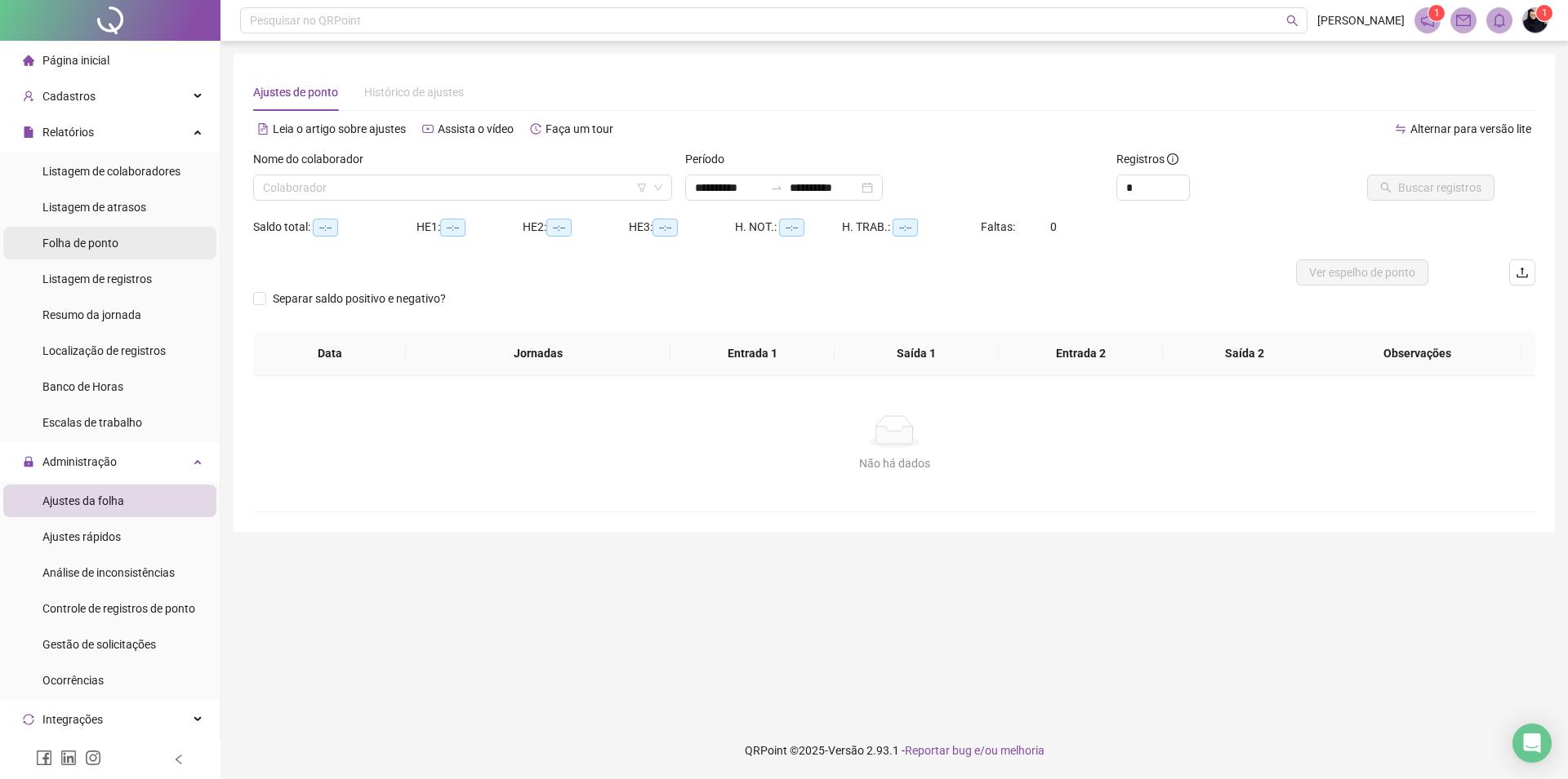
click at [109, 242] on span "Folha de ponto" at bounding box center [81, 243] width 76 height 13
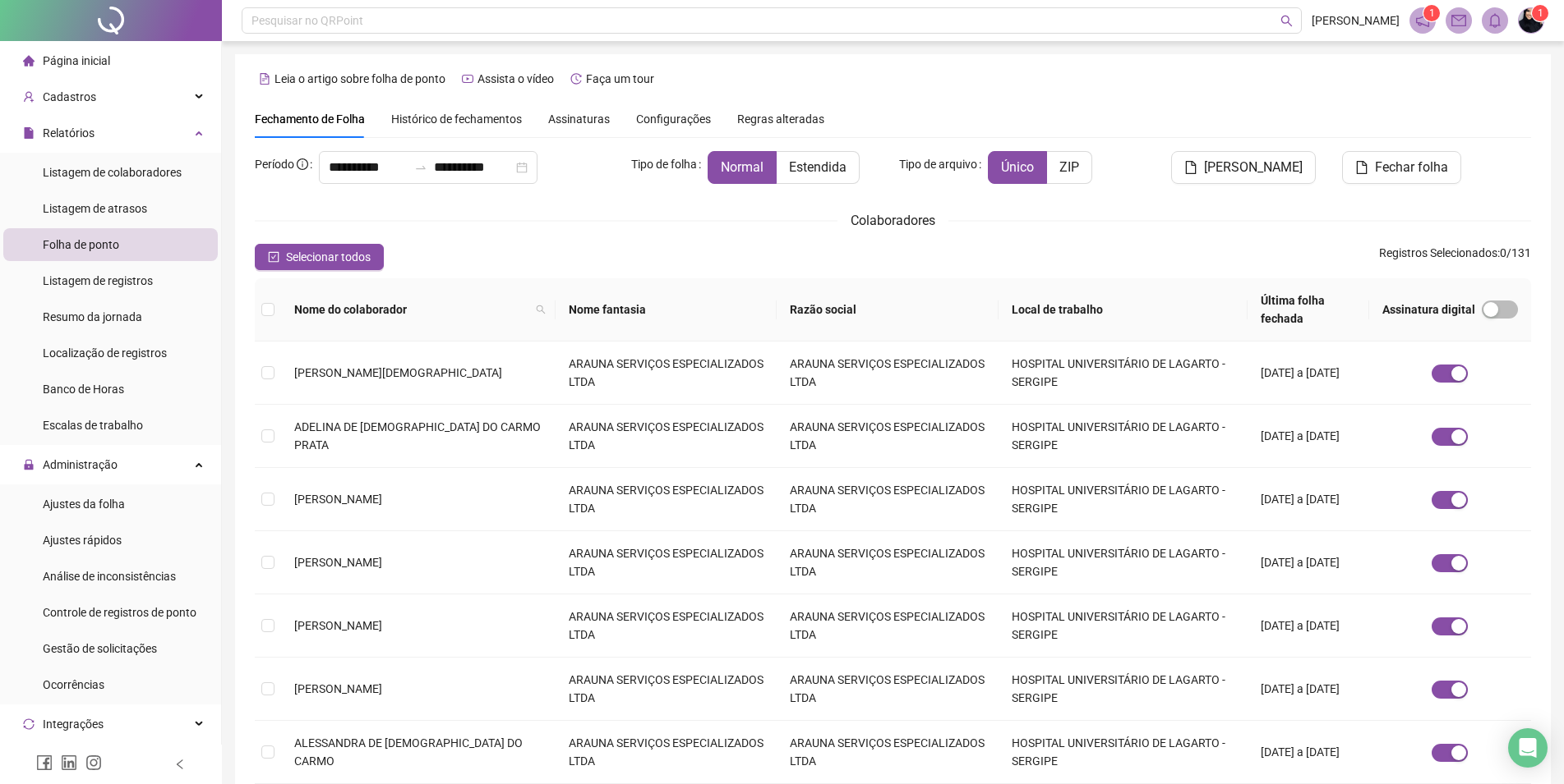
click at [499, 121] on span "Histórico de fechamentos" at bounding box center [457, 119] width 131 height 13
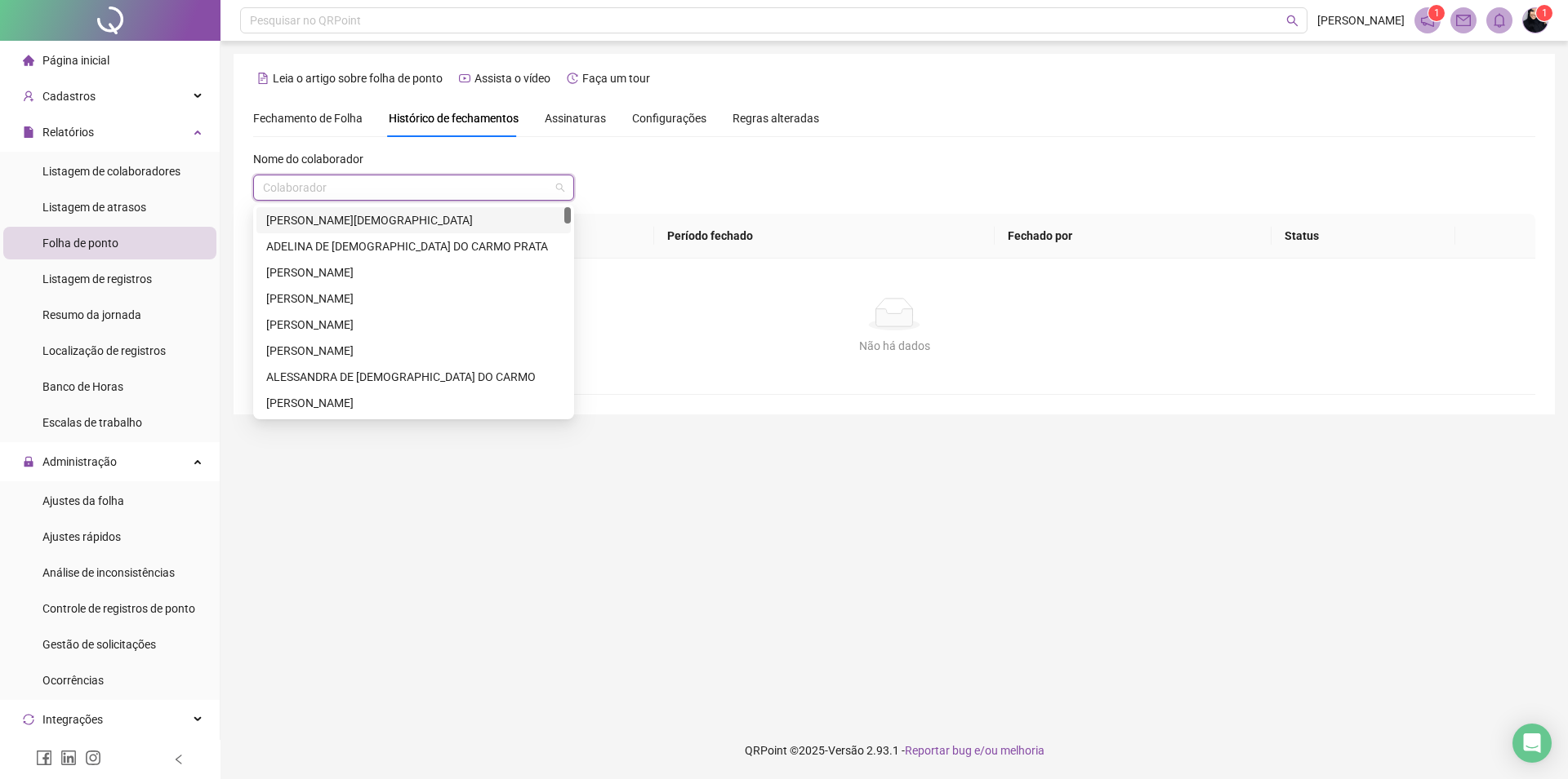
click at [372, 179] on input "search" at bounding box center [406, 187] width 287 height 25
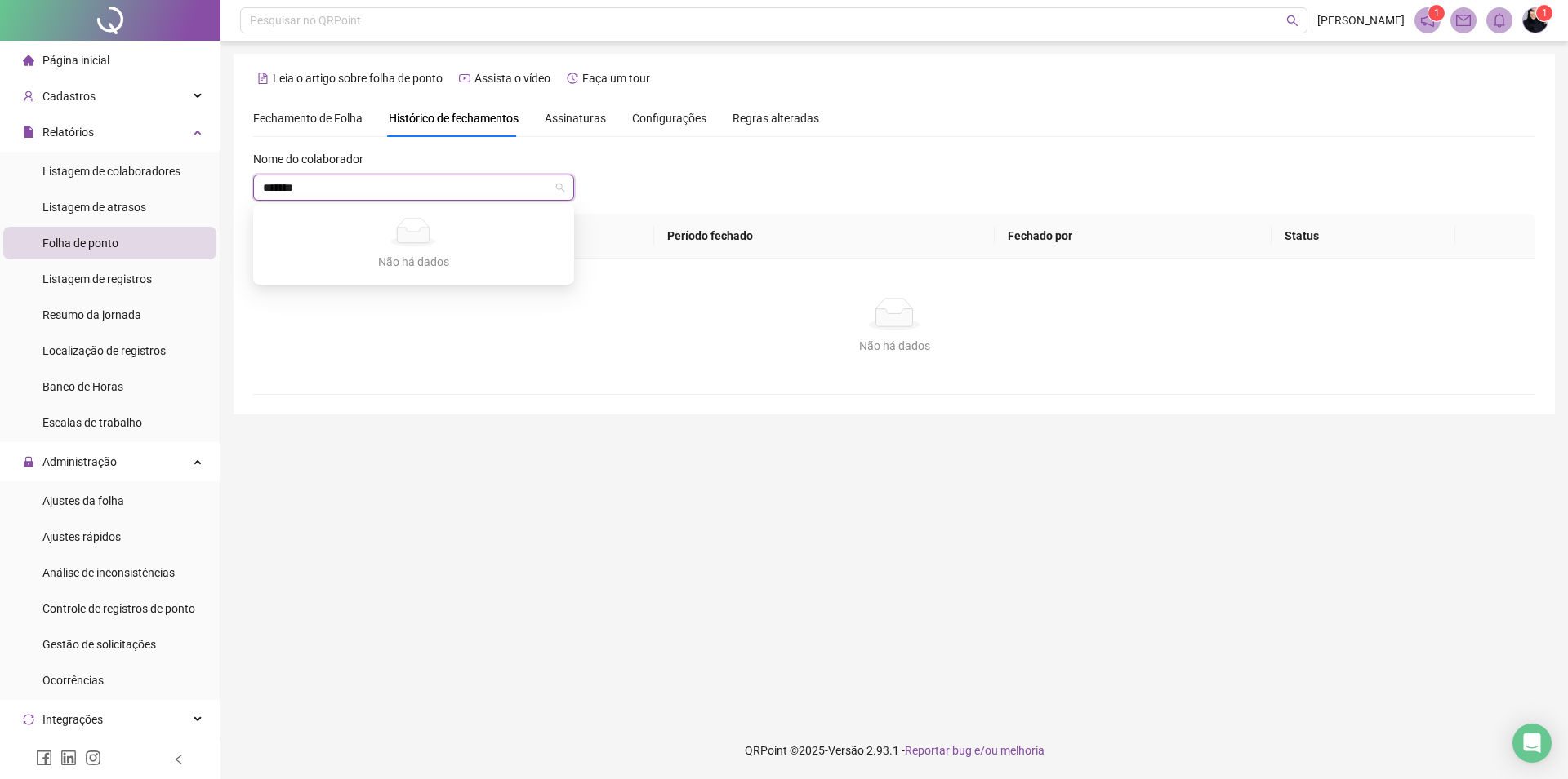
type input "******"
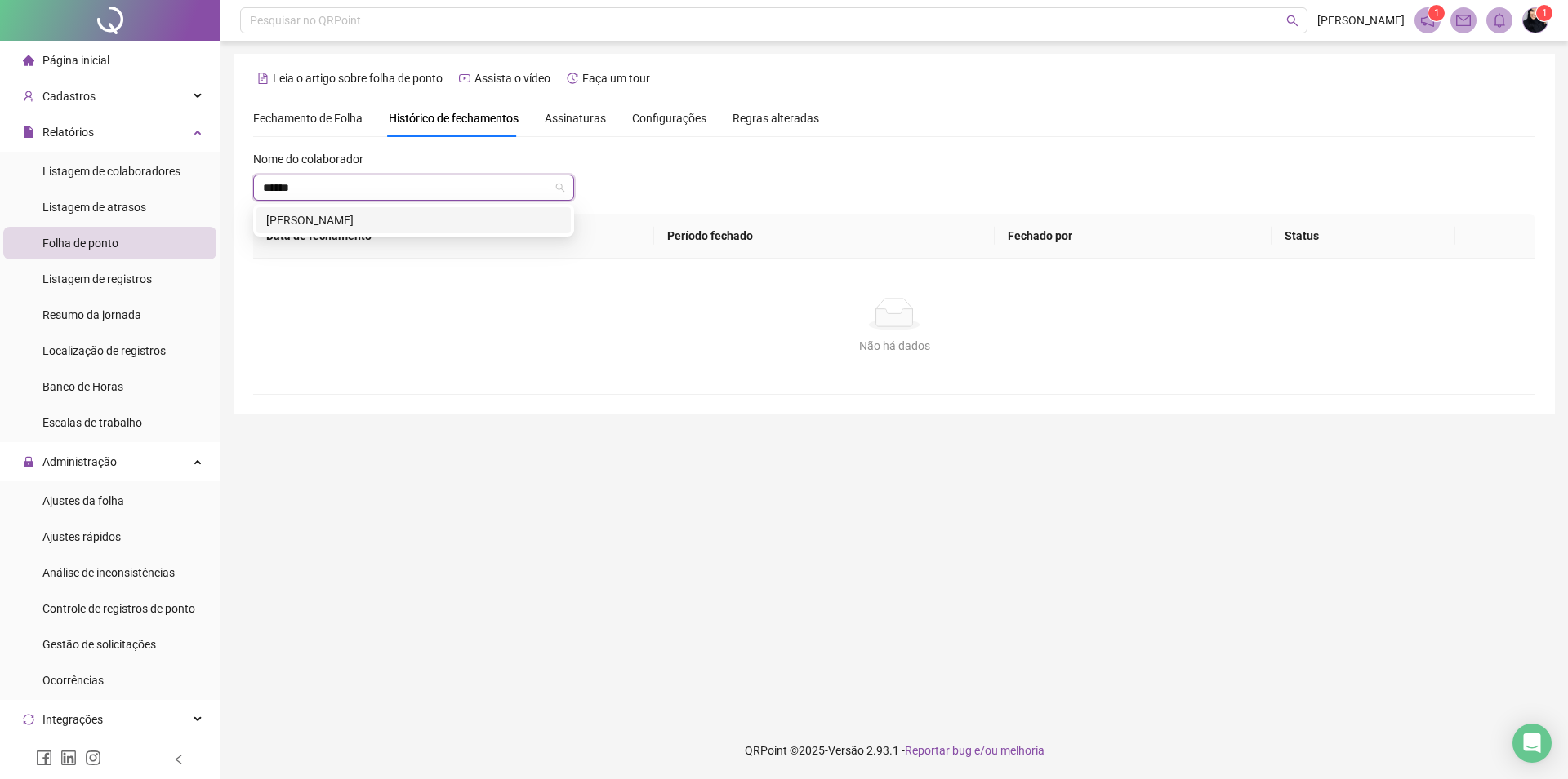
click at [434, 219] on div "[PERSON_NAME]" at bounding box center [414, 220] width 294 height 18
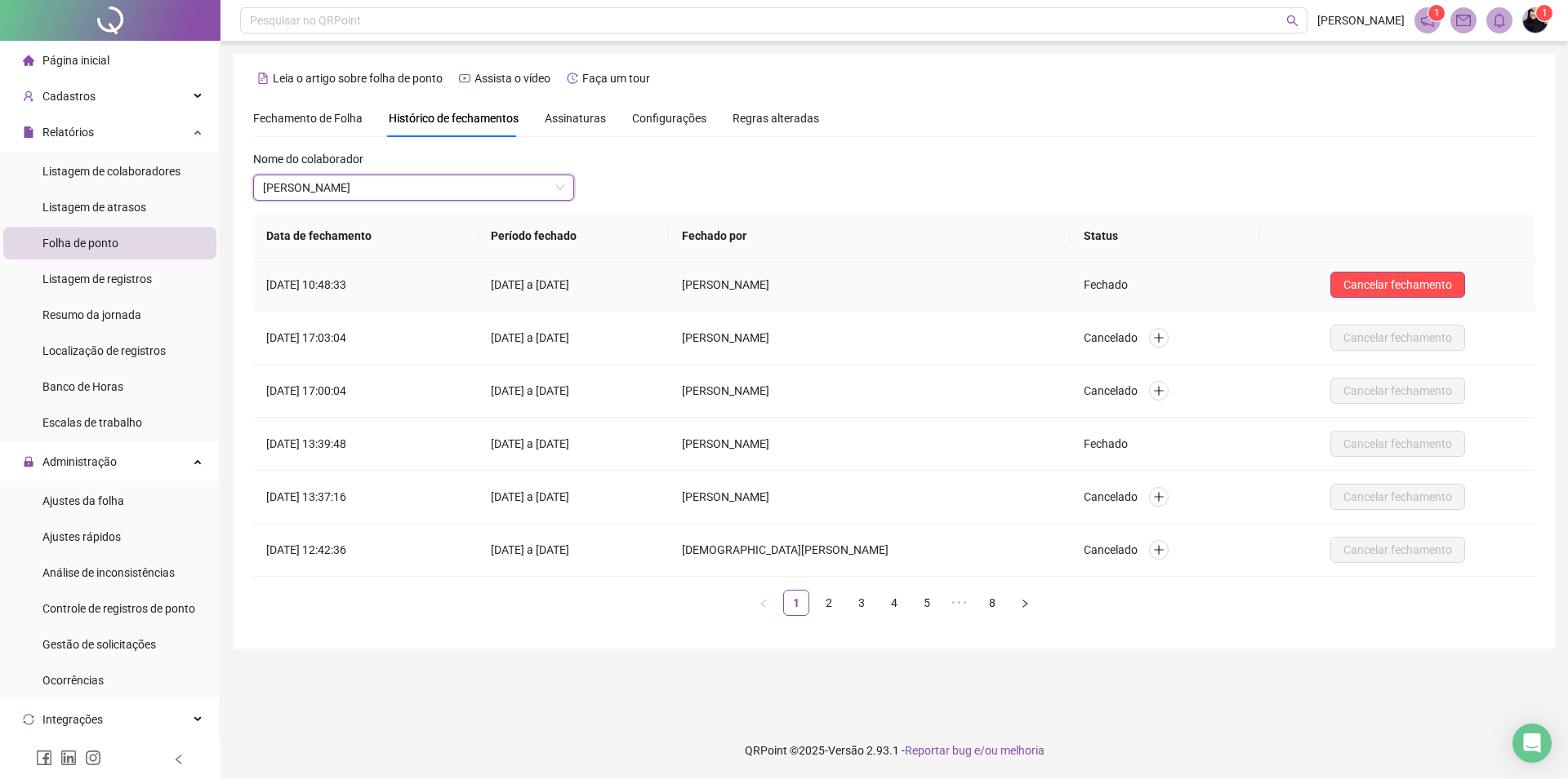
click at [1436, 270] on td "Cancelar fechamento" at bounding box center [1397, 285] width 275 height 53
click at [1429, 278] on span "Cancelar fechamento" at bounding box center [1397, 285] width 109 height 18
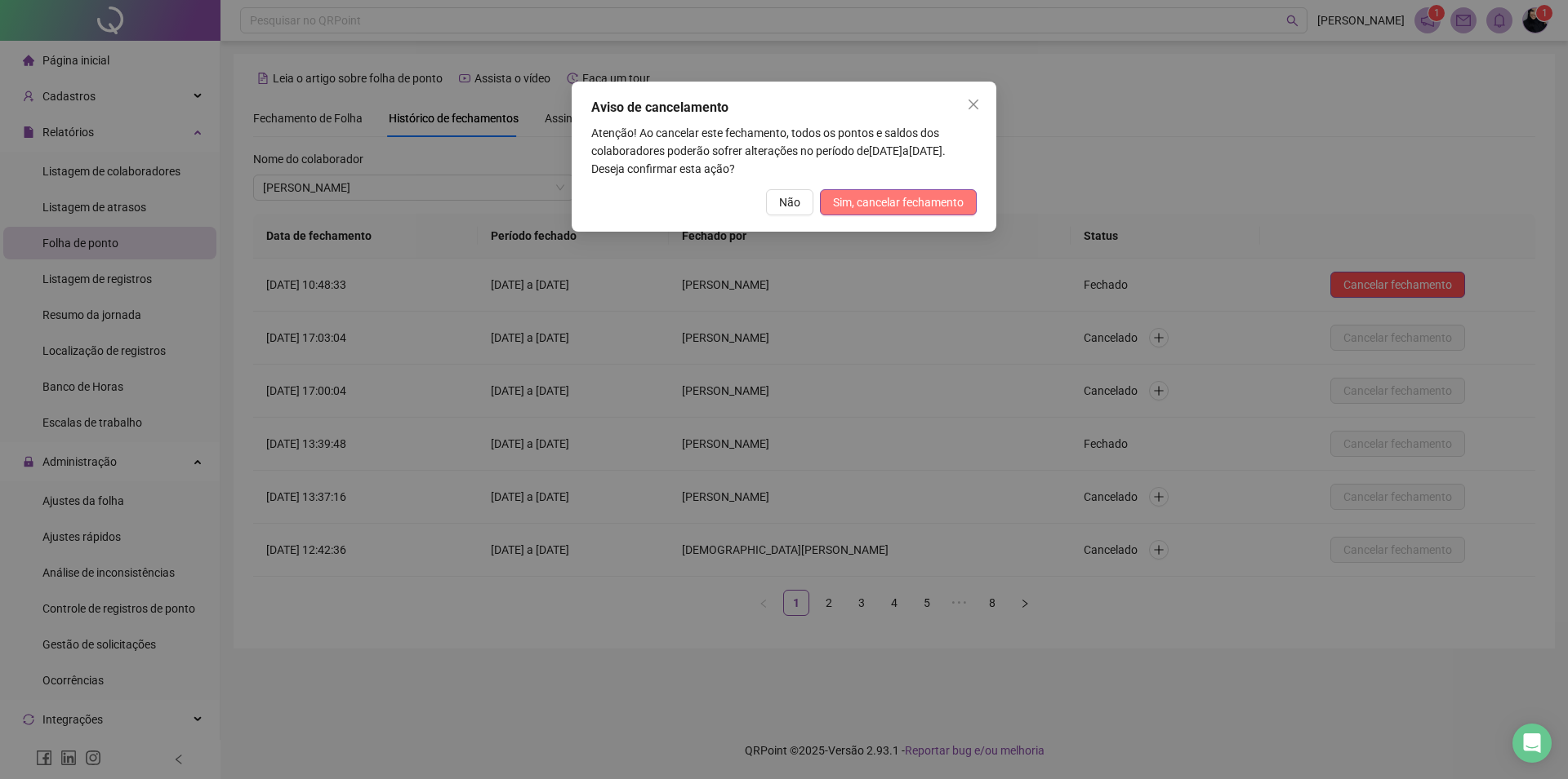
click at [970, 210] on button "Sim, cancelar fechamento" at bounding box center [898, 202] width 157 height 26
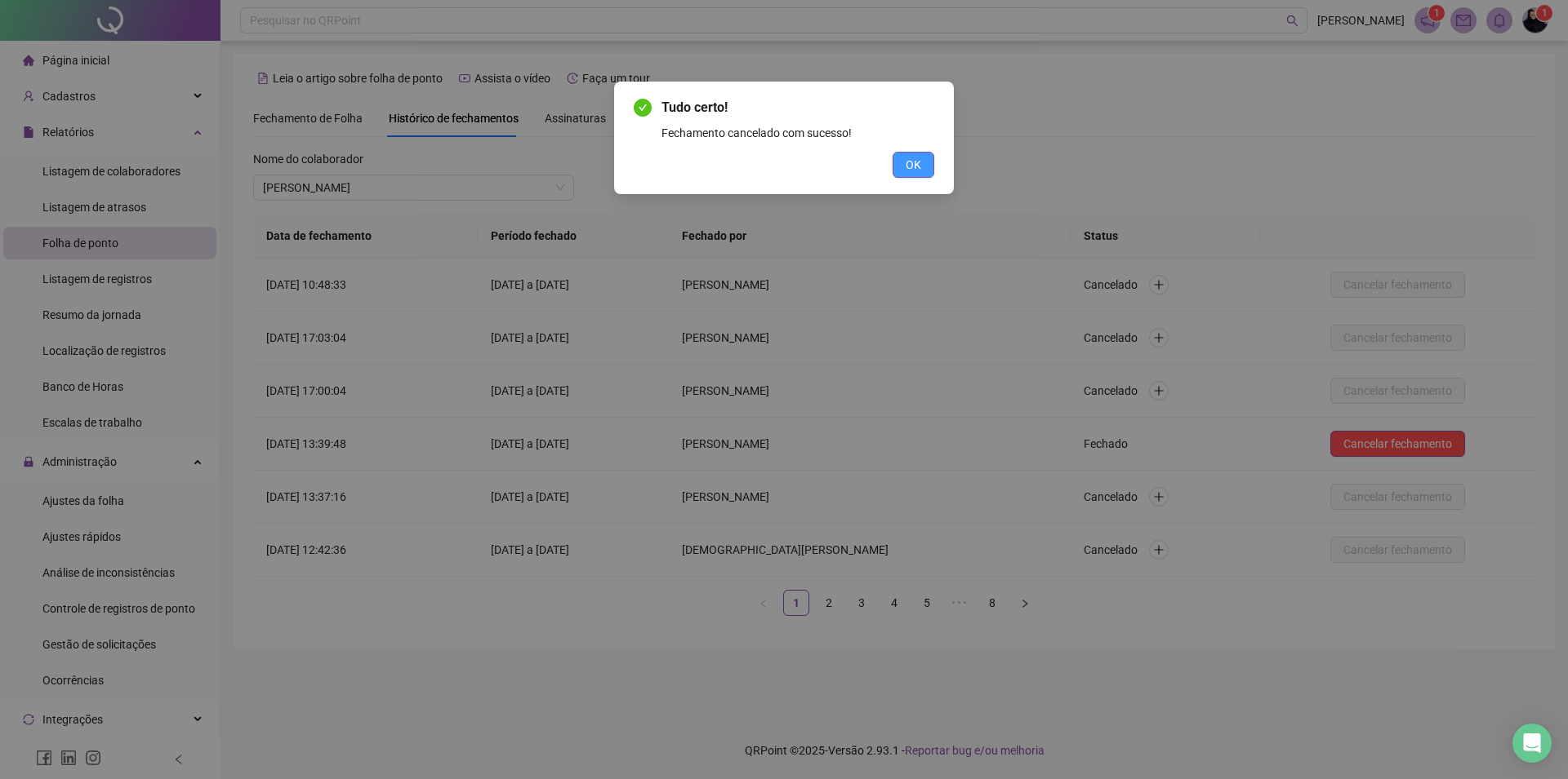
click at [897, 163] on button "OK" at bounding box center [913, 165] width 42 height 26
